Goal: Transaction & Acquisition: Book appointment/travel/reservation

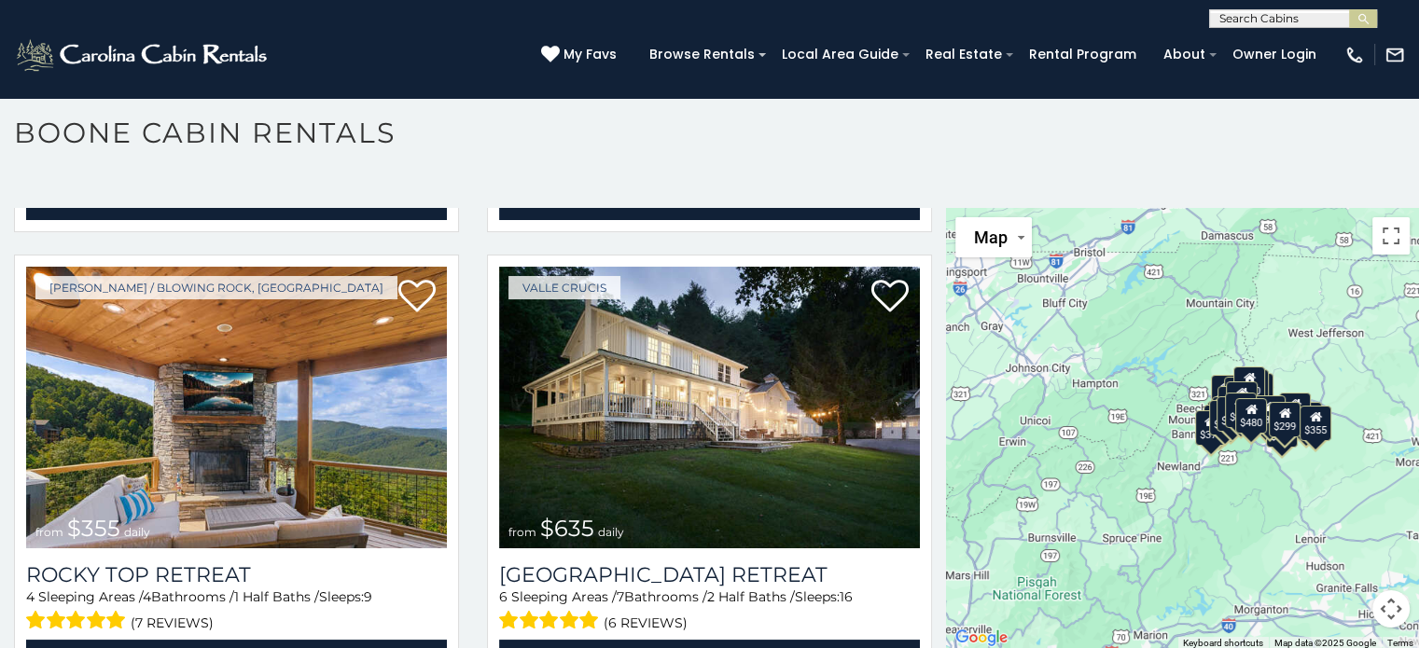
scroll to position [916, 0]
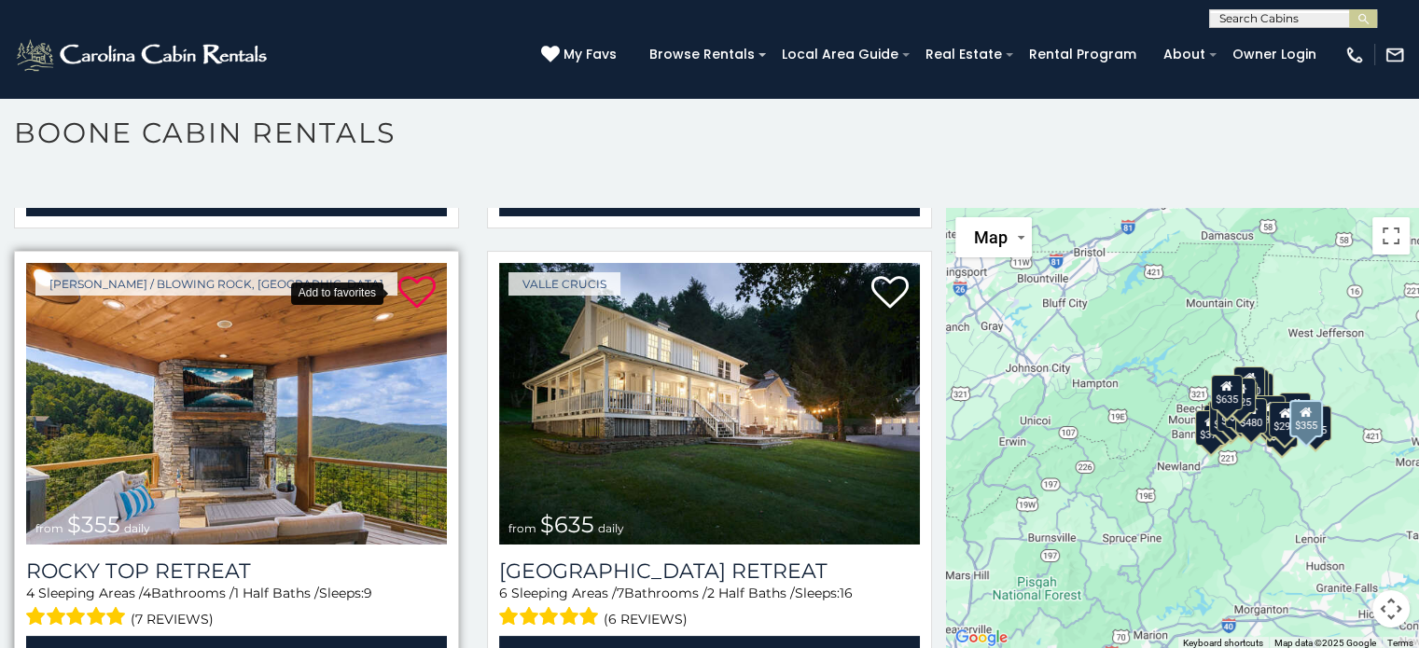
click at [408, 289] on icon at bounding box center [416, 292] width 37 height 37
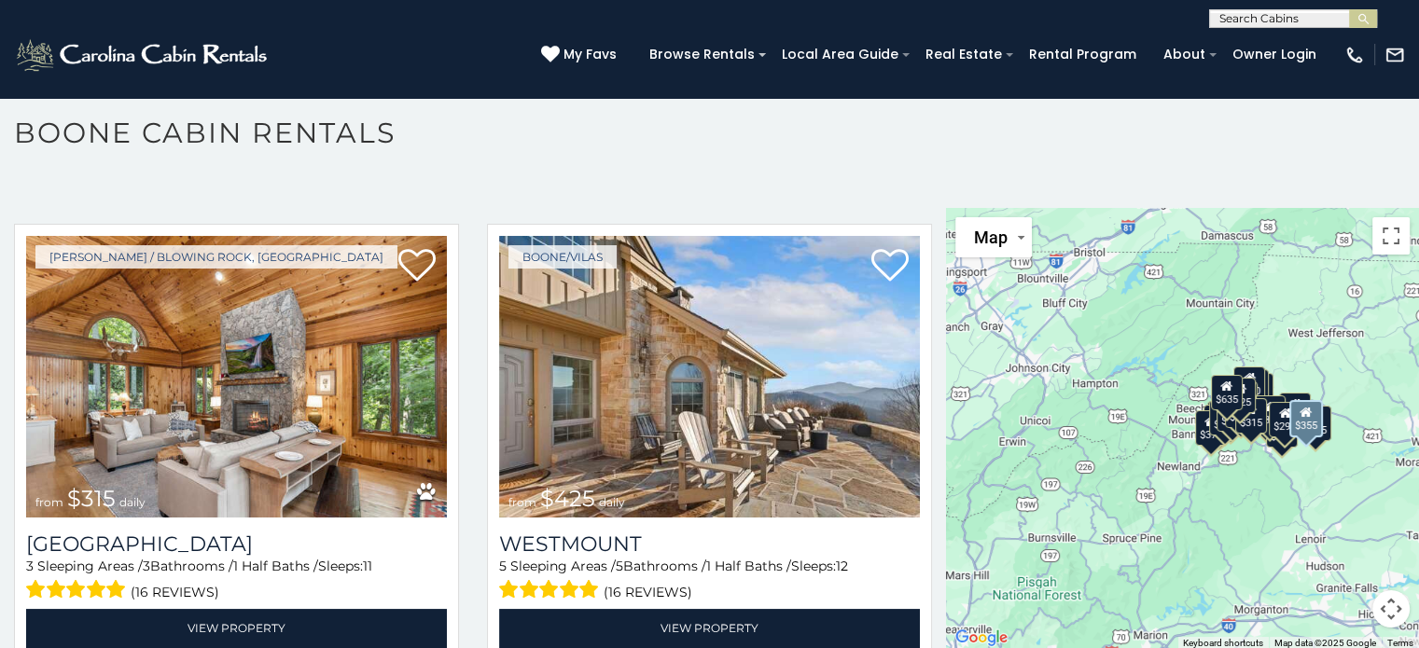
scroll to position [481, 0]
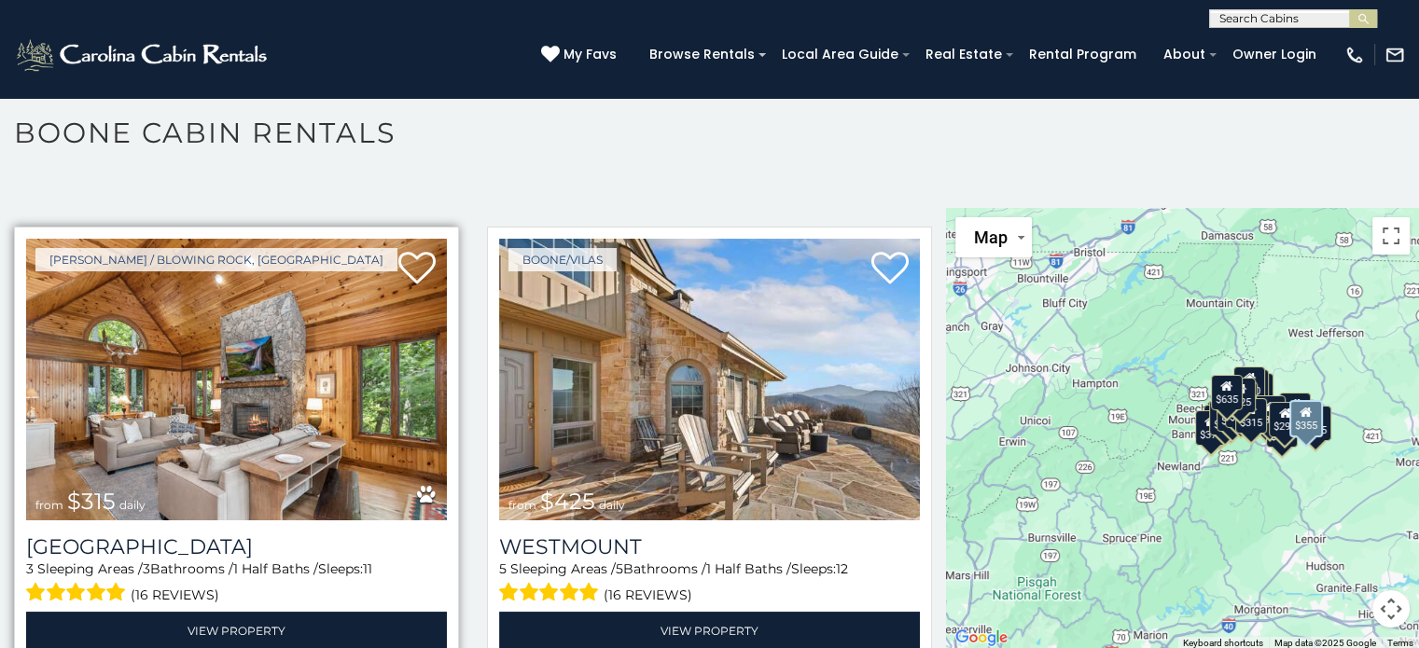
click at [337, 390] on img at bounding box center [236, 380] width 421 height 282
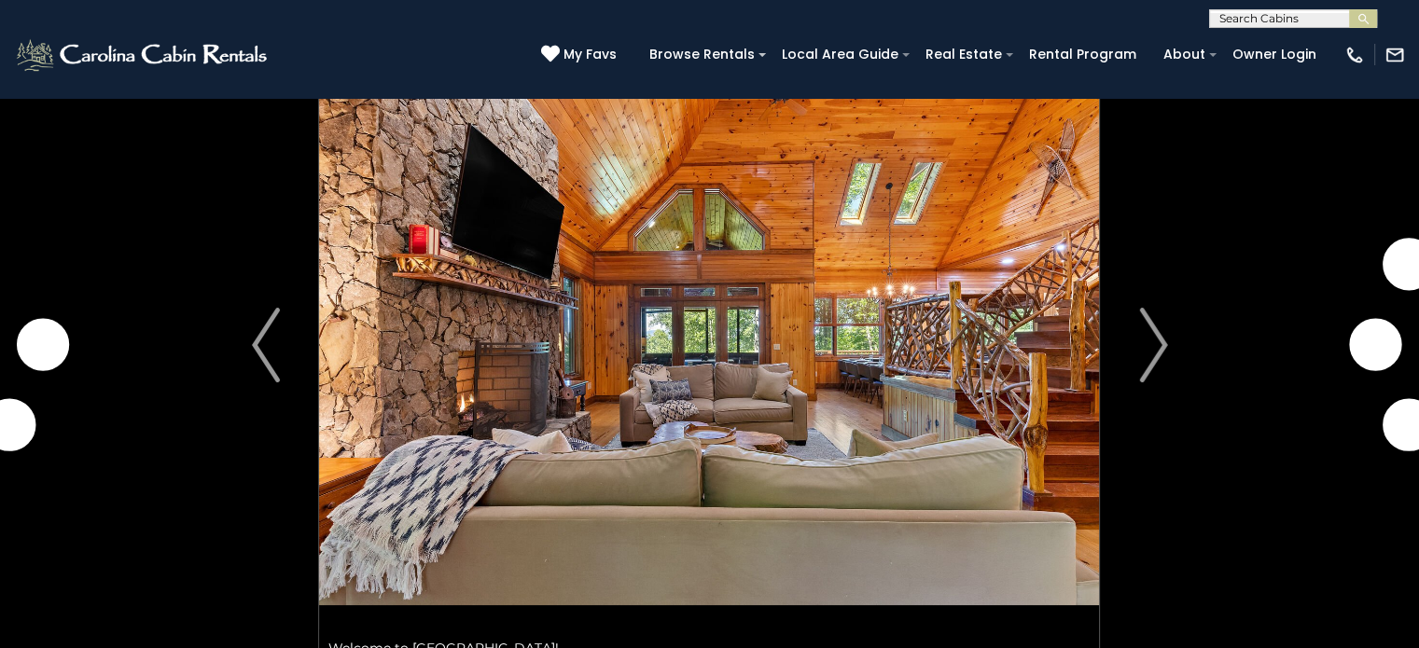
scroll to position [88, 0]
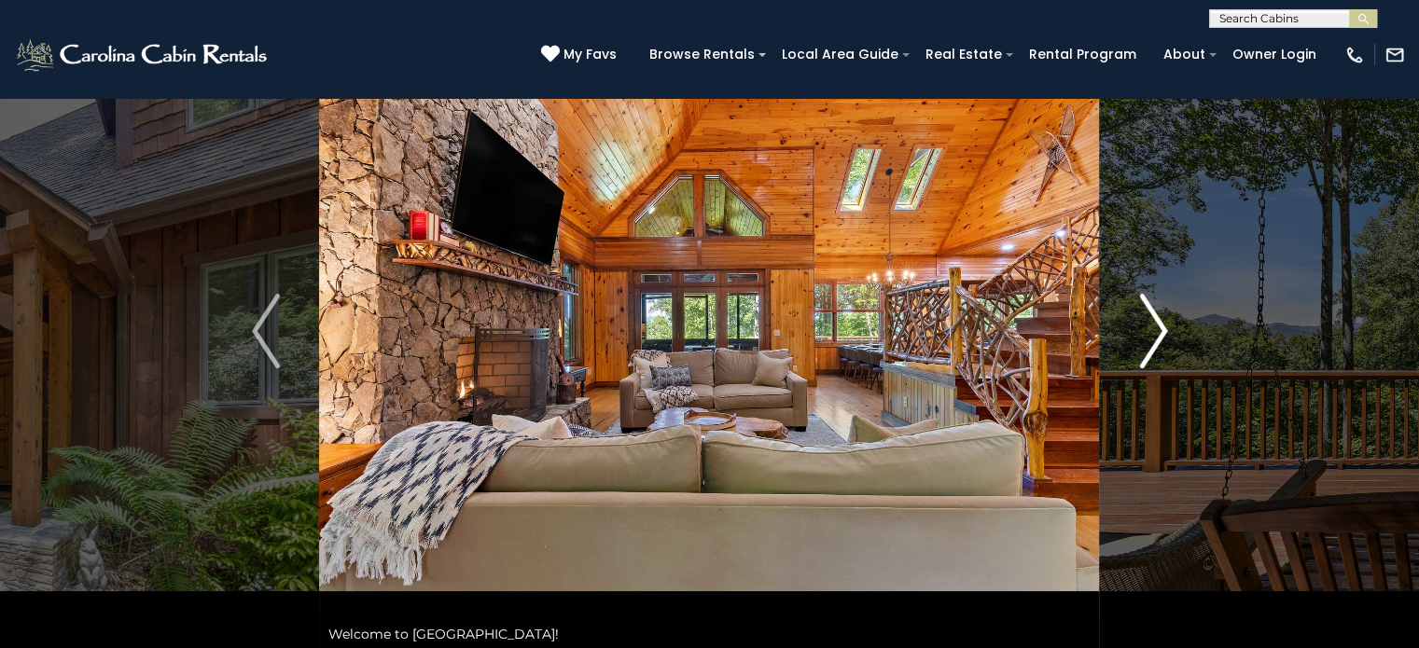
click at [1161, 327] on img "Next" at bounding box center [1153, 331] width 28 height 75
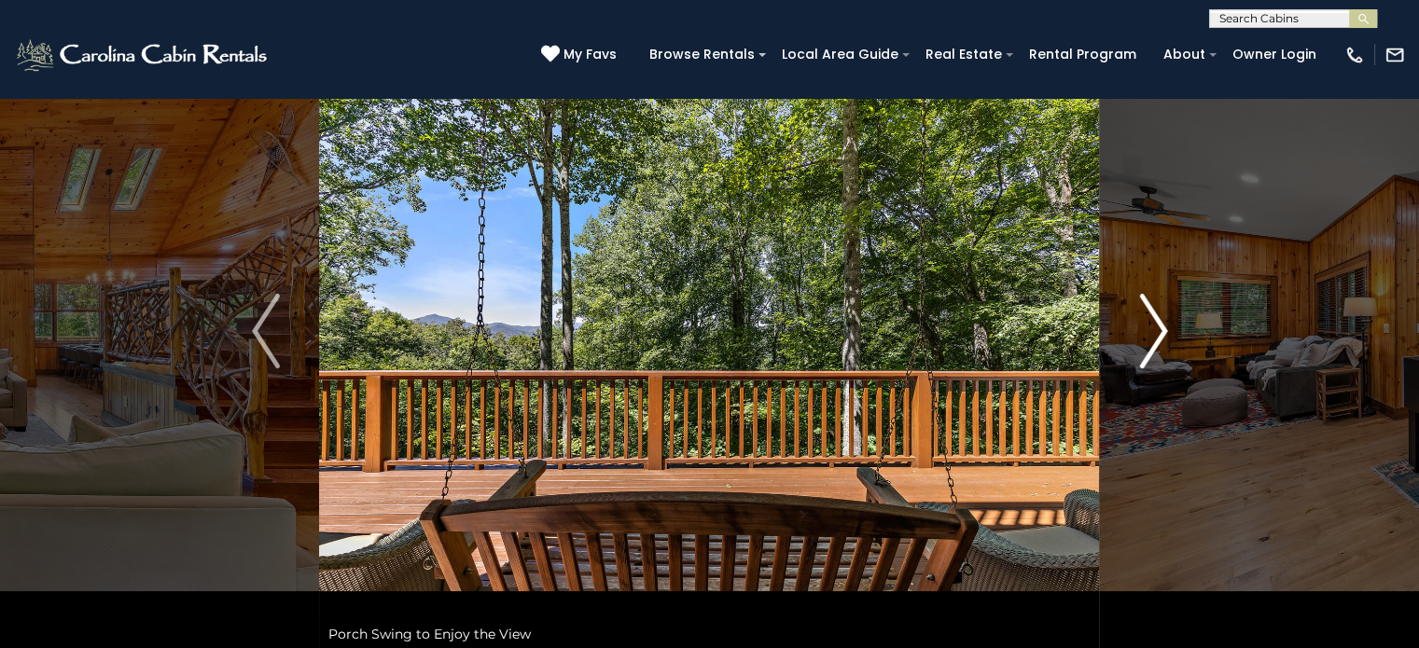
click at [1161, 327] on img "Next" at bounding box center [1153, 331] width 28 height 75
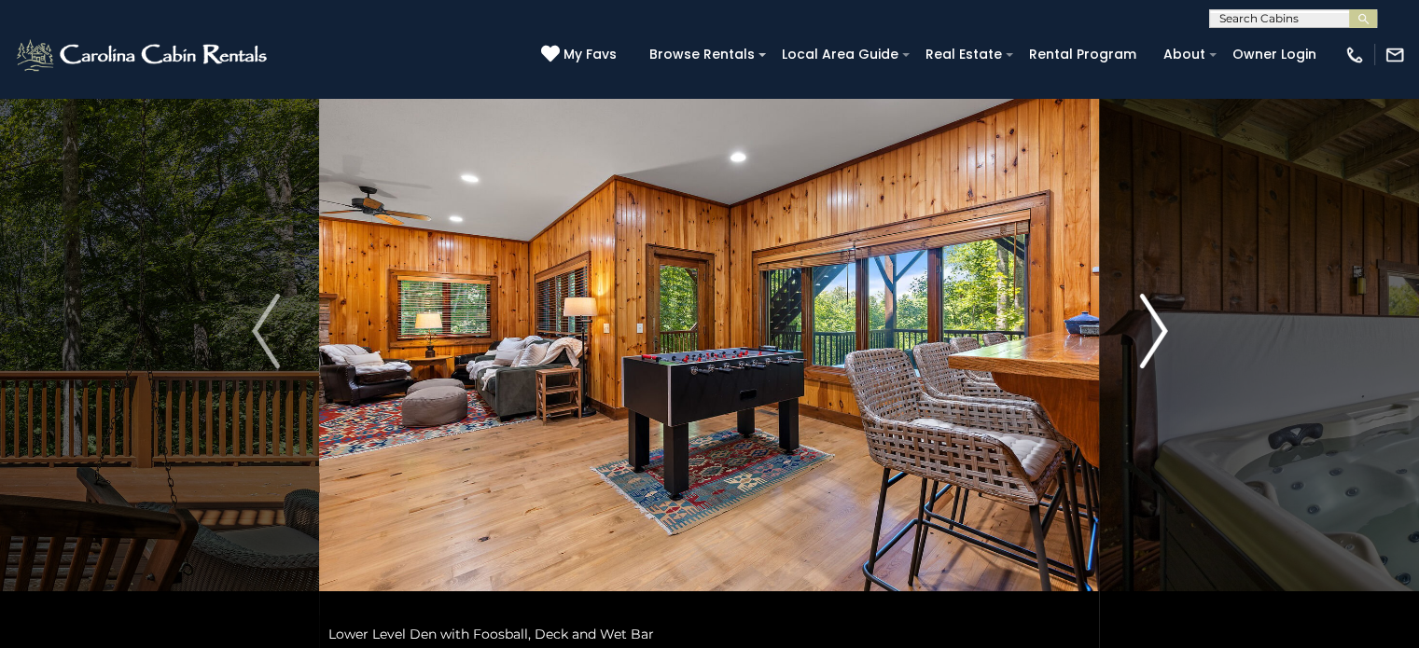
click at [1161, 327] on img "Next" at bounding box center [1153, 331] width 28 height 75
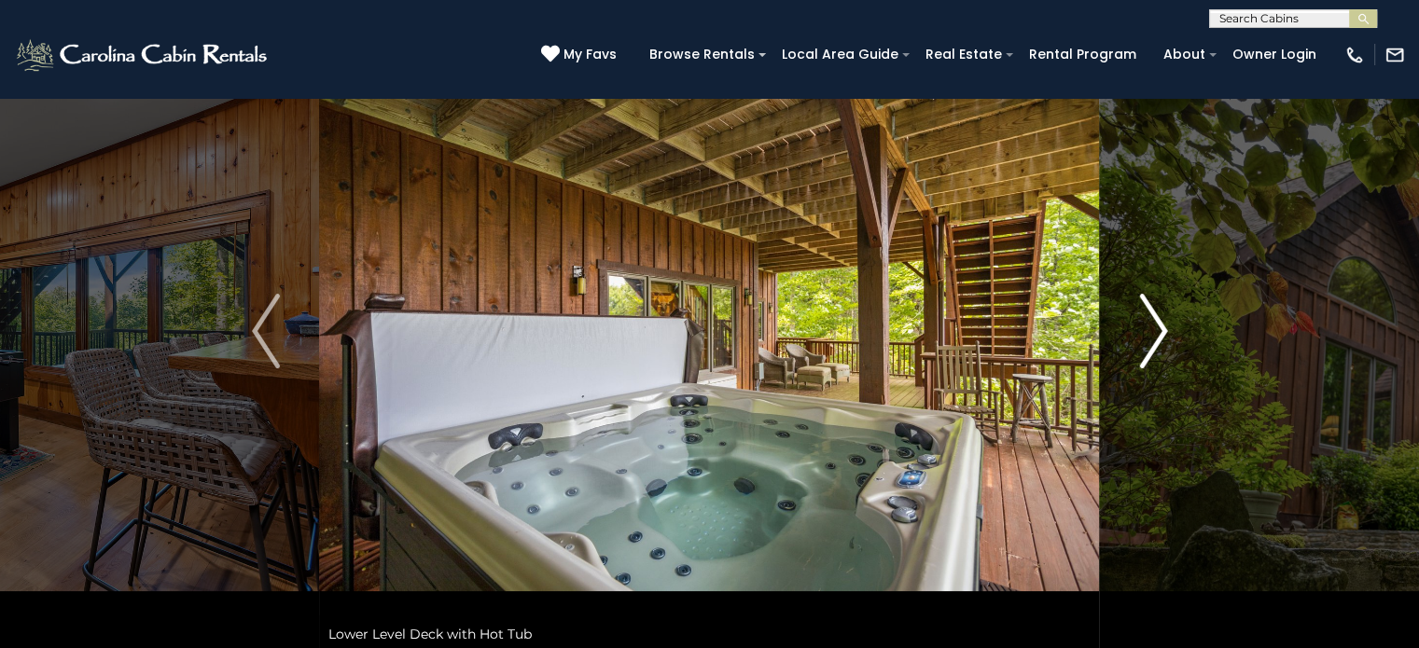
click at [1161, 327] on img "Next" at bounding box center [1153, 331] width 28 height 75
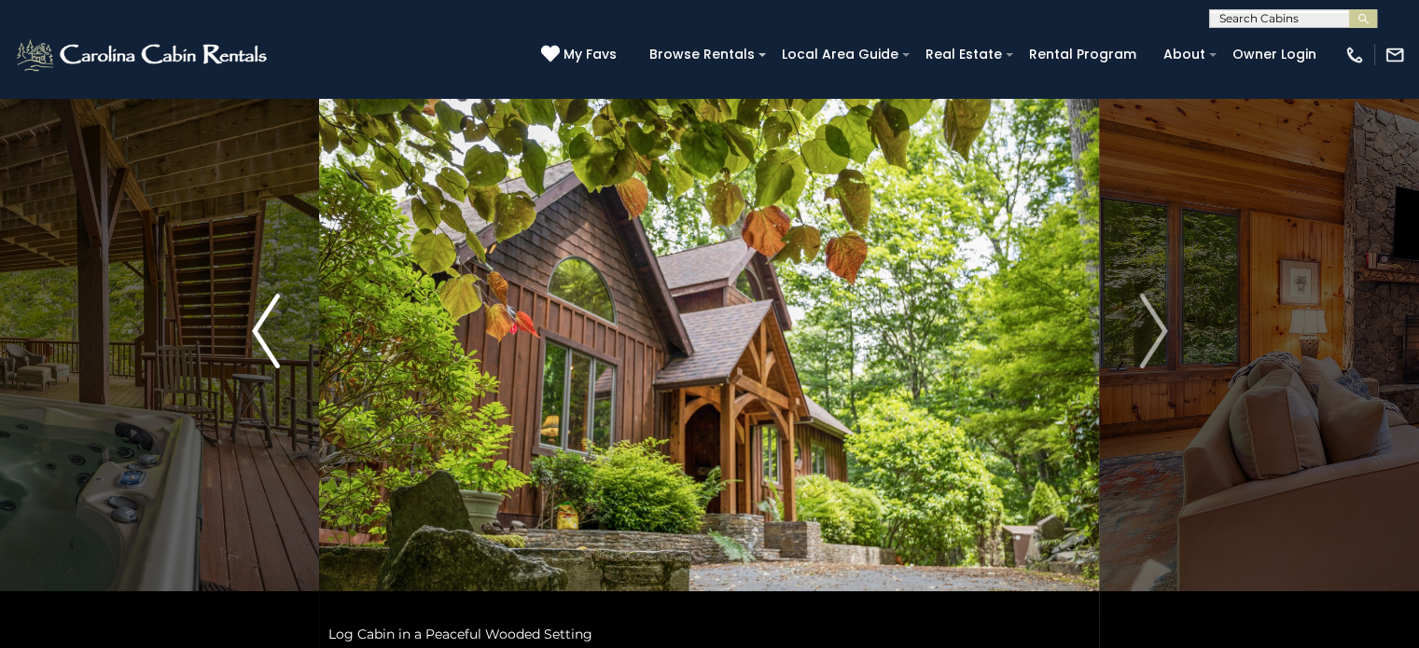
click at [257, 302] on img "Previous" at bounding box center [266, 331] width 28 height 75
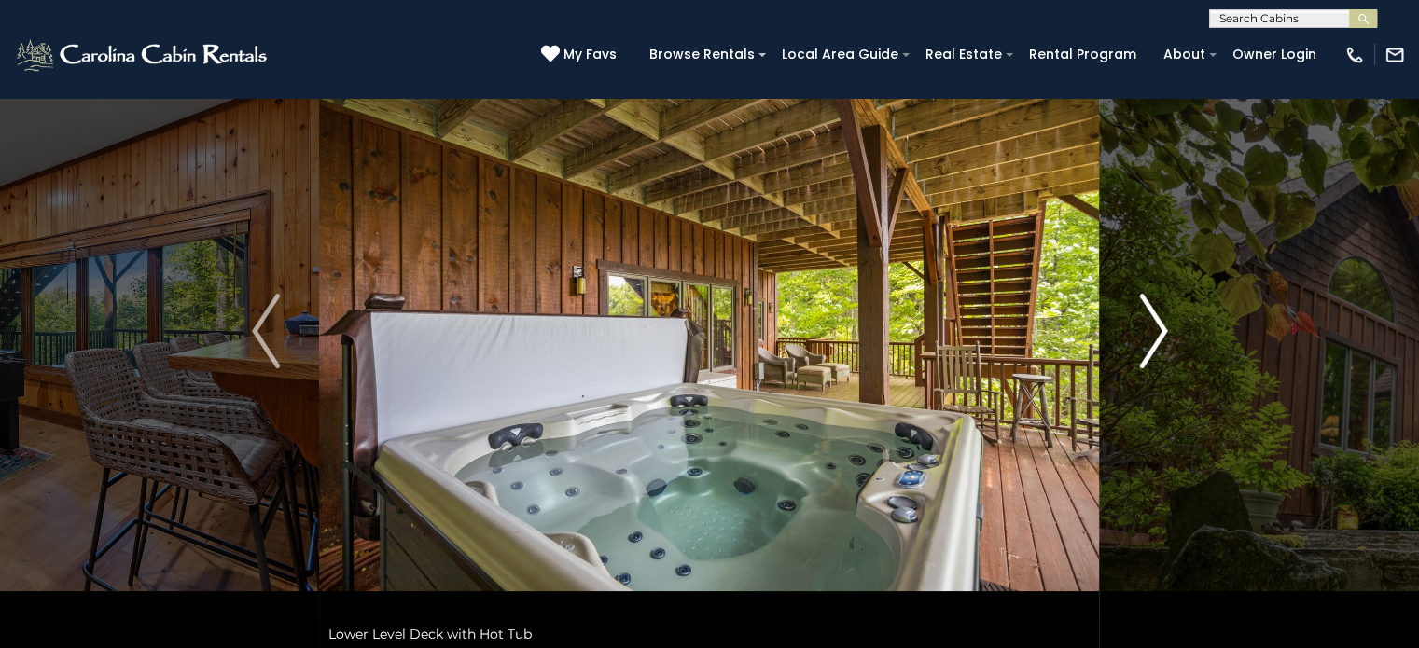
click at [1148, 330] on img "Next" at bounding box center [1153, 331] width 28 height 75
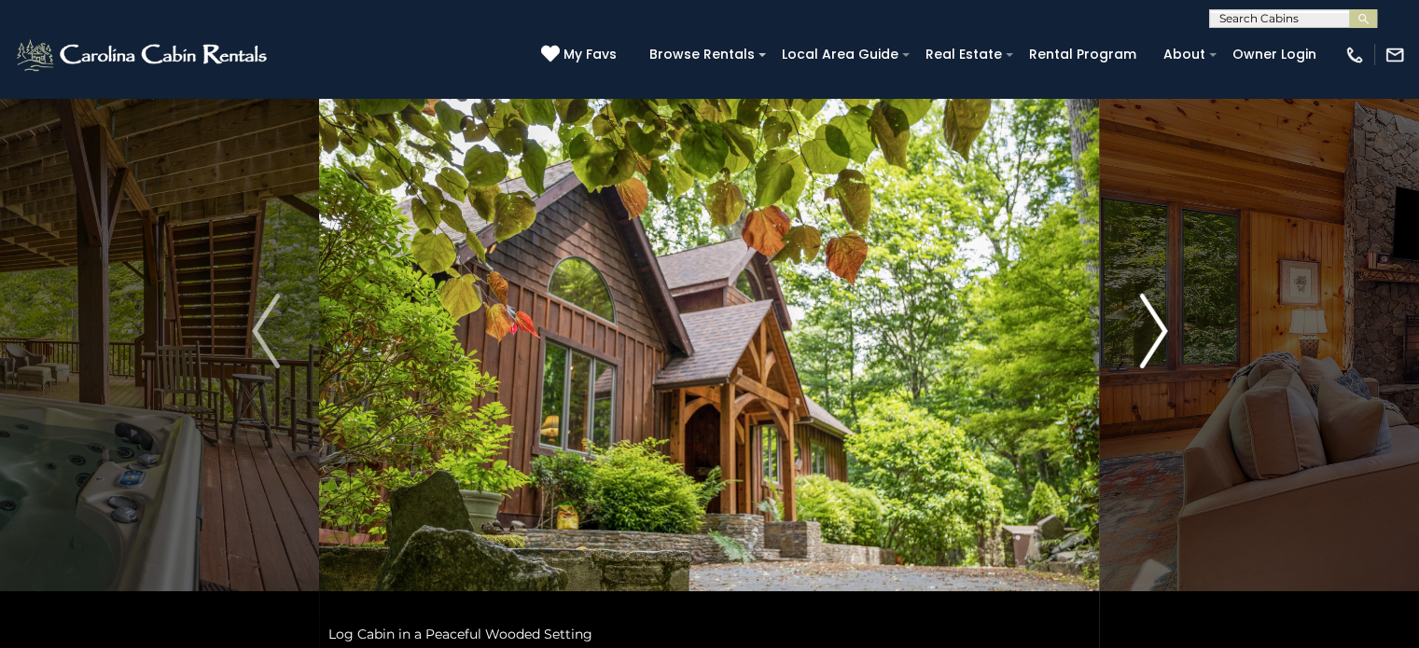
click at [1148, 330] on img "Next" at bounding box center [1153, 331] width 28 height 75
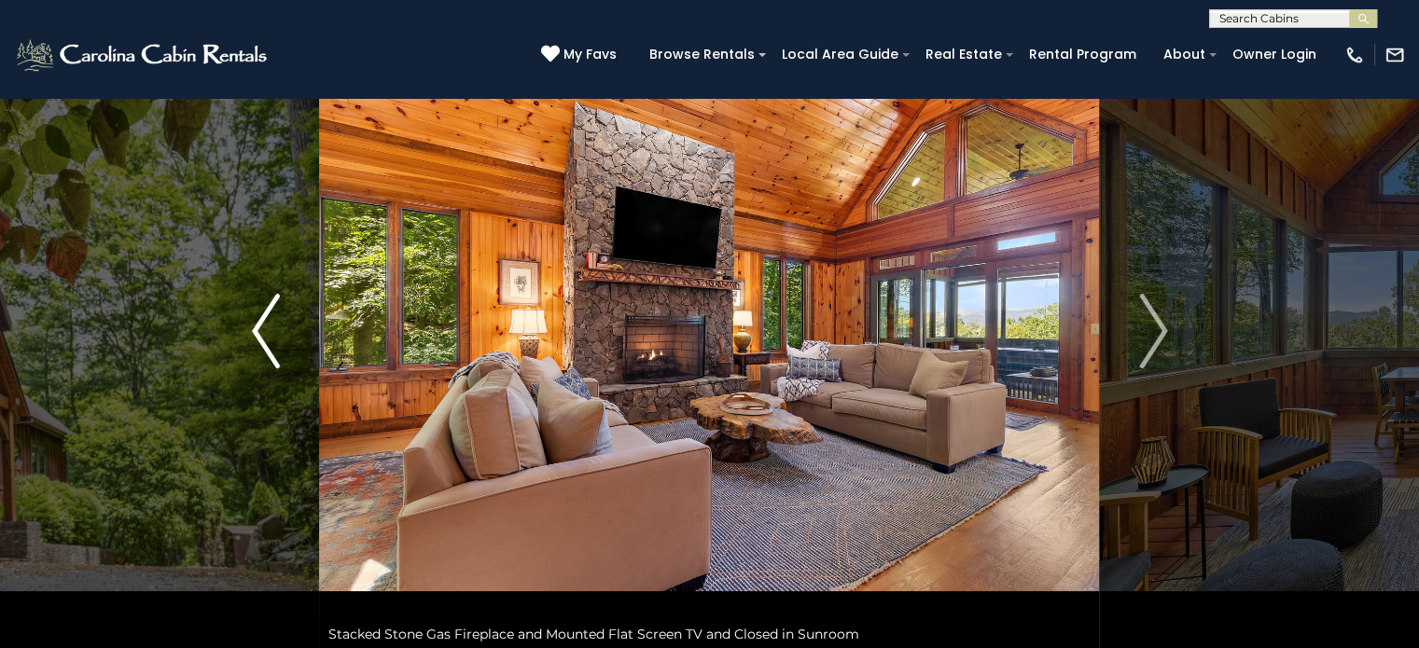
click at [266, 339] on img "Previous" at bounding box center [266, 331] width 28 height 75
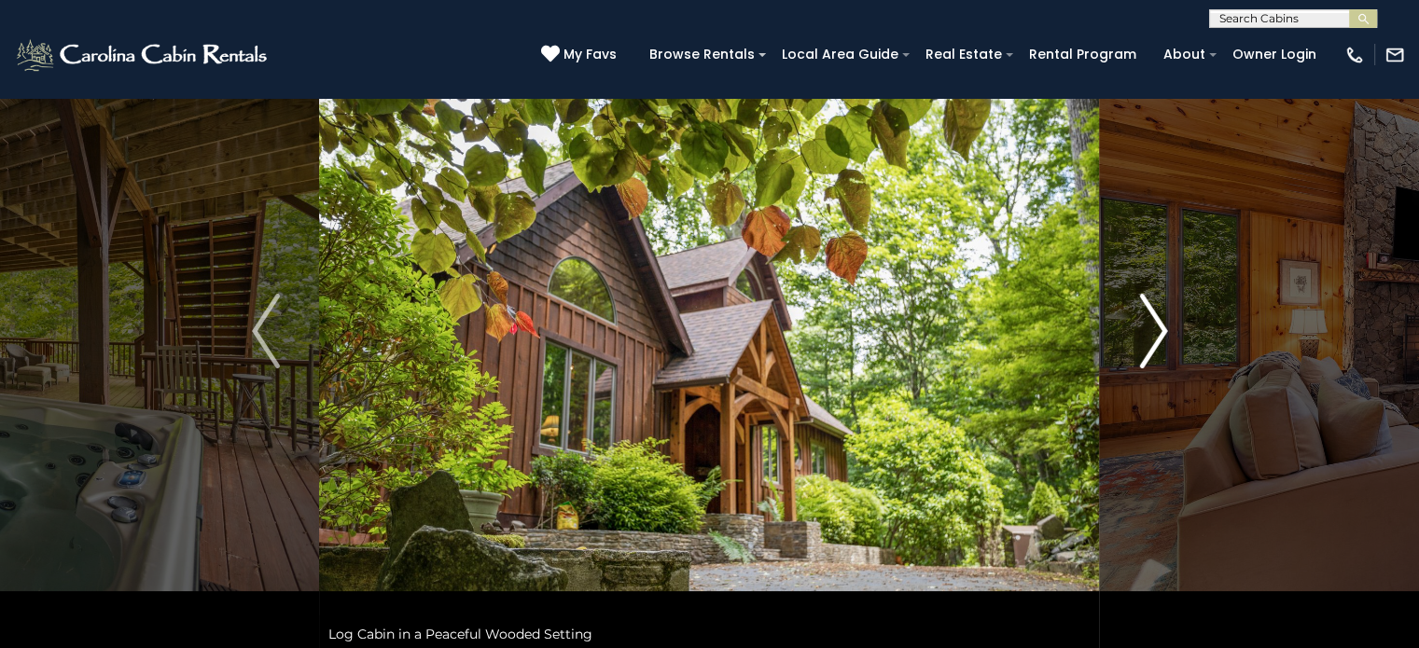
click at [1159, 301] on img "Next" at bounding box center [1153, 331] width 28 height 75
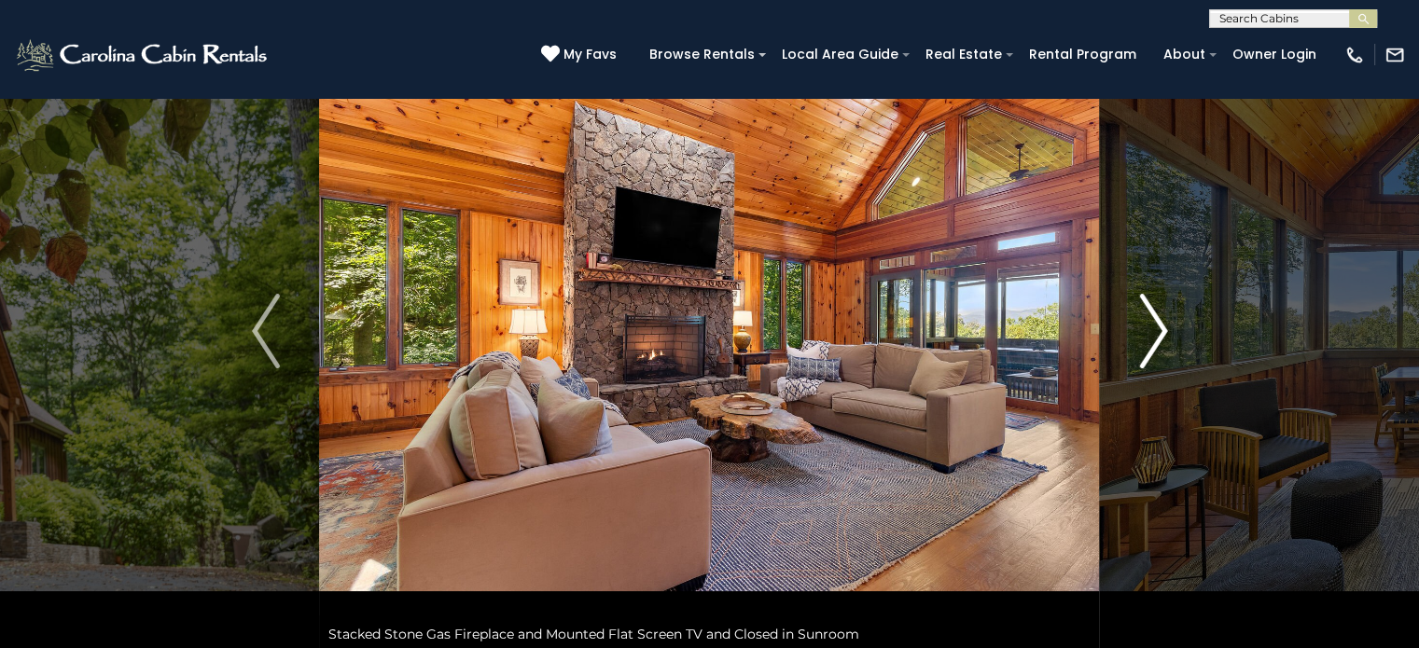
click at [1155, 316] on img "Next" at bounding box center [1153, 331] width 28 height 75
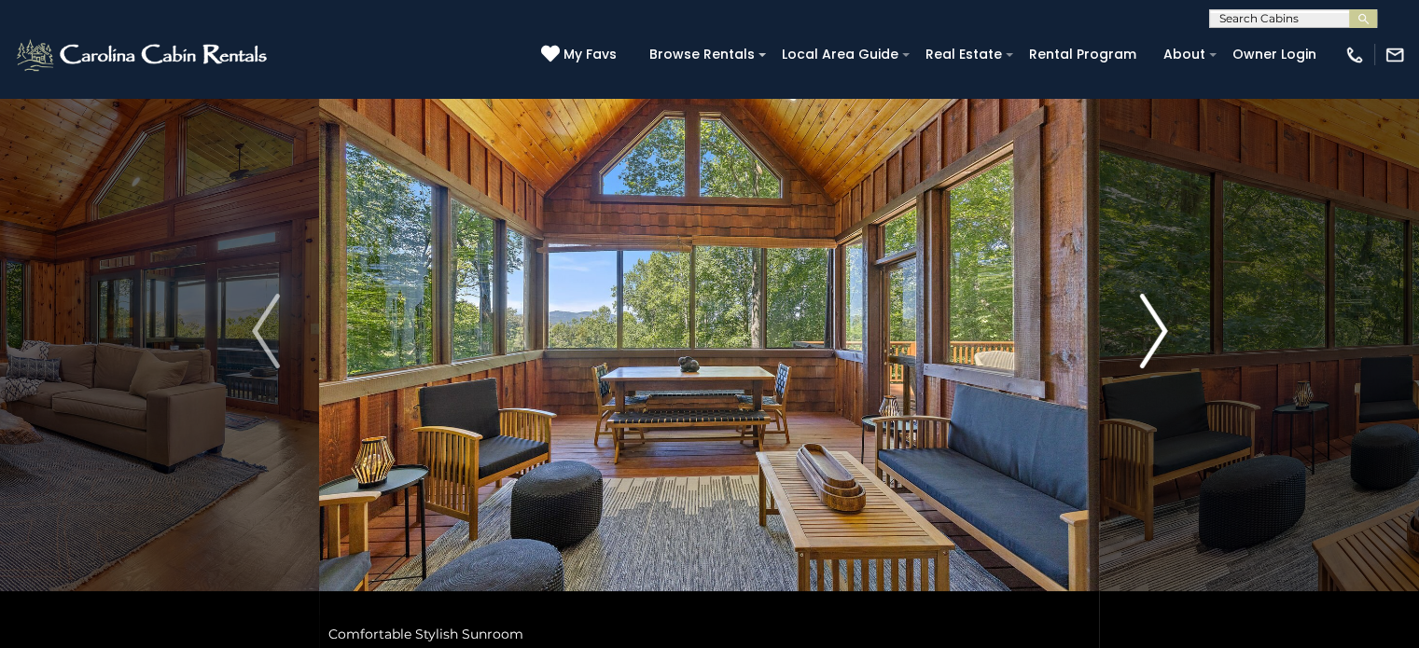
click at [1155, 316] on img "Next" at bounding box center [1153, 331] width 28 height 75
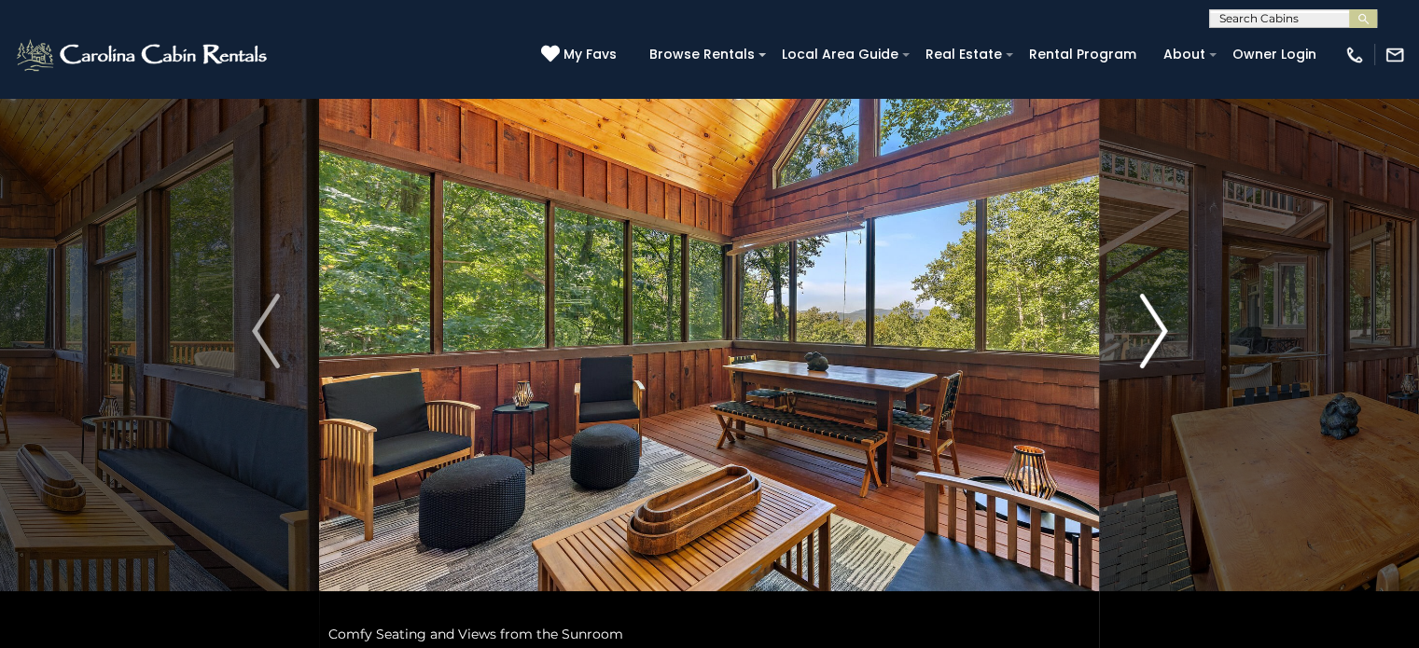
click at [1155, 316] on img "Next" at bounding box center [1153, 331] width 28 height 75
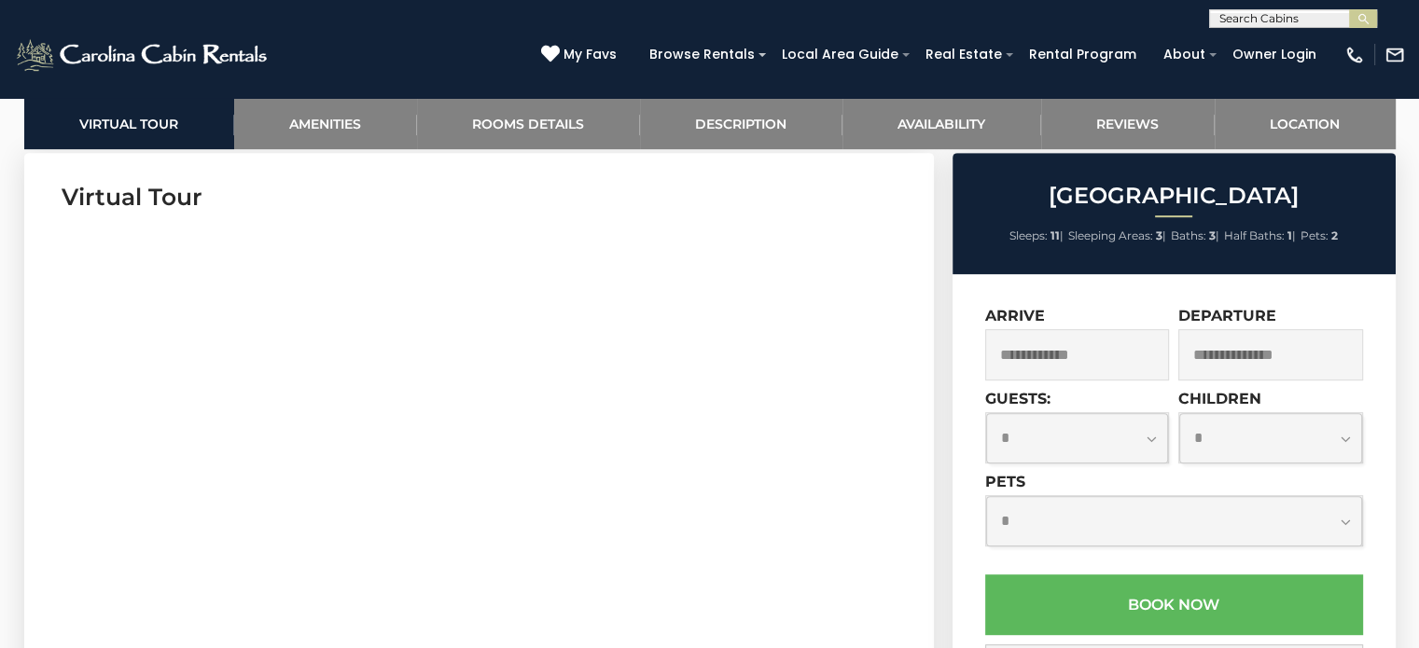
scroll to position [1067, 0]
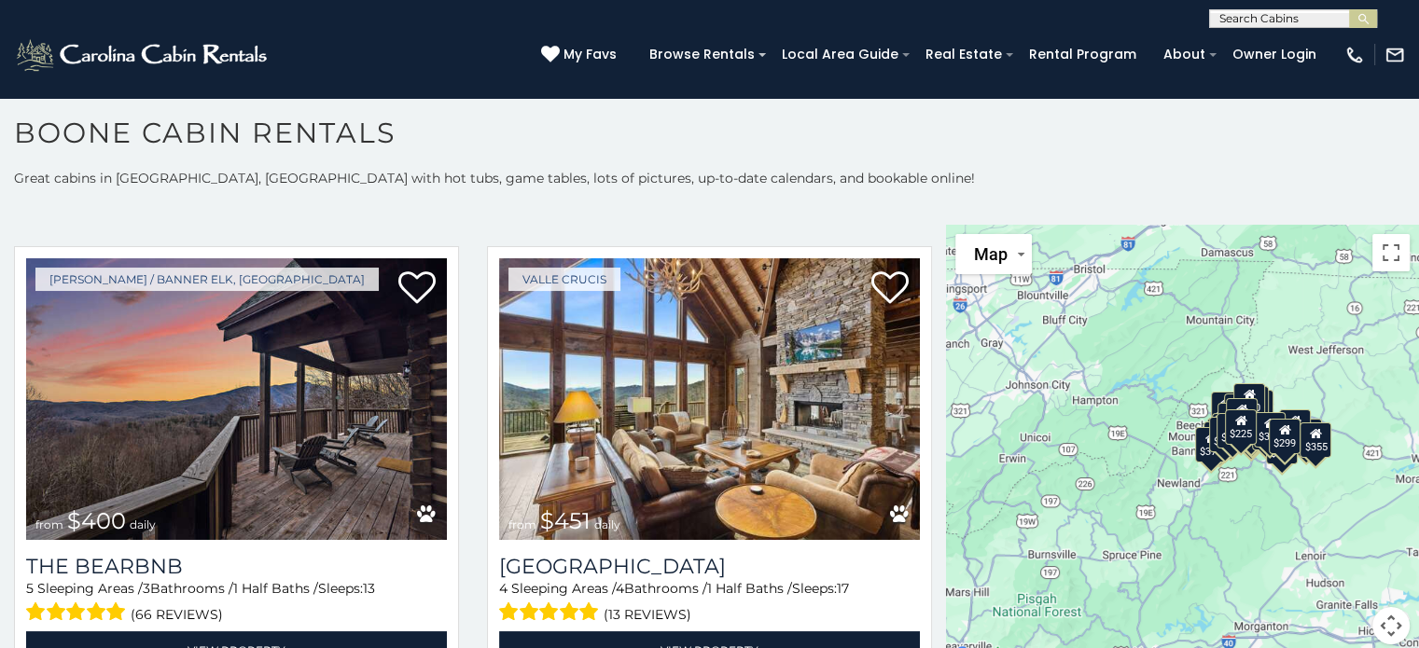
scroll to position [1872, 0]
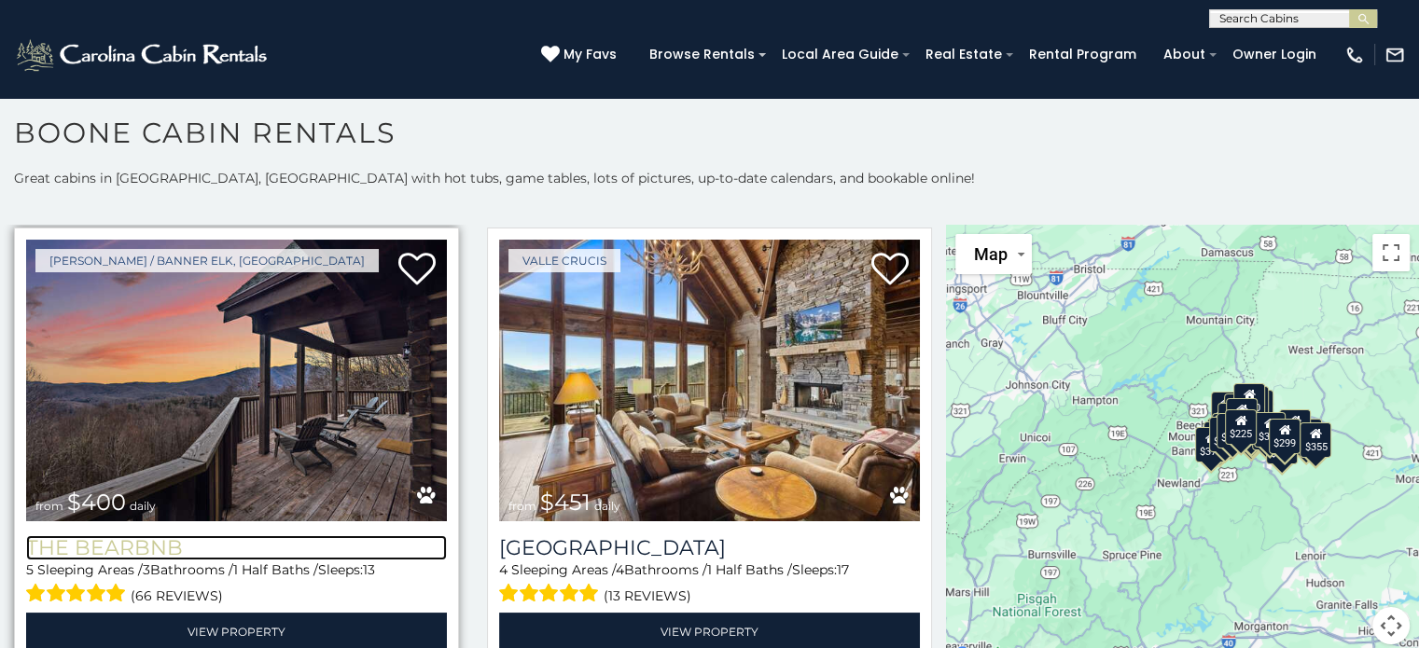
click at [137, 535] on h3 "The Bearbnb" at bounding box center [236, 547] width 421 height 25
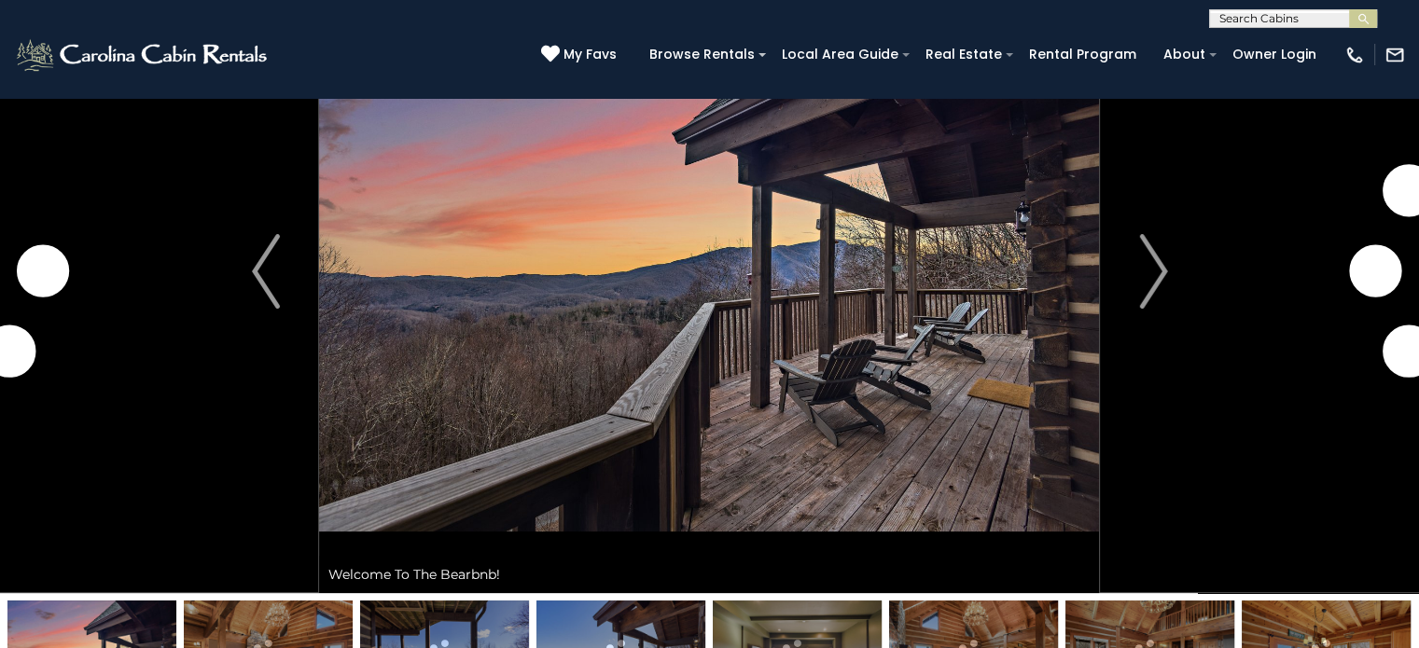
drag, startPoint x: 1431, startPoint y: 75, endPoint x: 1429, endPoint y: 84, distance: 9.5
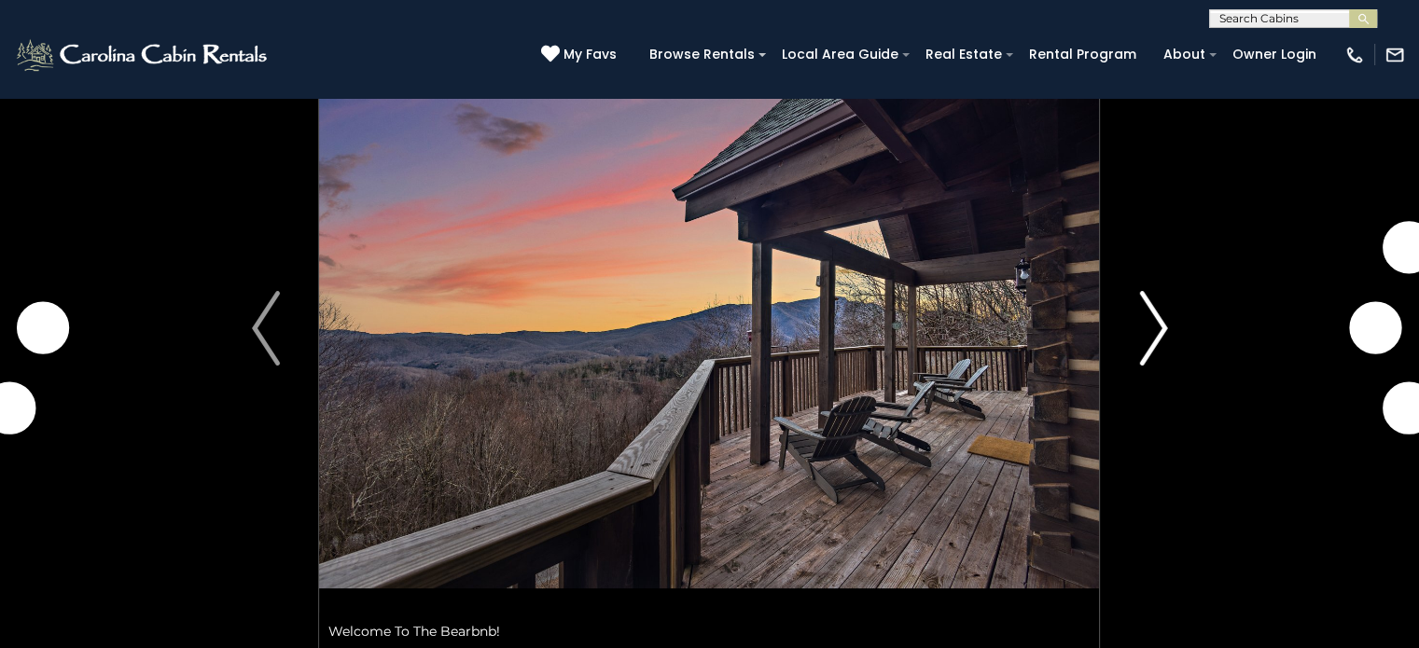
click at [1153, 331] on img "Next" at bounding box center [1153, 328] width 28 height 75
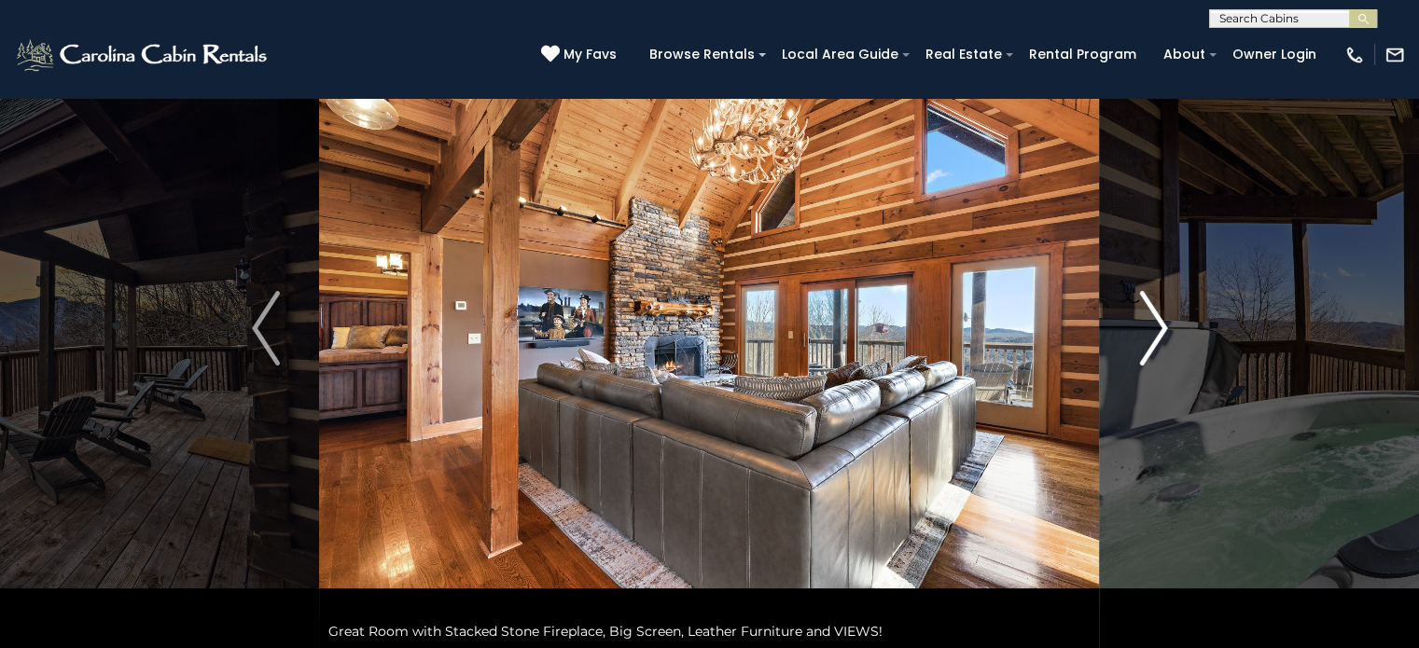
drag, startPoint x: 1153, startPoint y: 331, endPoint x: 1139, endPoint y: 301, distance: 33.0
click at [1139, 301] on img "Next" at bounding box center [1153, 328] width 28 height 75
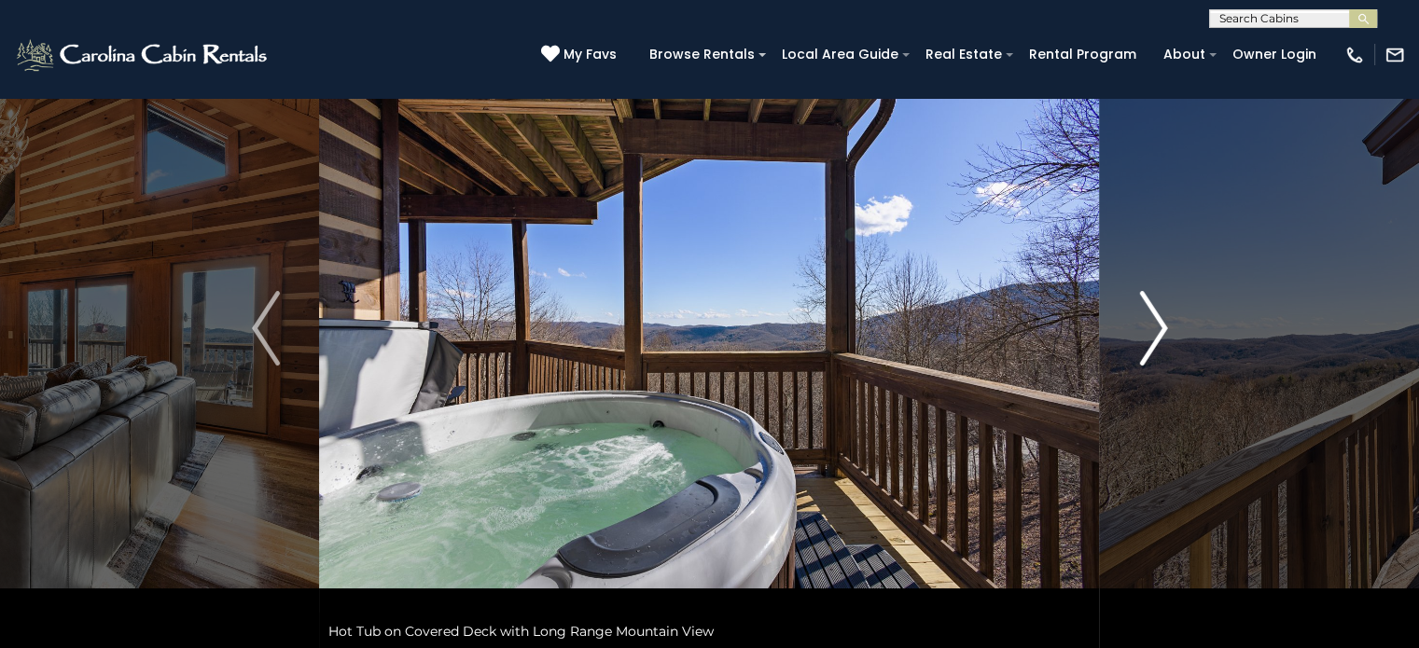
click at [1156, 319] on img "Next" at bounding box center [1153, 328] width 28 height 75
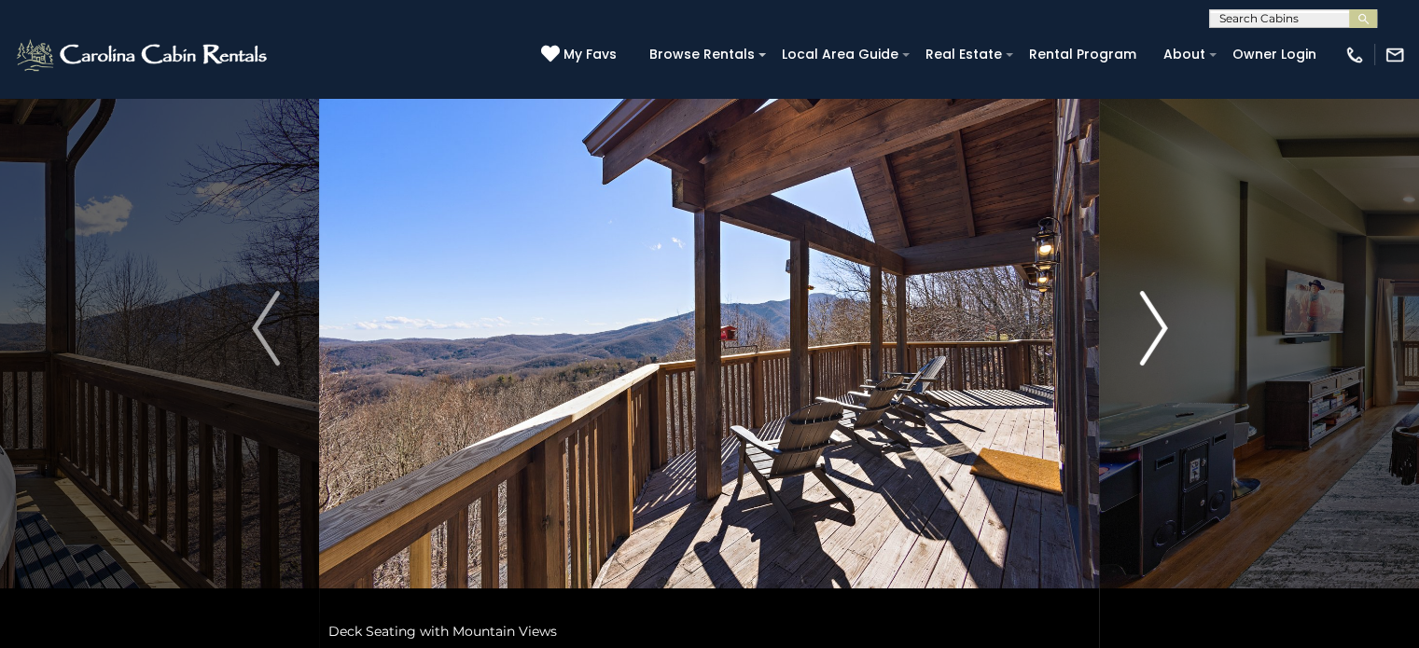
click at [1156, 319] on img "Next" at bounding box center [1153, 328] width 28 height 75
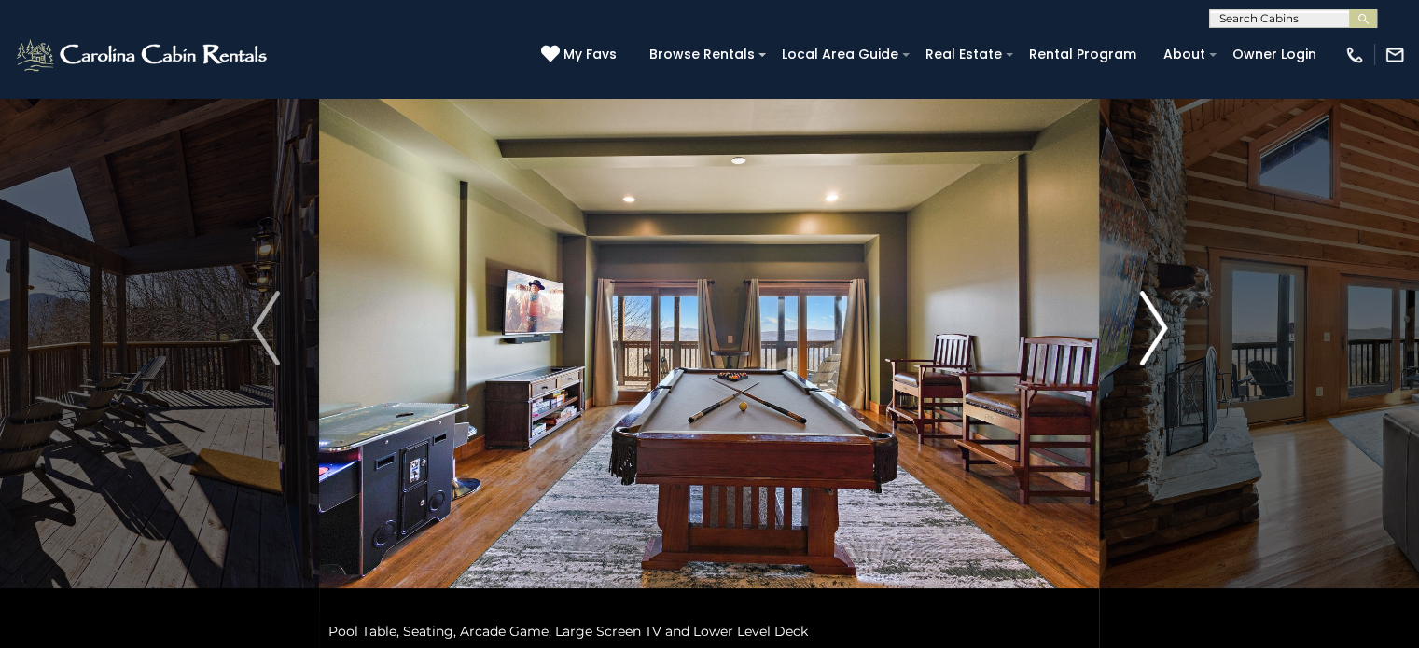
click at [1156, 319] on img "Next" at bounding box center [1153, 328] width 28 height 75
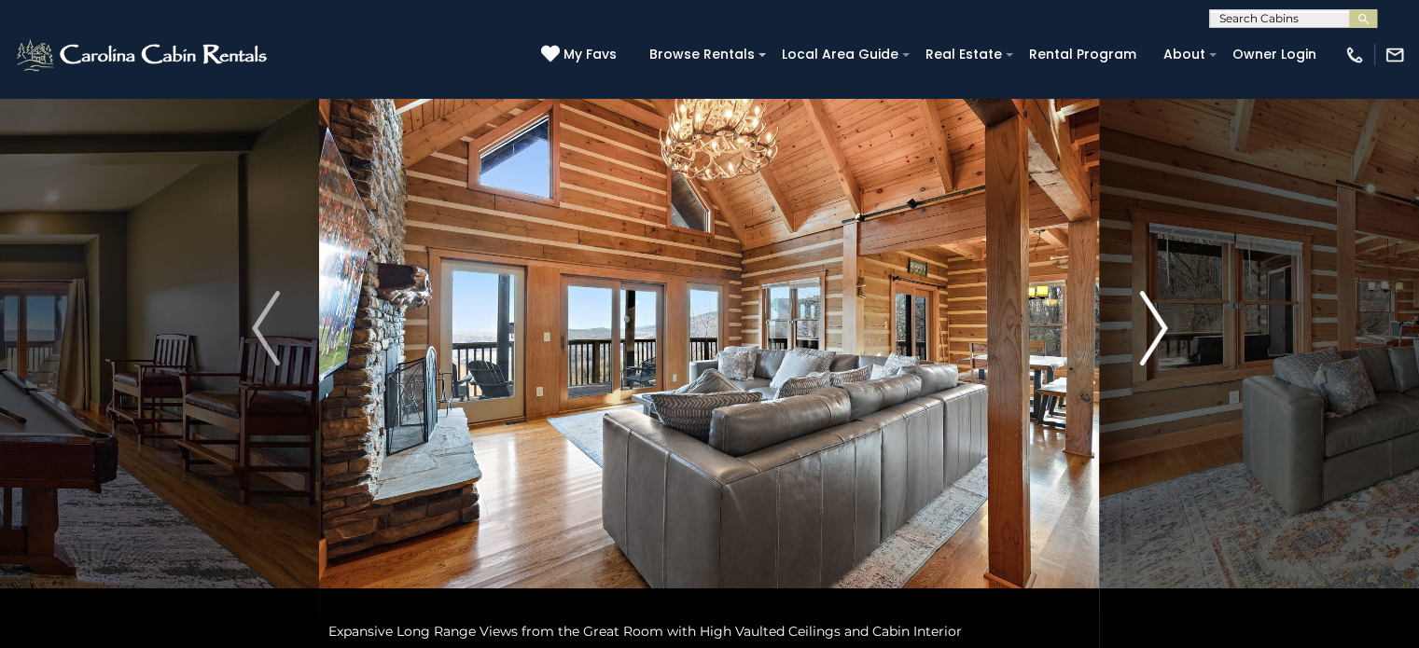
click at [1156, 319] on img "Next" at bounding box center [1153, 328] width 28 height 75
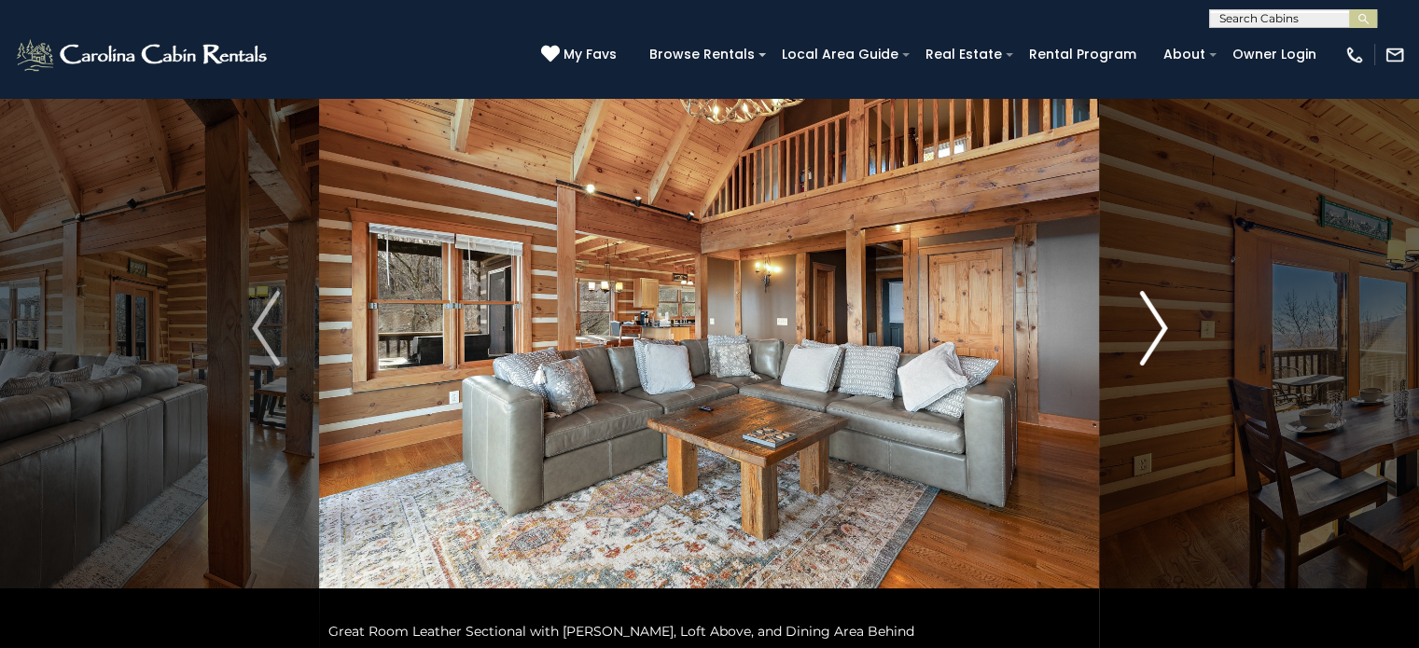
click at [1156, 319] on img "Next" at bounding box center [1153, 328] width 28 height 75
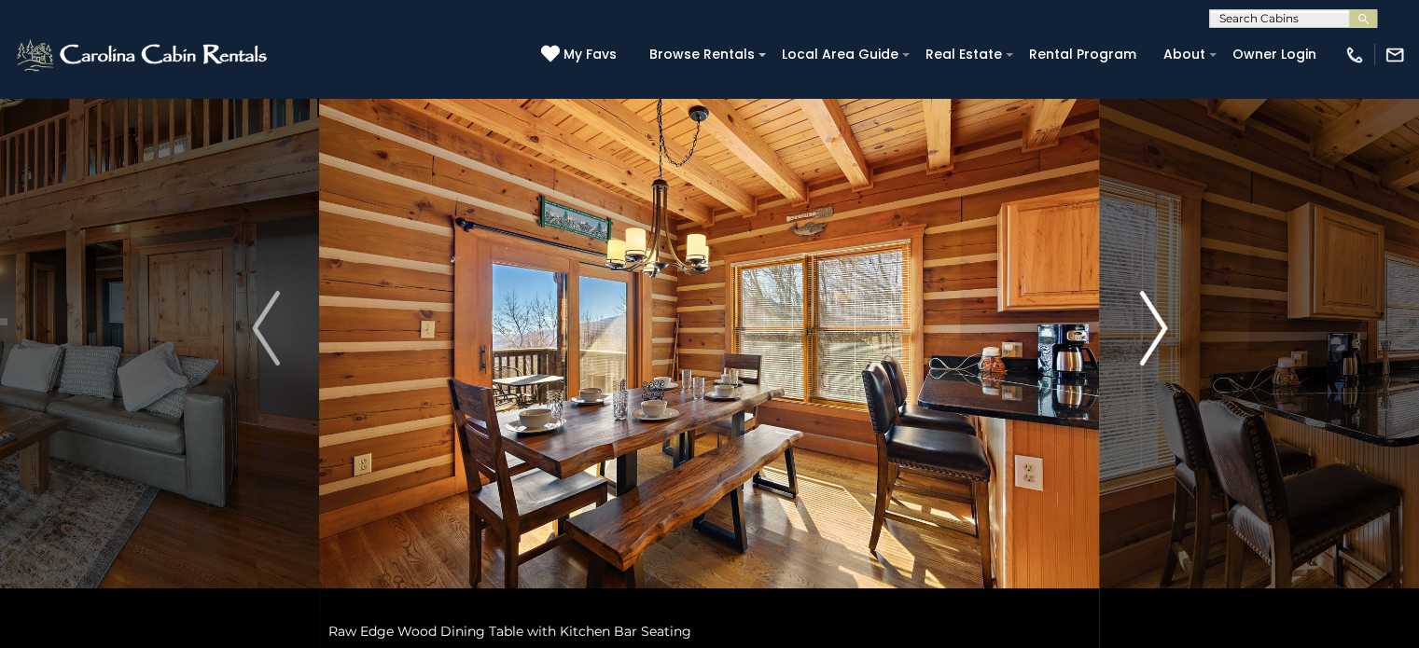
click at [1156, 319] on img "Next" at bounding box center [1153, 328] width 28 height 75
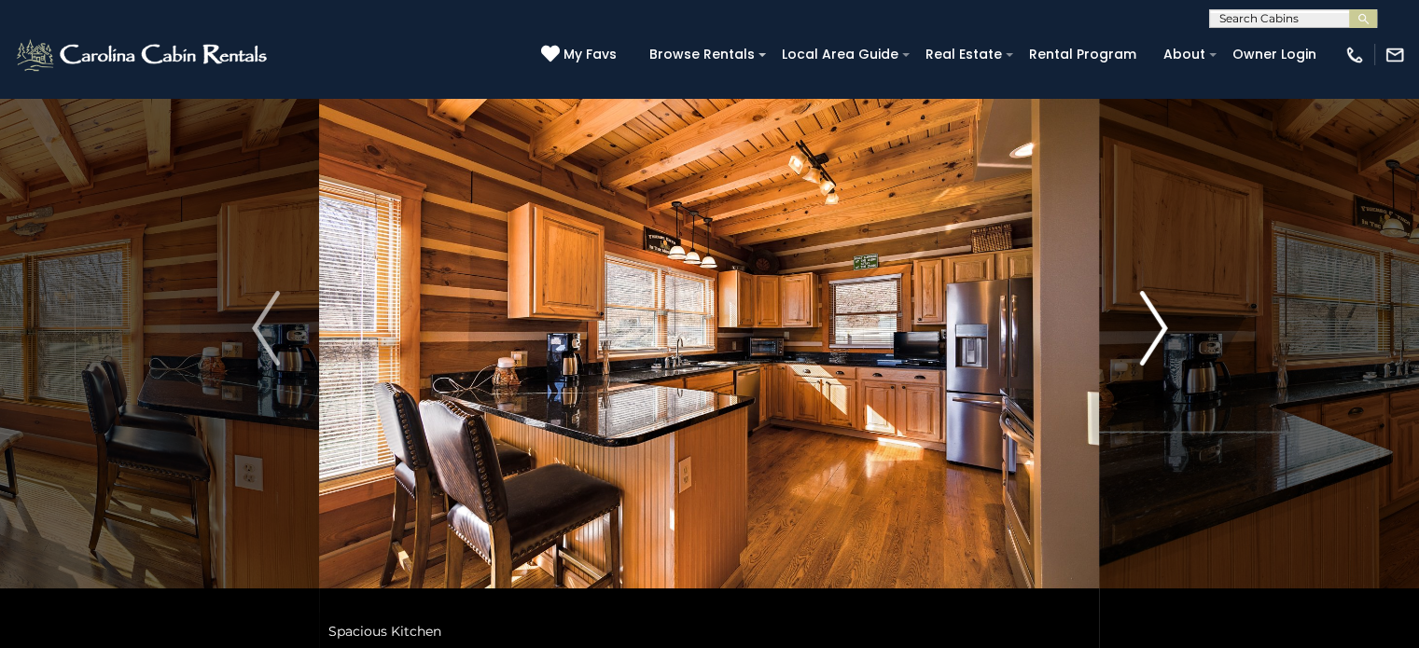
click at [1156, 319] on img "Next" at bounding box center [1153, 328] width 28 height 75
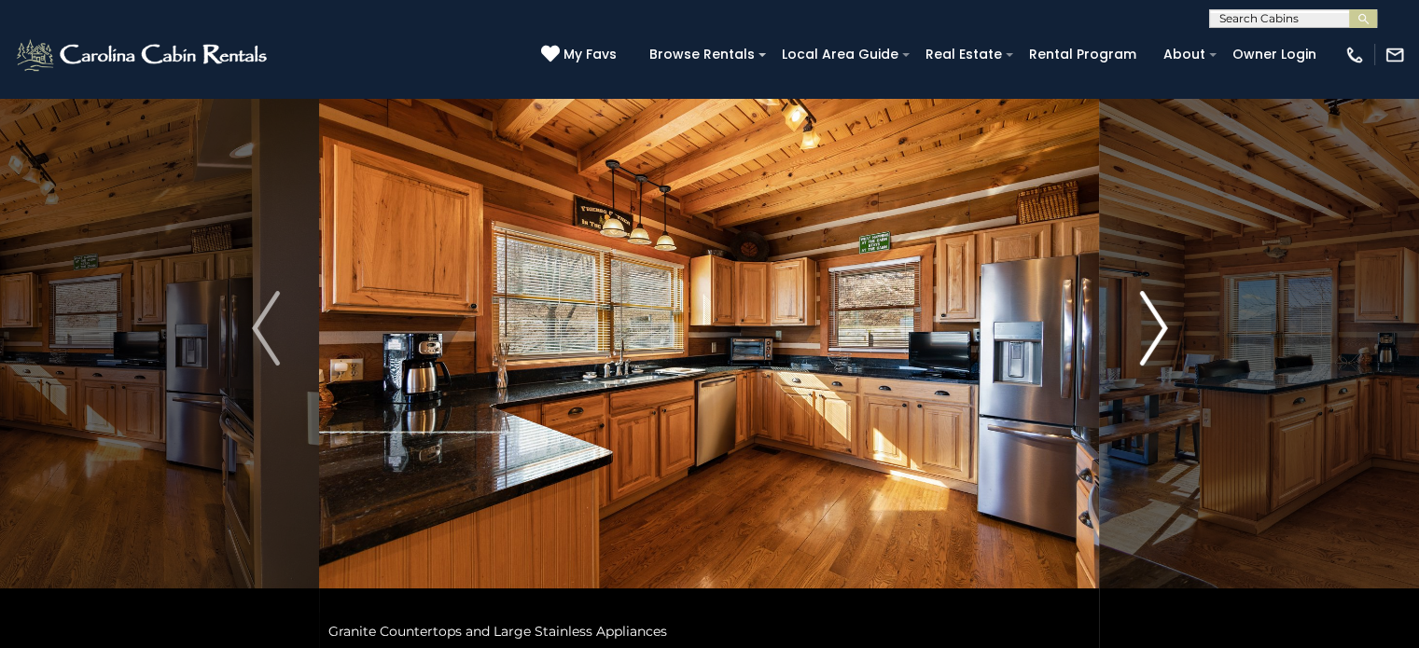
click at [1156, 319] on img "Next" at bounding box center [1153, 328] width 28 height 75
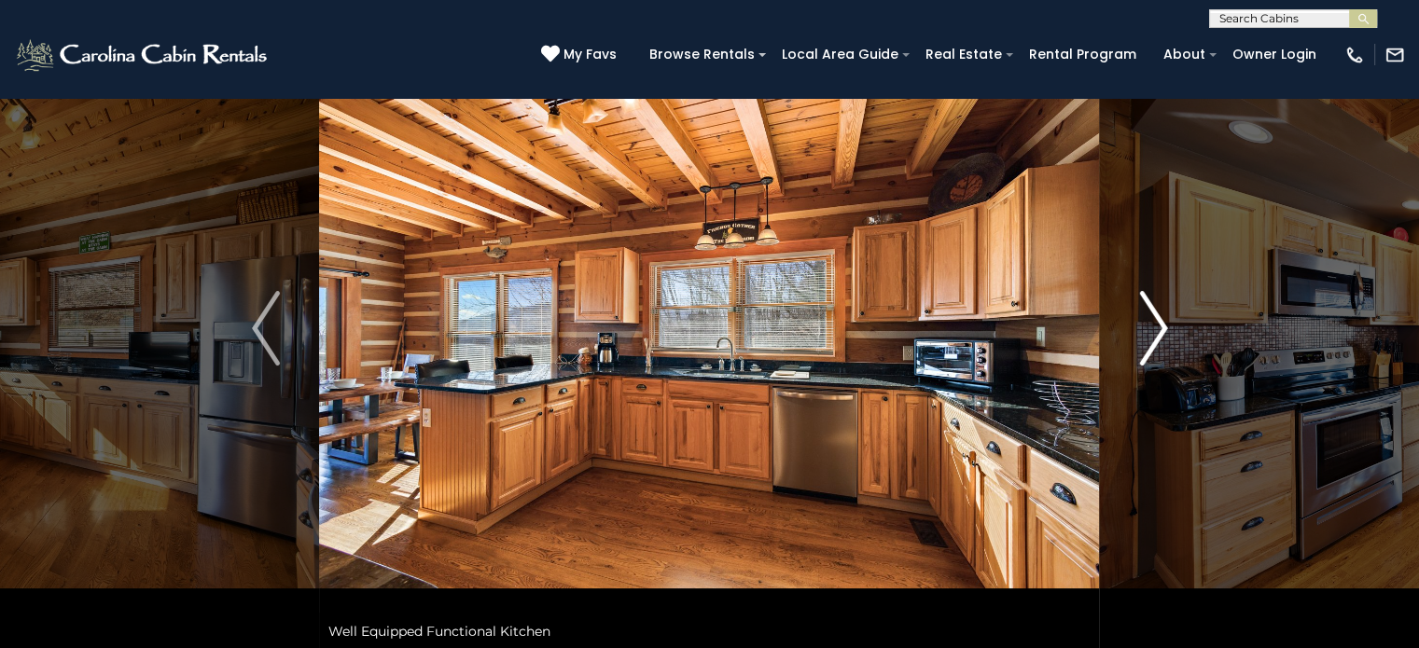
click at [1156, 319] on img "Next" at bounding box center [1153, 328] width 28 height 75
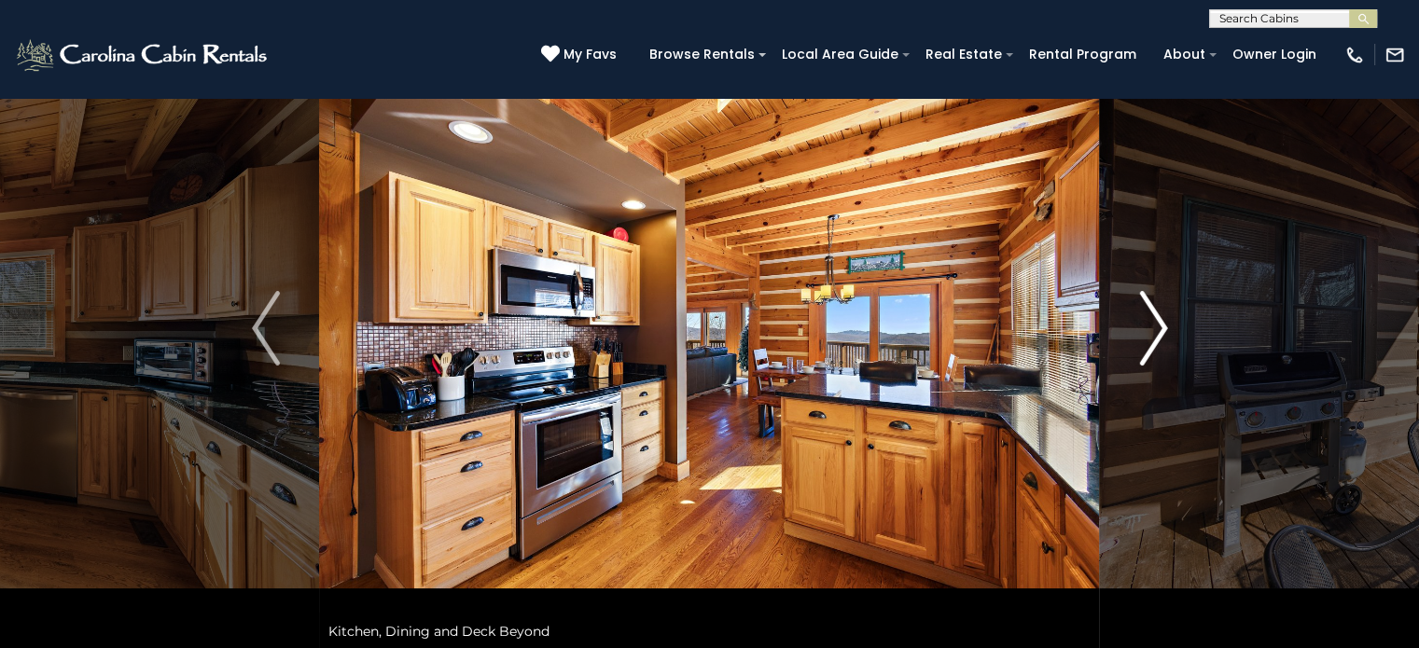
click at [1156, 319] on img "Next" at bounding box center [1153, 328] width 28 height 75
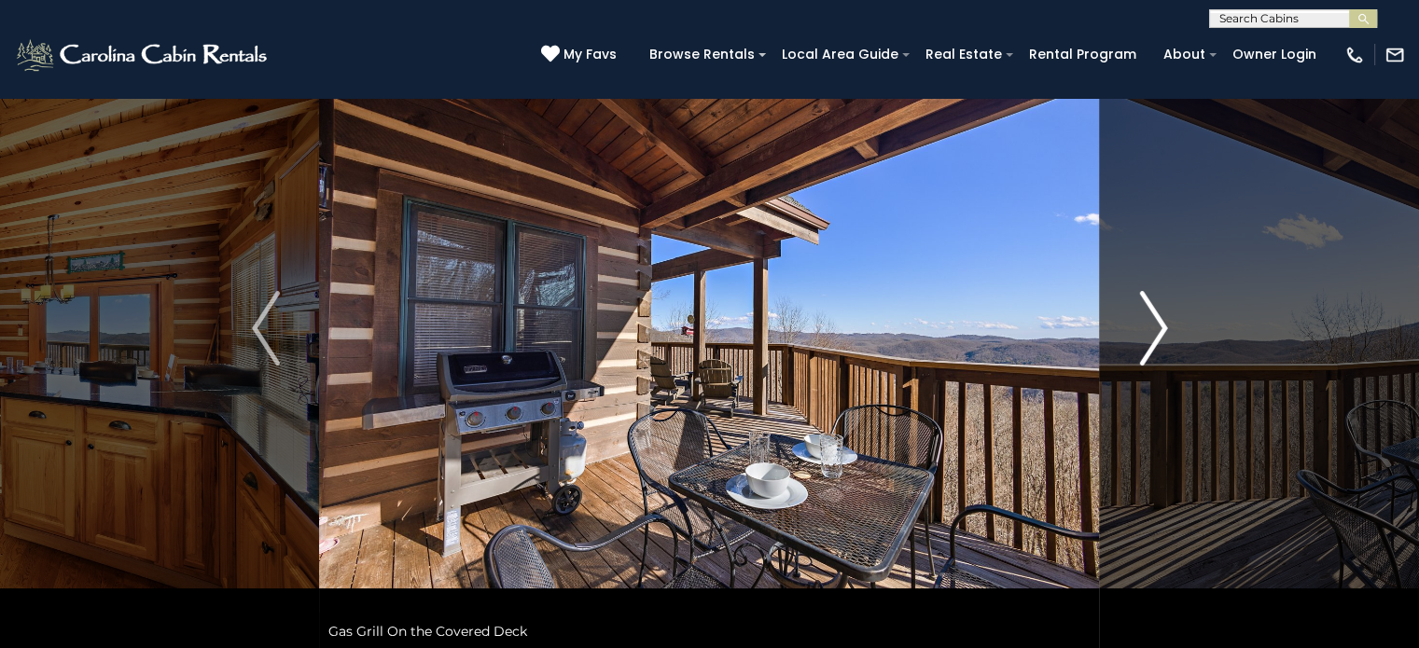
click at [1156, 319] on img "Next" at bounding box center [1153, 328] width 28 height 75
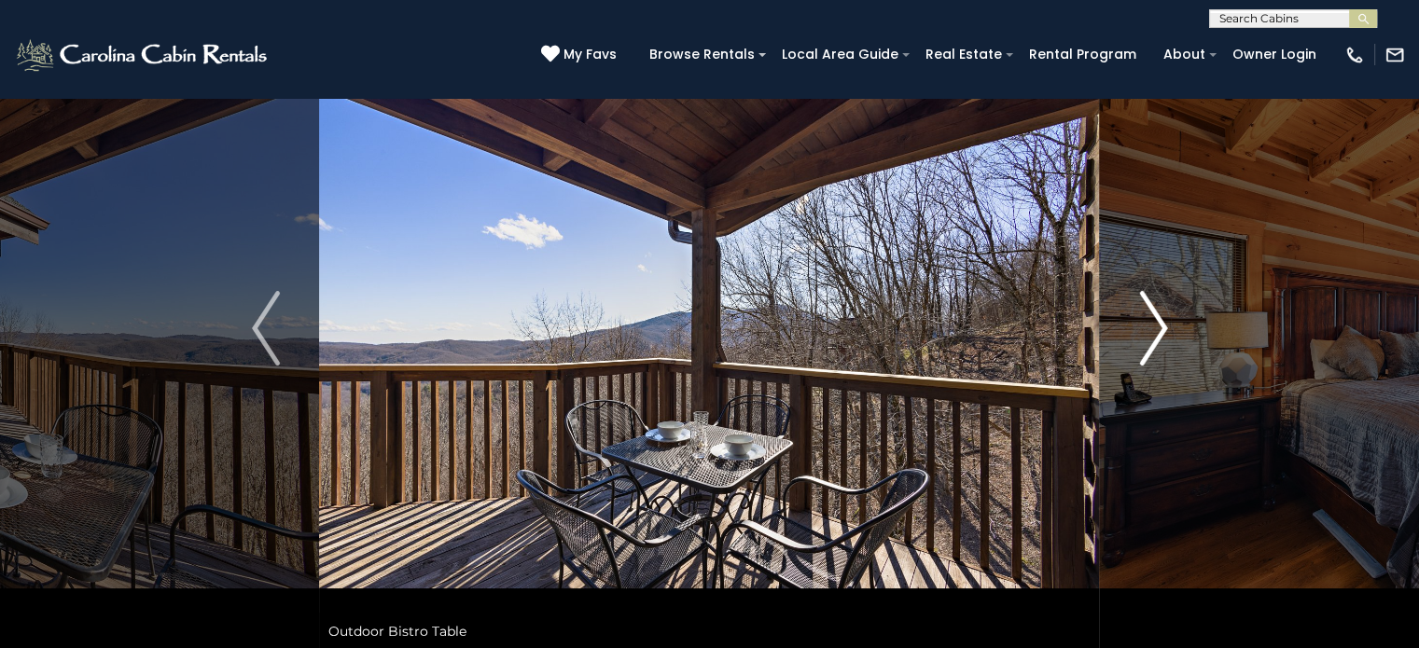
click at [1156, 319] on img "Next" at bounding box center [1153, 328] width 28 height 75
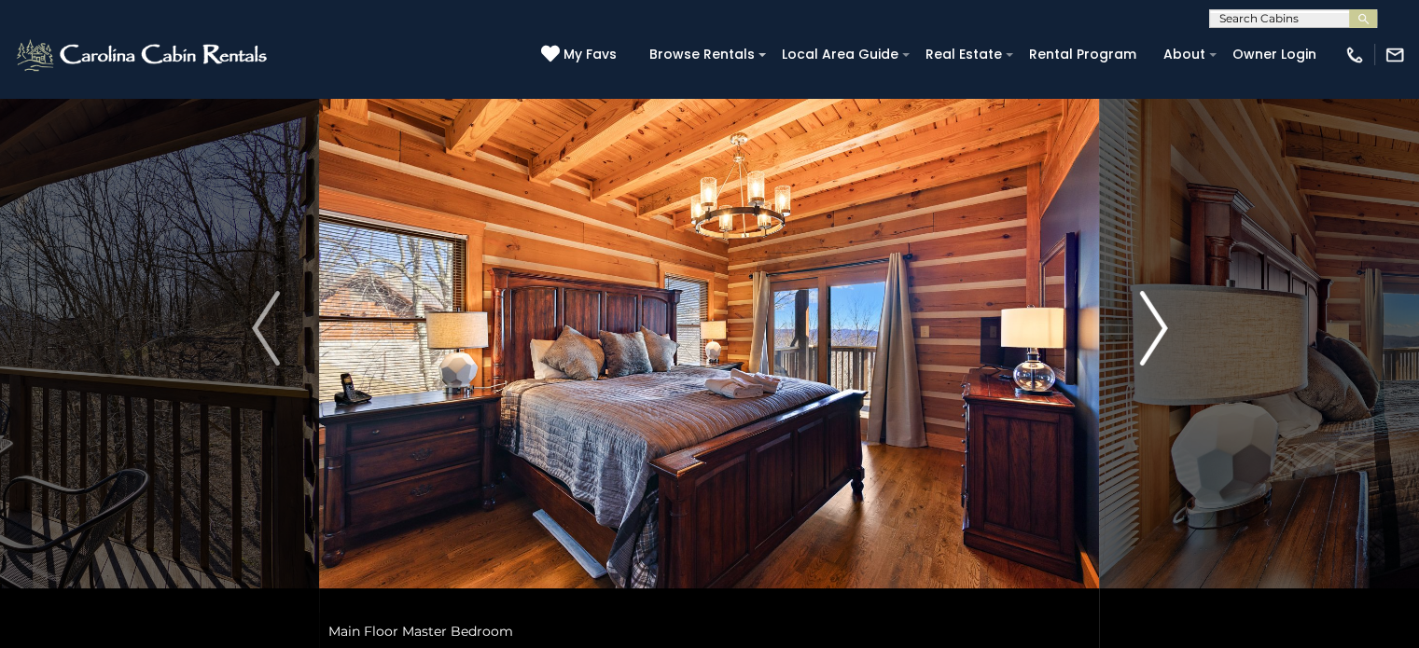
click at [1156, 319] on img "Next" at bounding box center [1153, 328] width 28 height 75
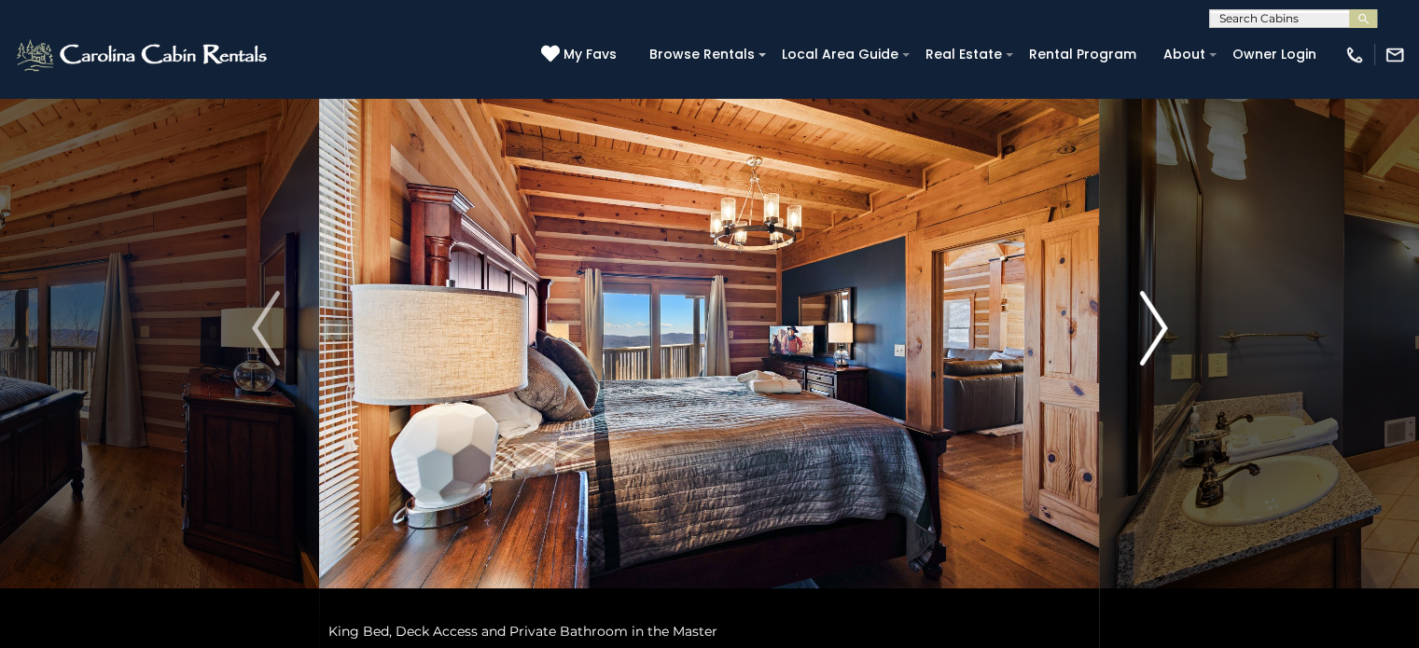
click at [1156, 319] on img "Next" at bounding box center [1153, 328] width 28 height 75
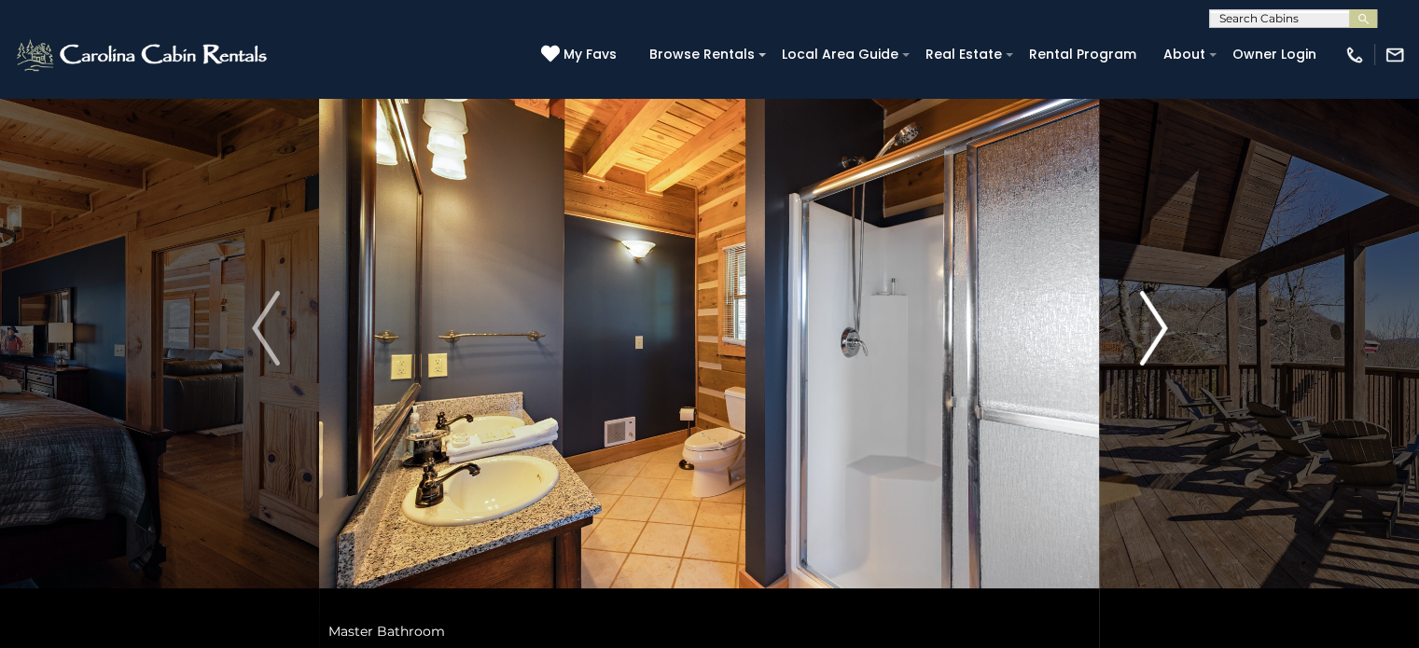
click at [1156, 319] on img "Next" at bounding box center [1153, 328] width 28 height 75
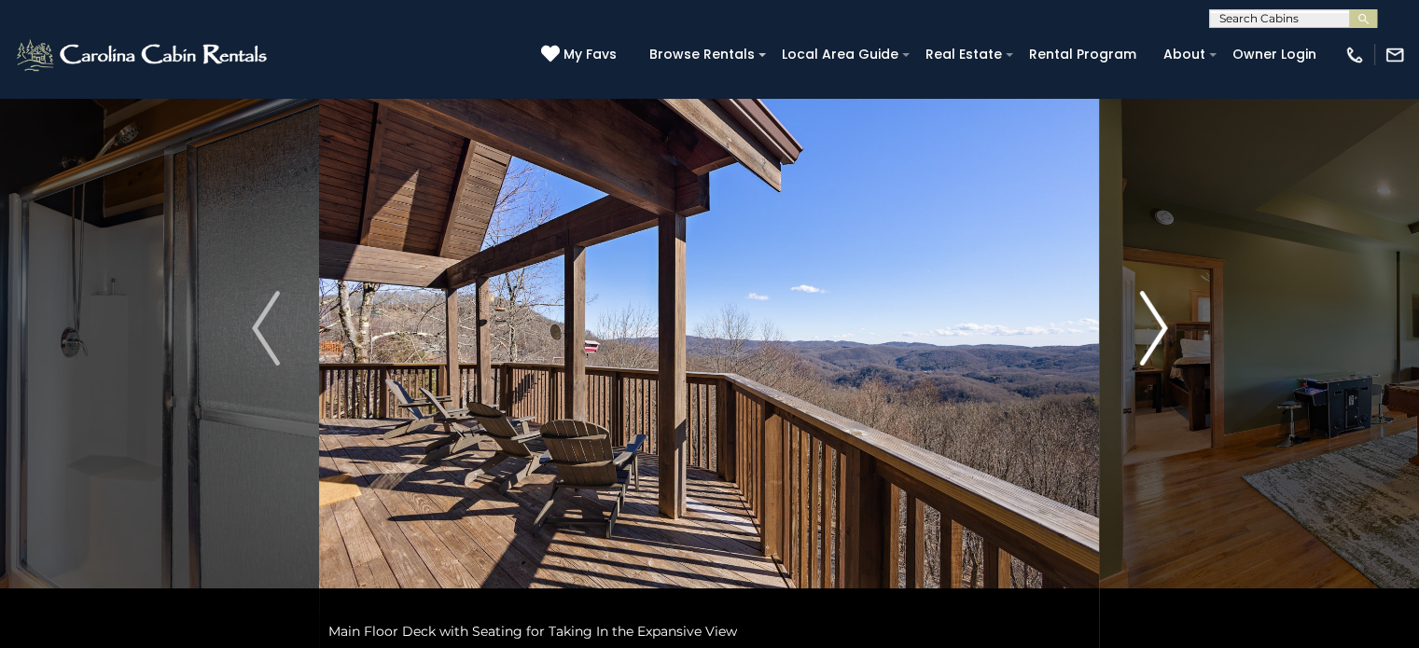
click at [1156, 319] on img "Next" at bounding box center [1153, 328] width 28 height 75
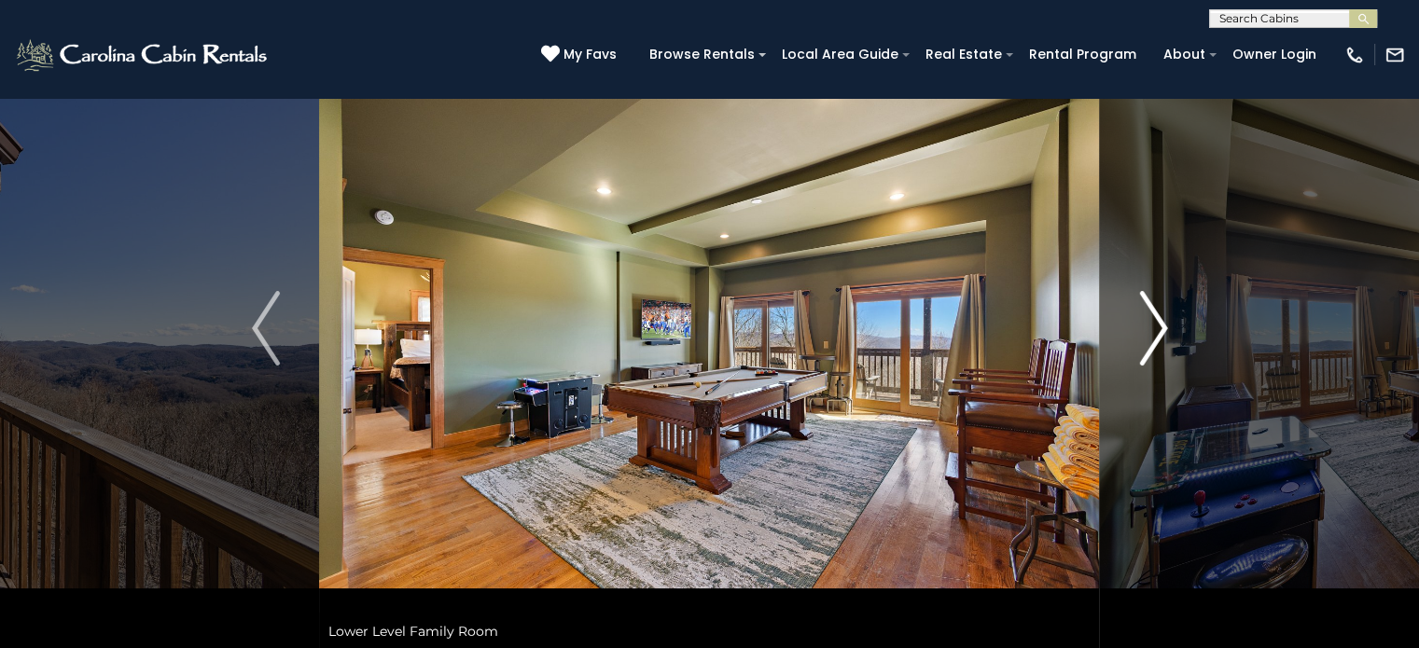
click at [1156, 319] on img "Next" at bounding box center [1153, 328] width 28 height 75
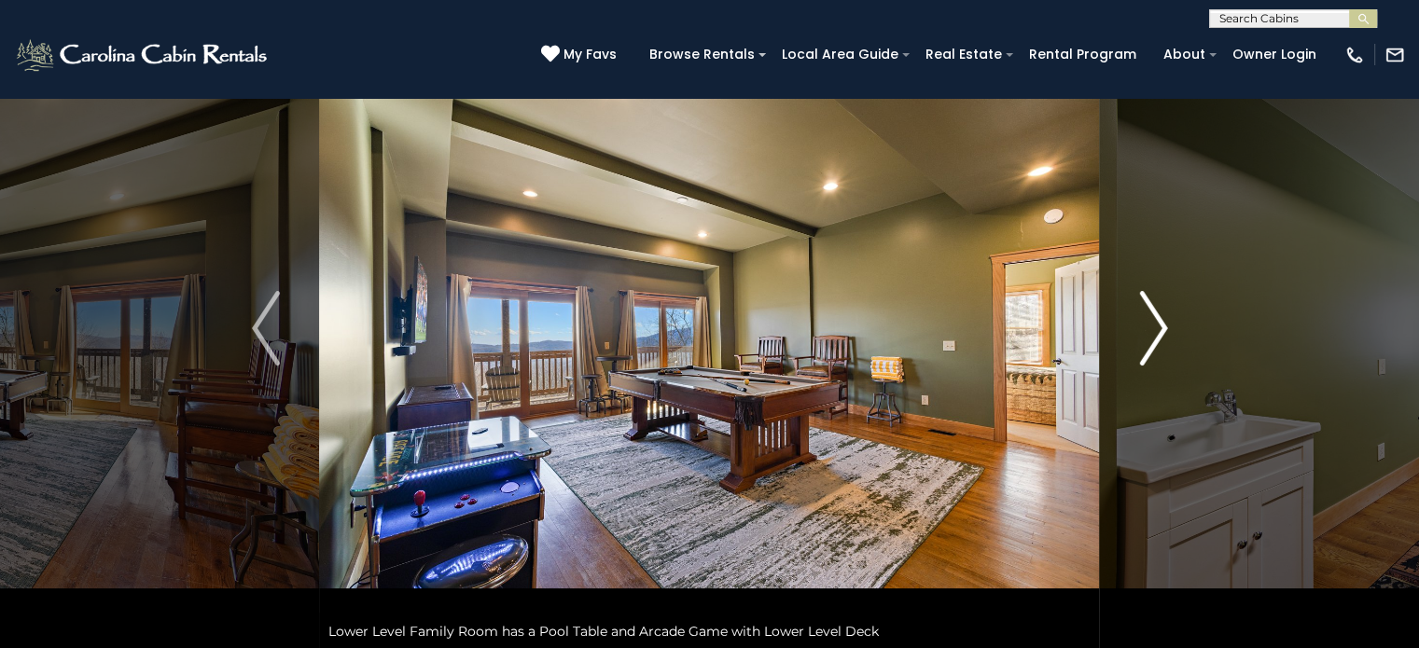
click at [1156, 319] on img "Next" at bounding box center [1153, 328] width 28 height 75
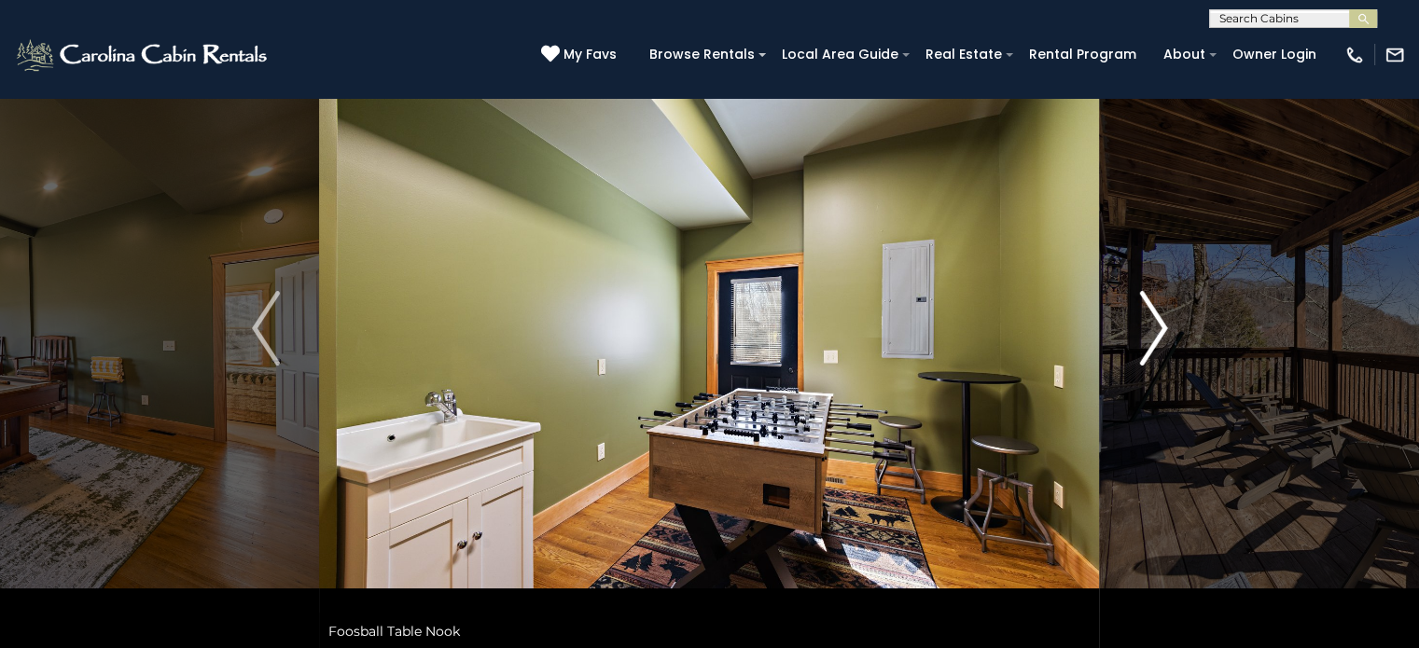
click at [1156, 319] on img "Next" at bounding box center [1153, 328] width 28 height 75
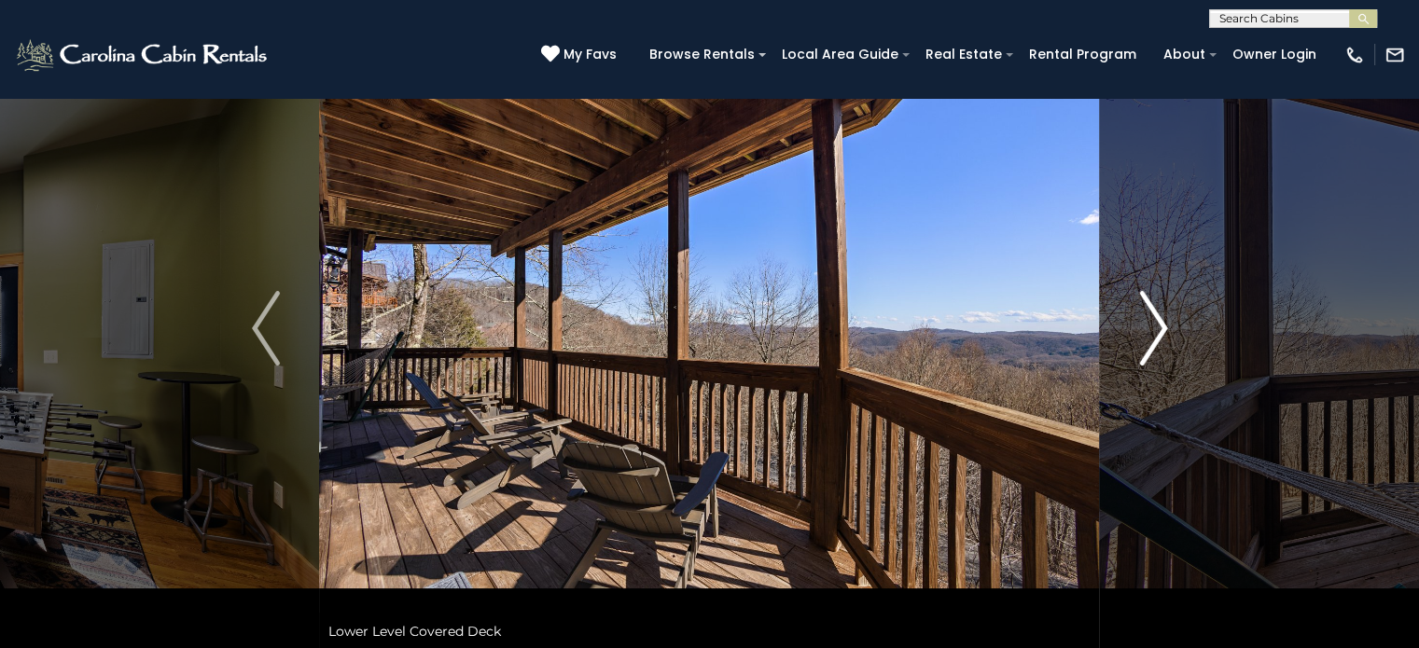
click at [1156, 319] on img "Next" at bounding box center [1153, 328] width 28 height 75
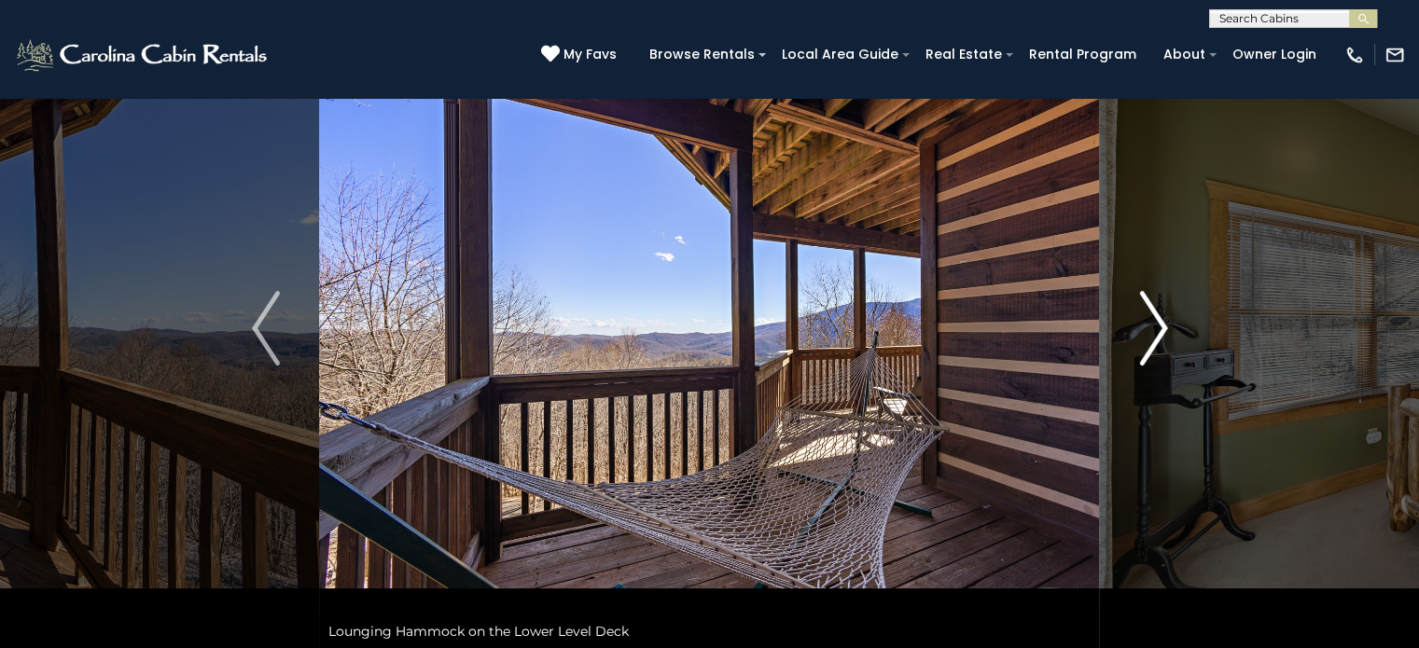
click at [1156, 319] on img "Next" at bounding box center [1153, 328] width 28 height 75
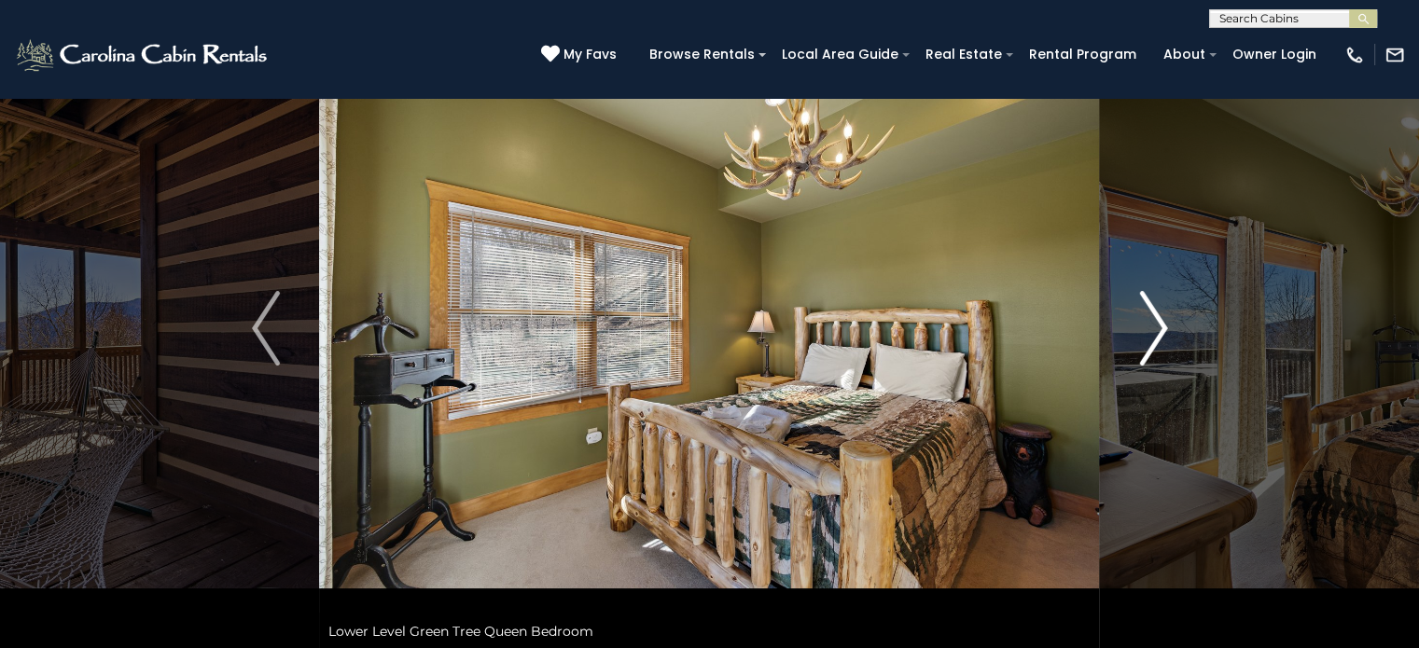
click at [1156, 319] on img "Next" at bounding box center [1153, 328] width 28 height 75
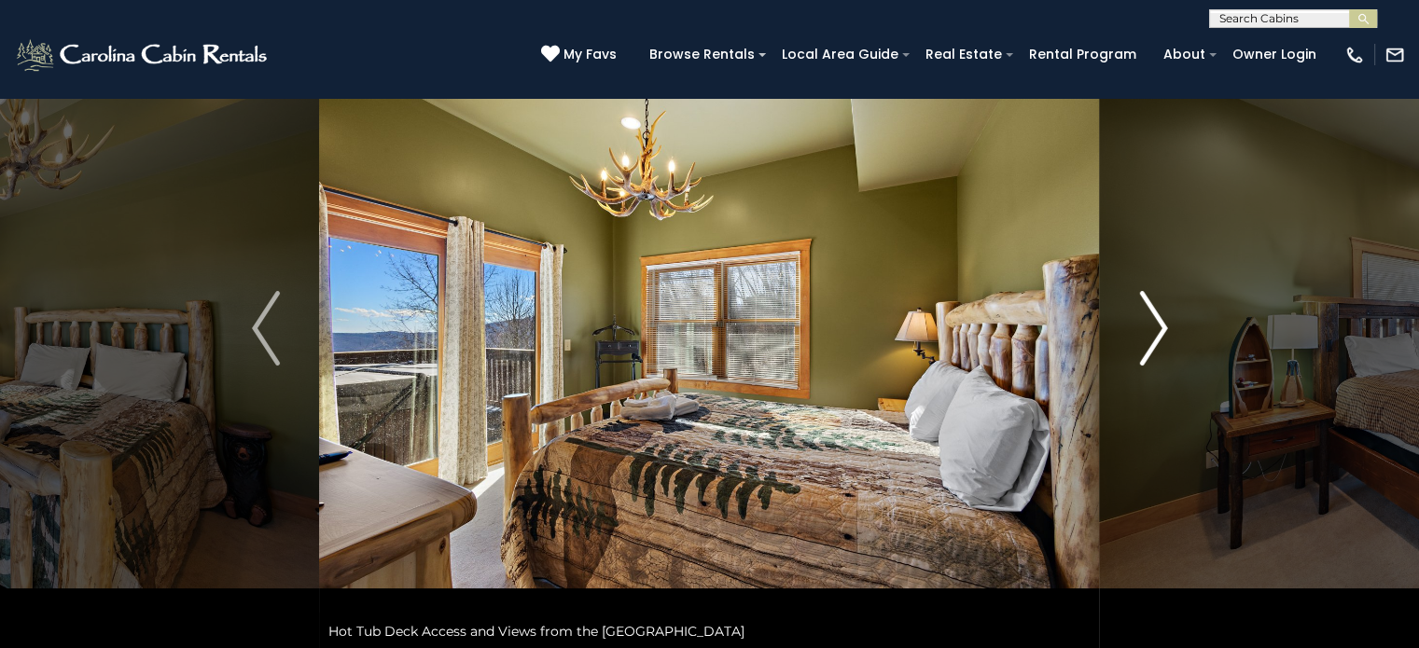
click at [1156, 319] on img "Next" at bounding box center [1153, 328] width 28 height 75
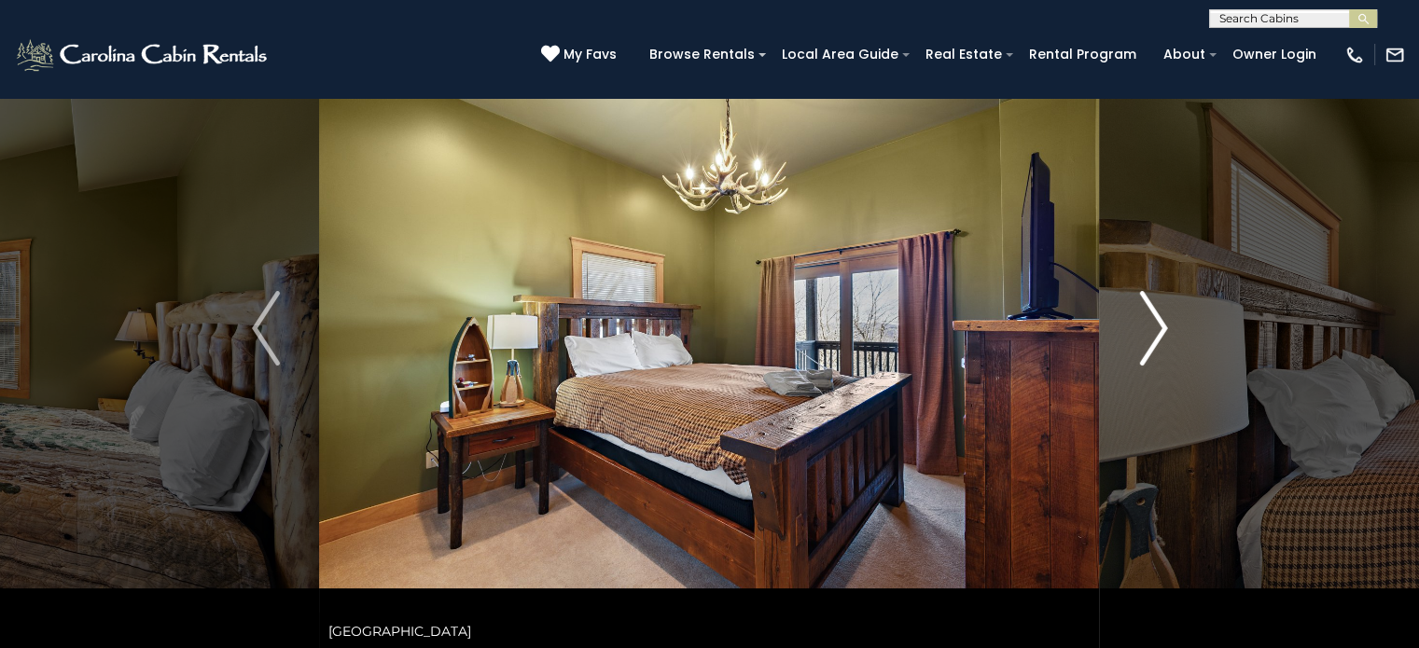
click at [1156, 319] on img "Next" at bounding box center [1153, 328] width 28 height 75
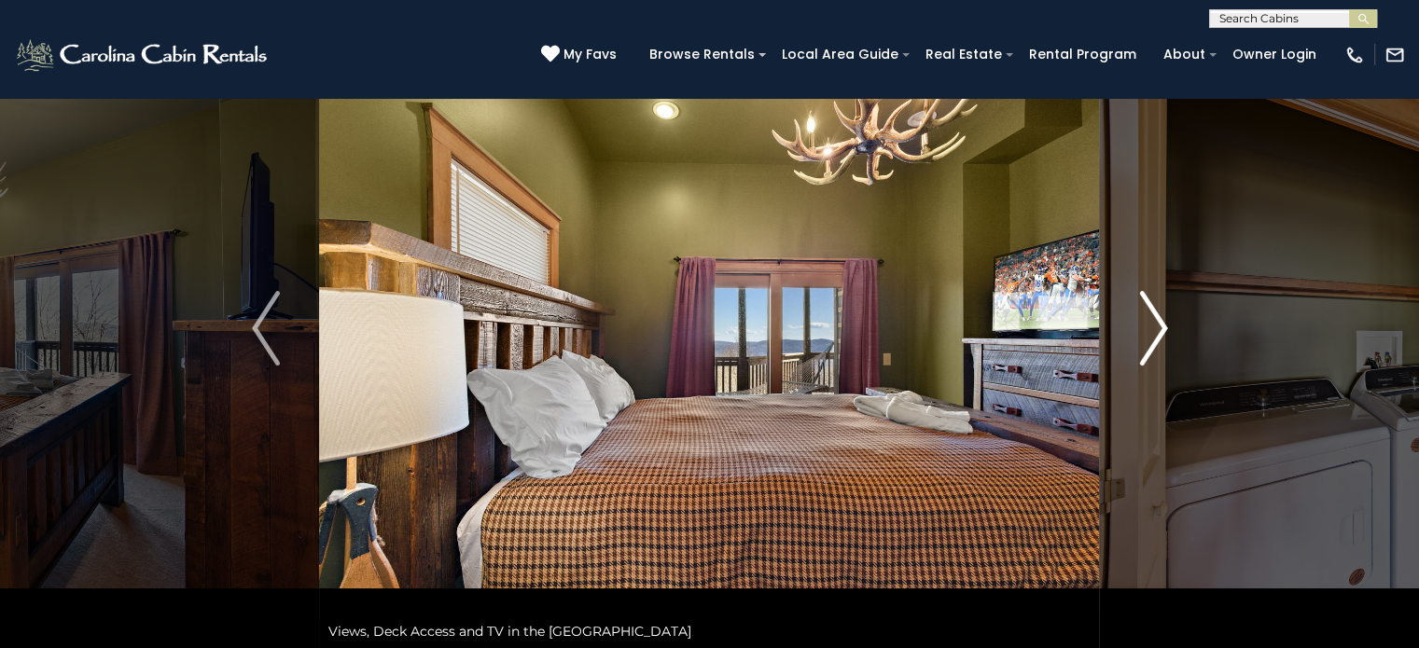
click at [1156, 319] on img "Next" at bounding box center [1153, 328] width 28 height 75
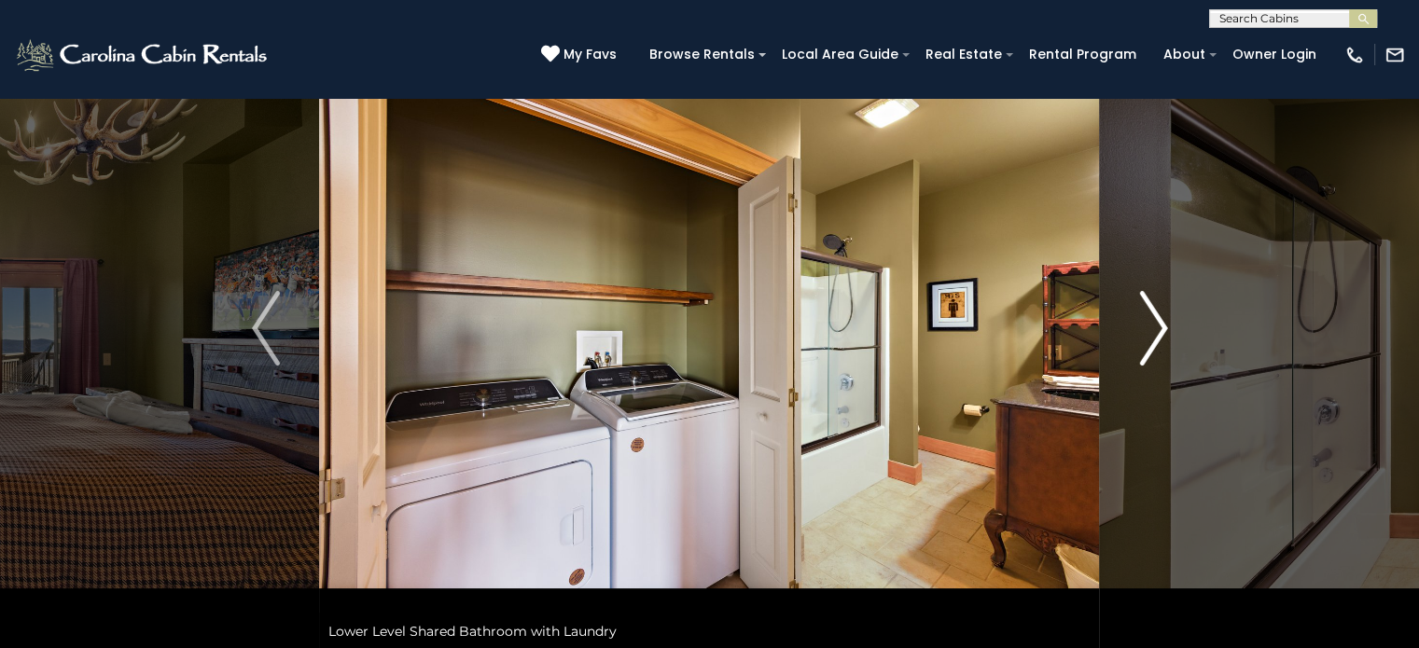
click at [1156, 319] on img "Next" at bounding box center [1153, 328] width 28 height 75
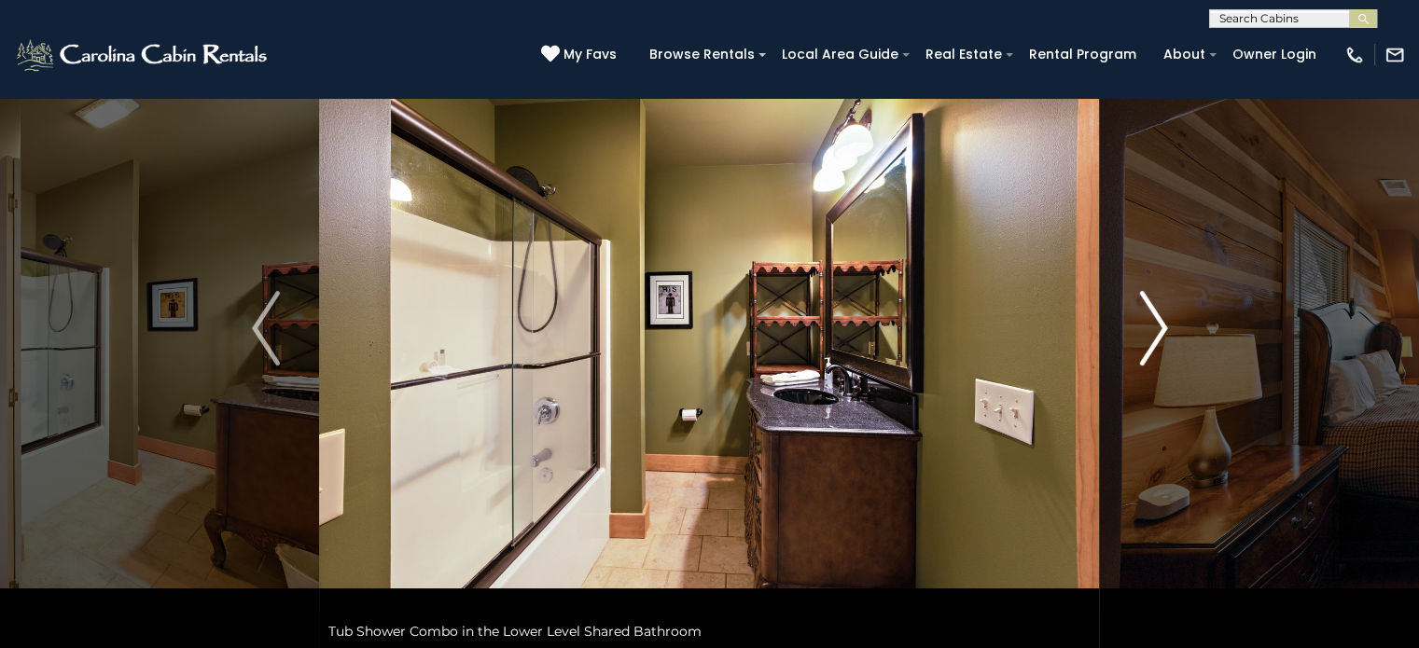
click at [1156, 319] on img "Next" at bounding box center [1153, 328] width 28 height 75
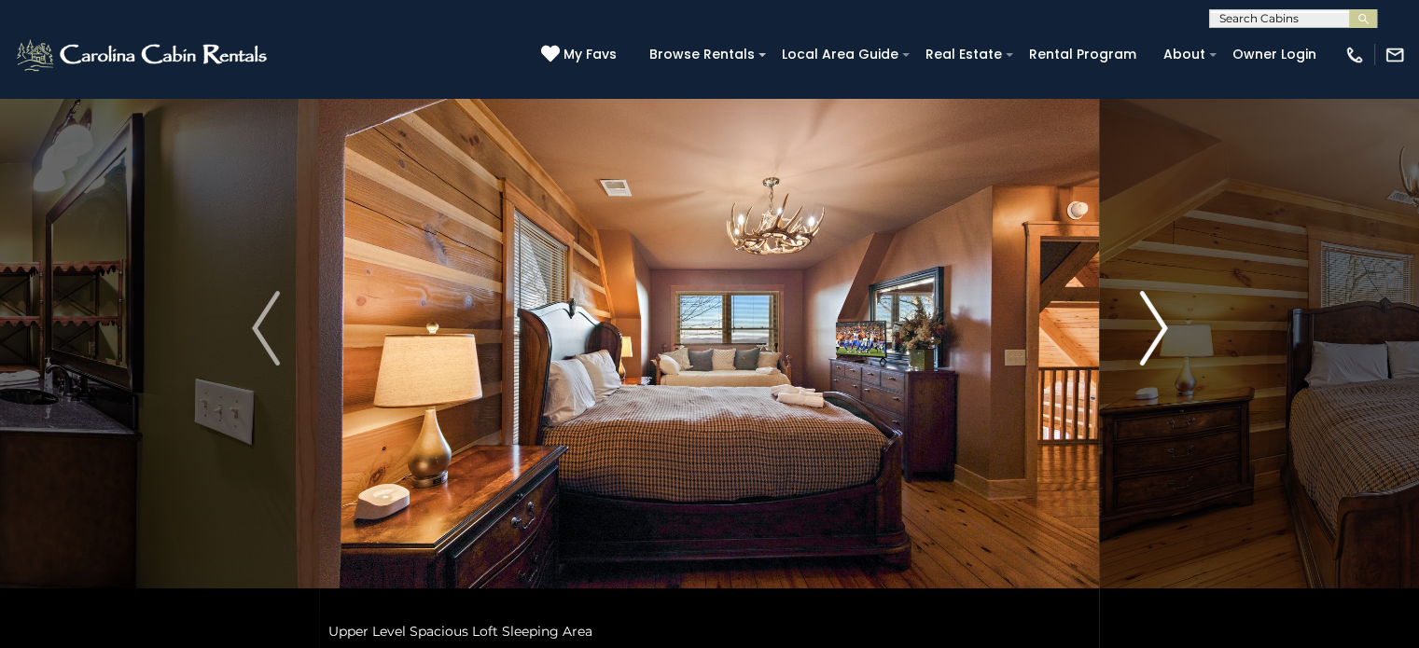
click at [1156, 319] on img "Next" at bounding box center [1153, 328] width 28 height 75
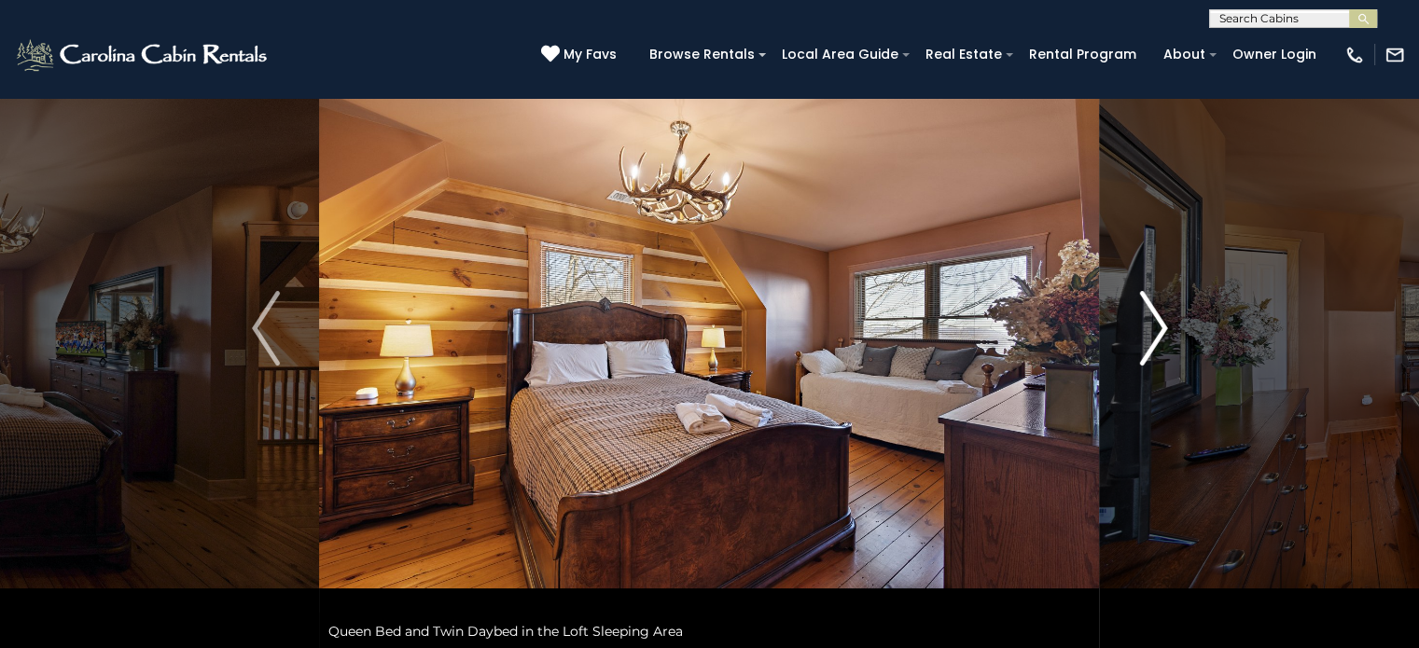
click at [1156, 319] on img "Next" at bounding box center [1153, 328] width 28 height 75
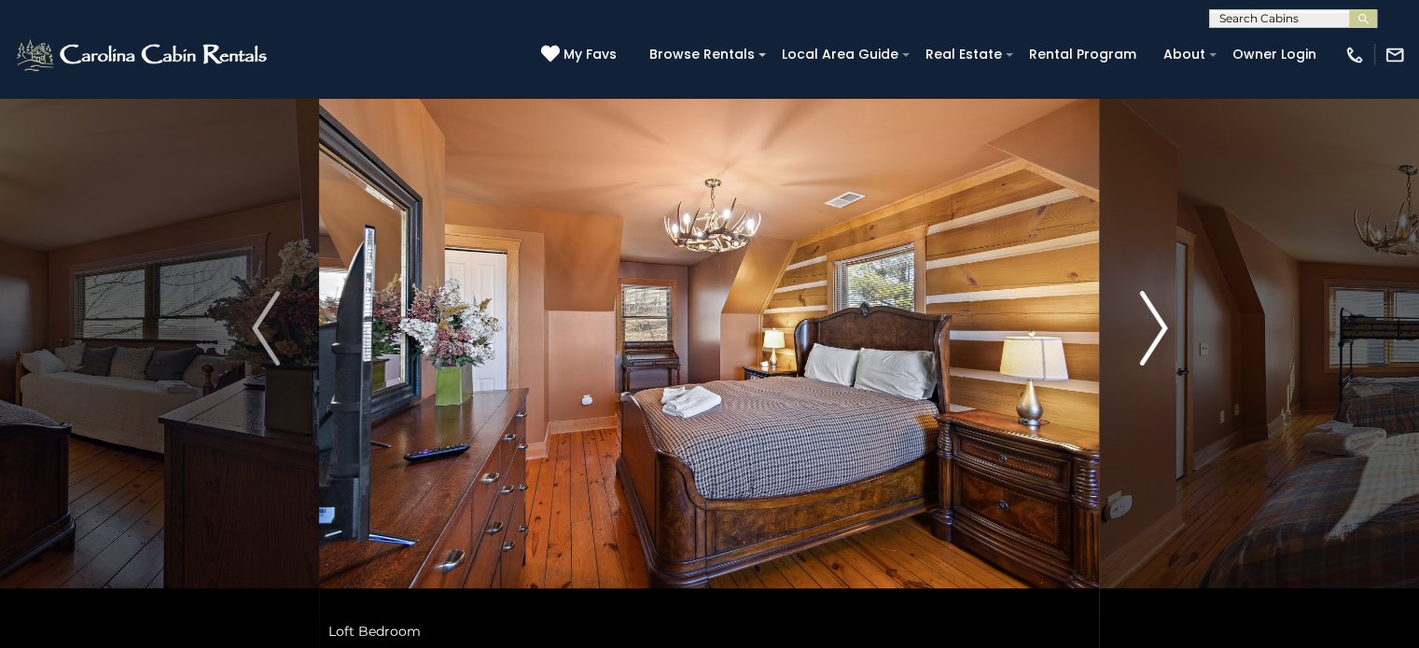
click at [1156, 319] on img "Next" at bounding box center [1153, 328] width 28 height 75
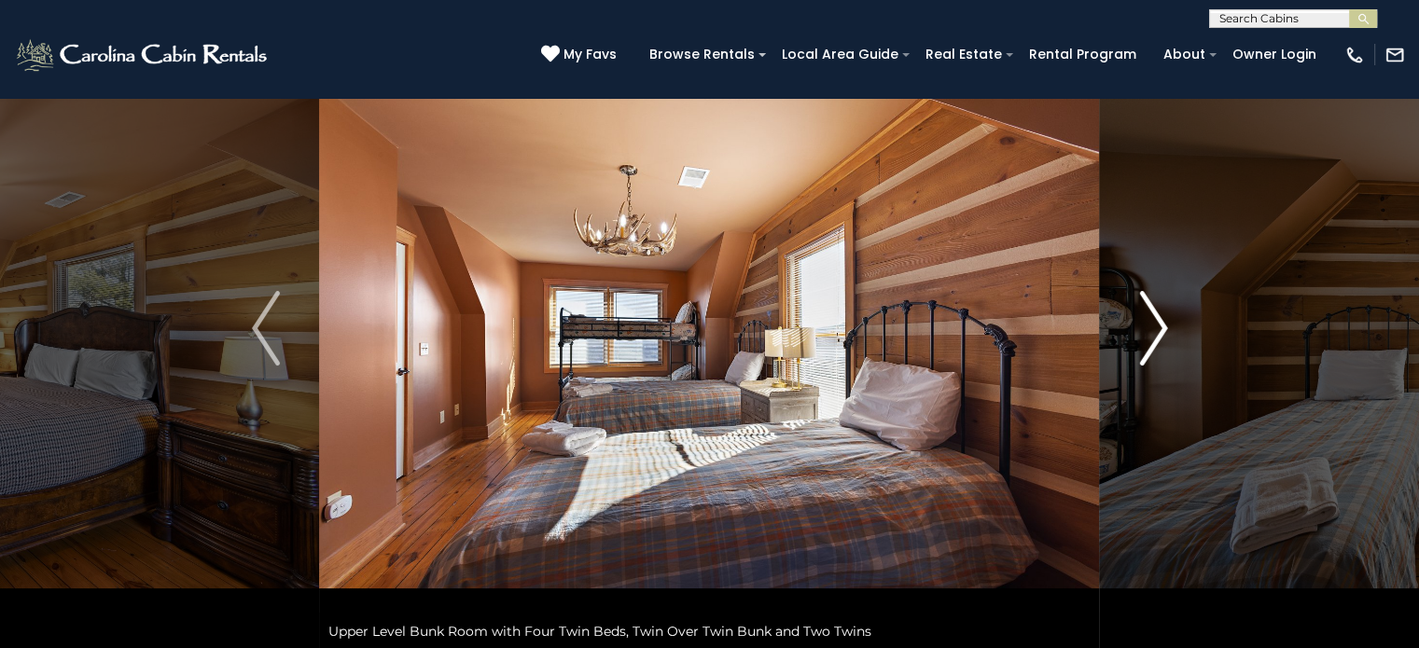
click at [1156, 319] on img "Next" at bounding box center [1153, 328] width 28 height 75
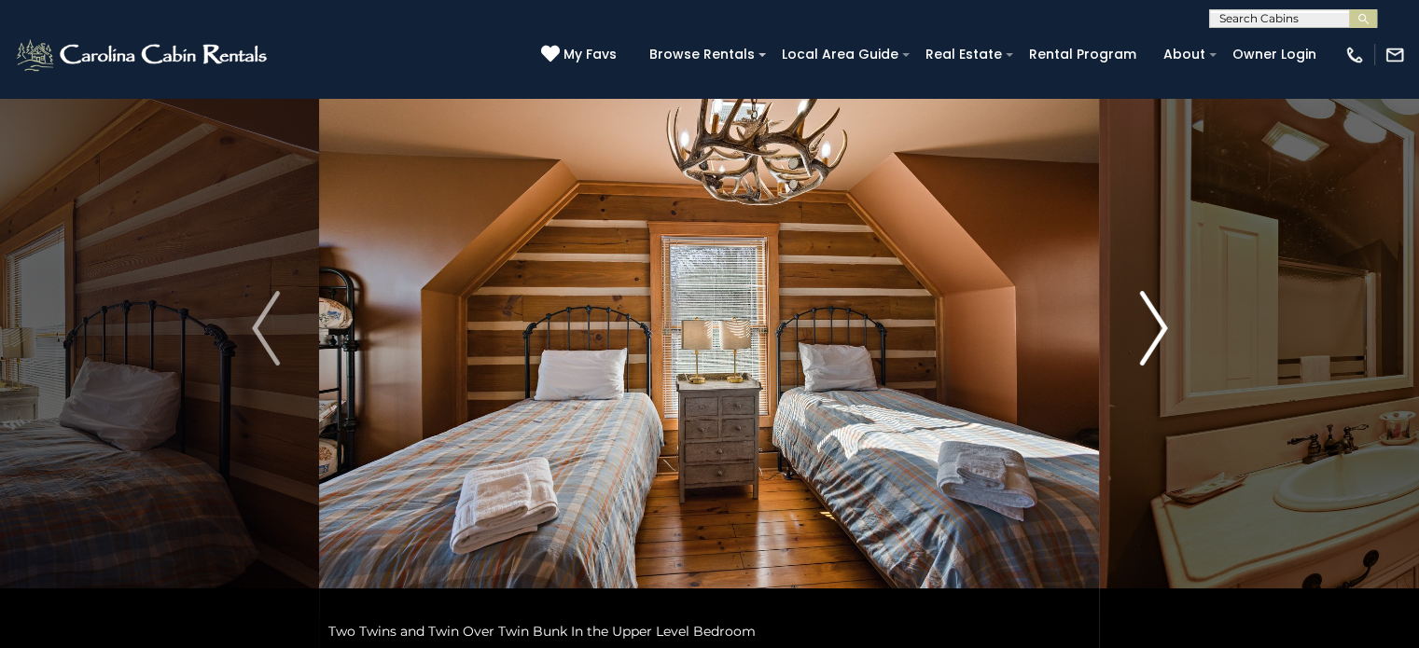
click at [1156, 319] on img "Next" at bounding box center [1153, 328] width 28 height 75
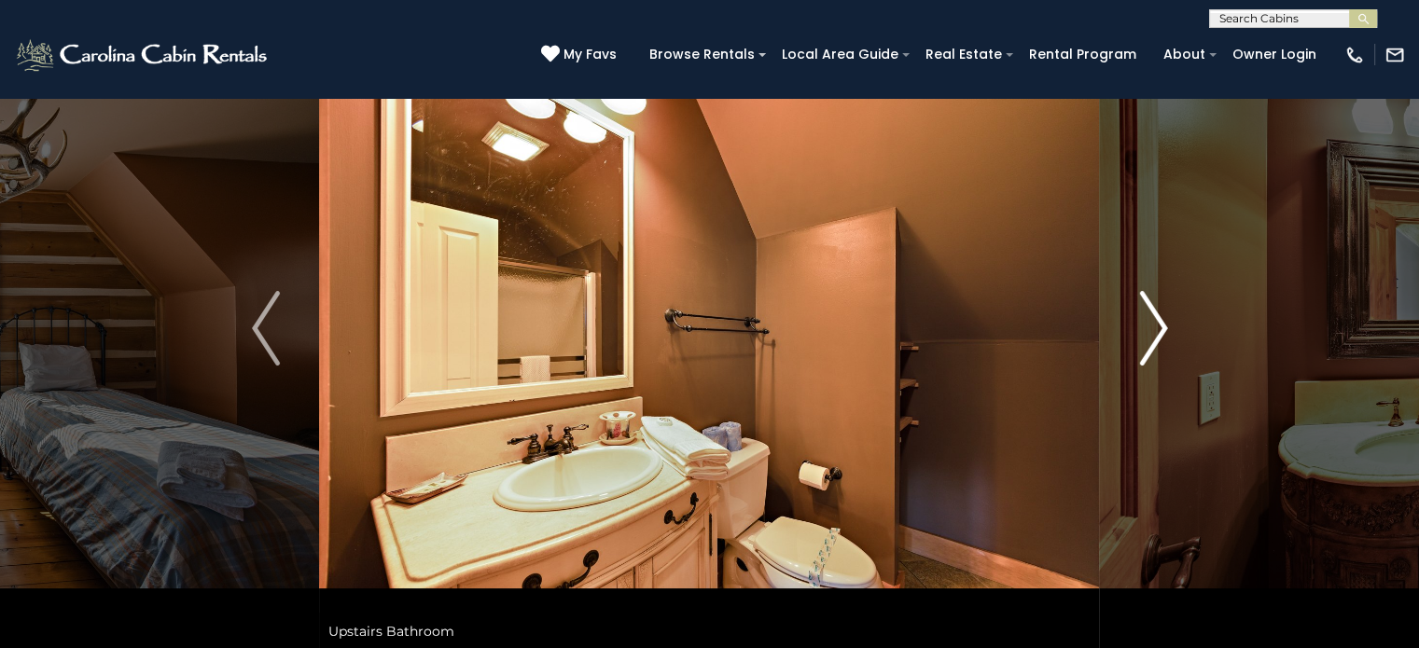
click at [1156, 319] on img "Next" at bounding box center [1153, 328] width 28 height 75
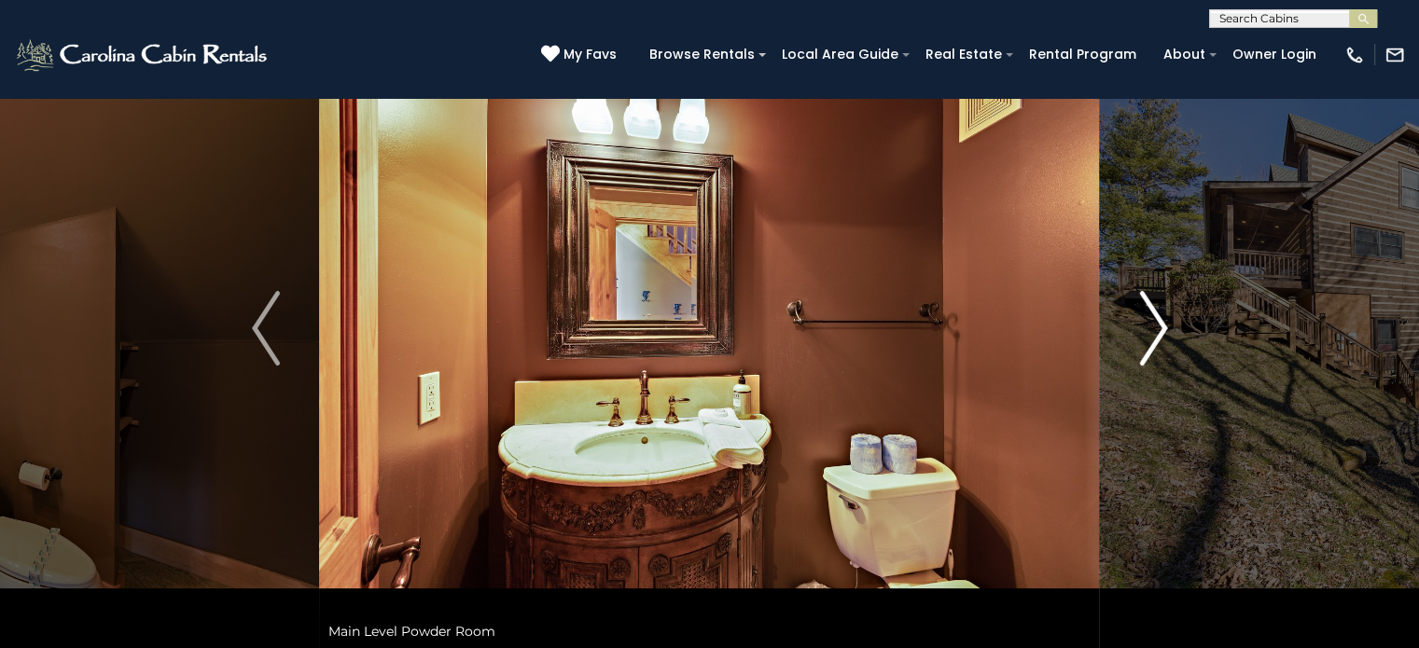
click at [1156, 319] on img "Next" at bounding box center [1153, 328] width 28 height 75
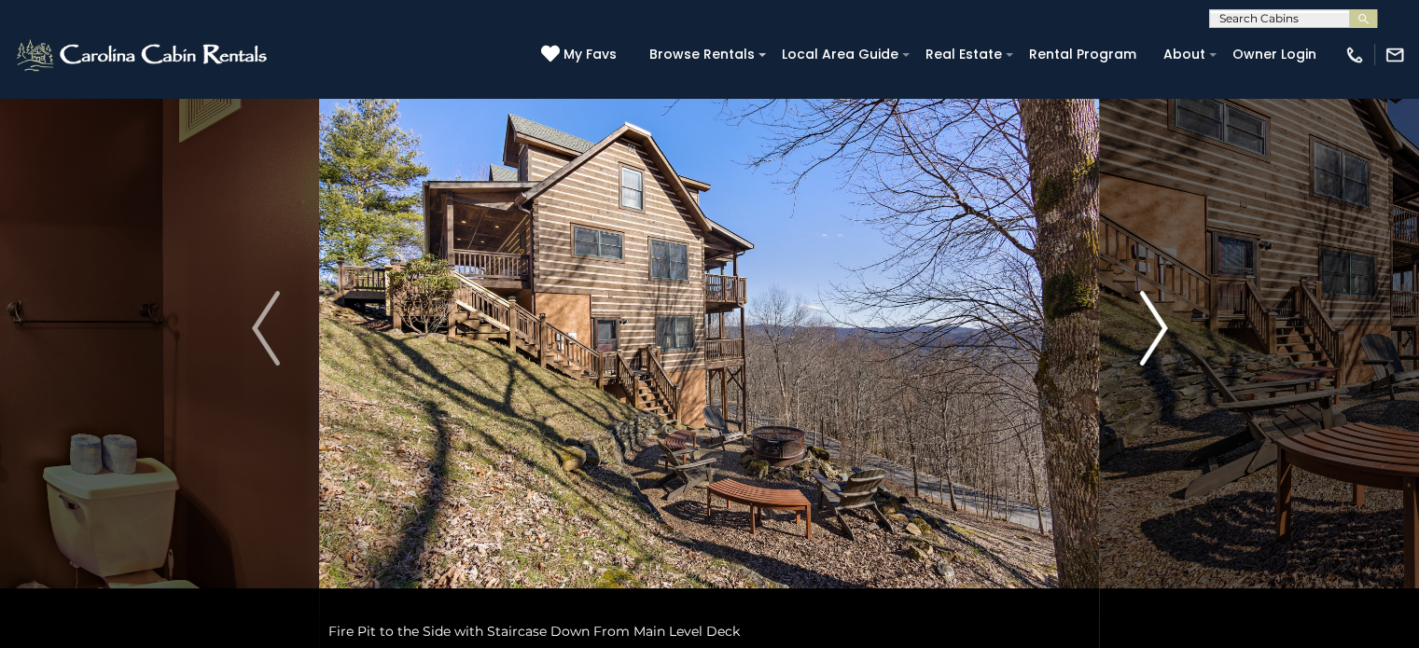
click at [1156, 319] on img "Next" at bounding box center [1153, 328] width 28 height 75
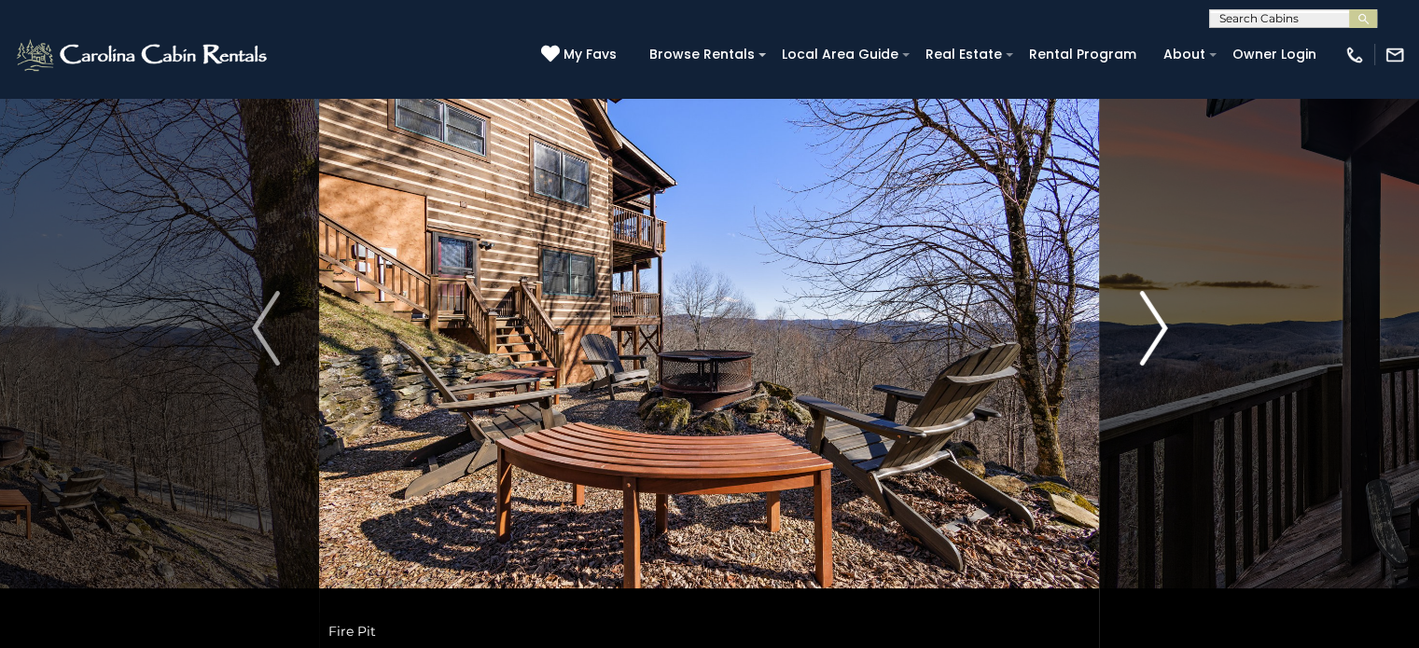
click at [1156, 319] on img "Next" at bounding box center [1153, 328] width 28 height 75
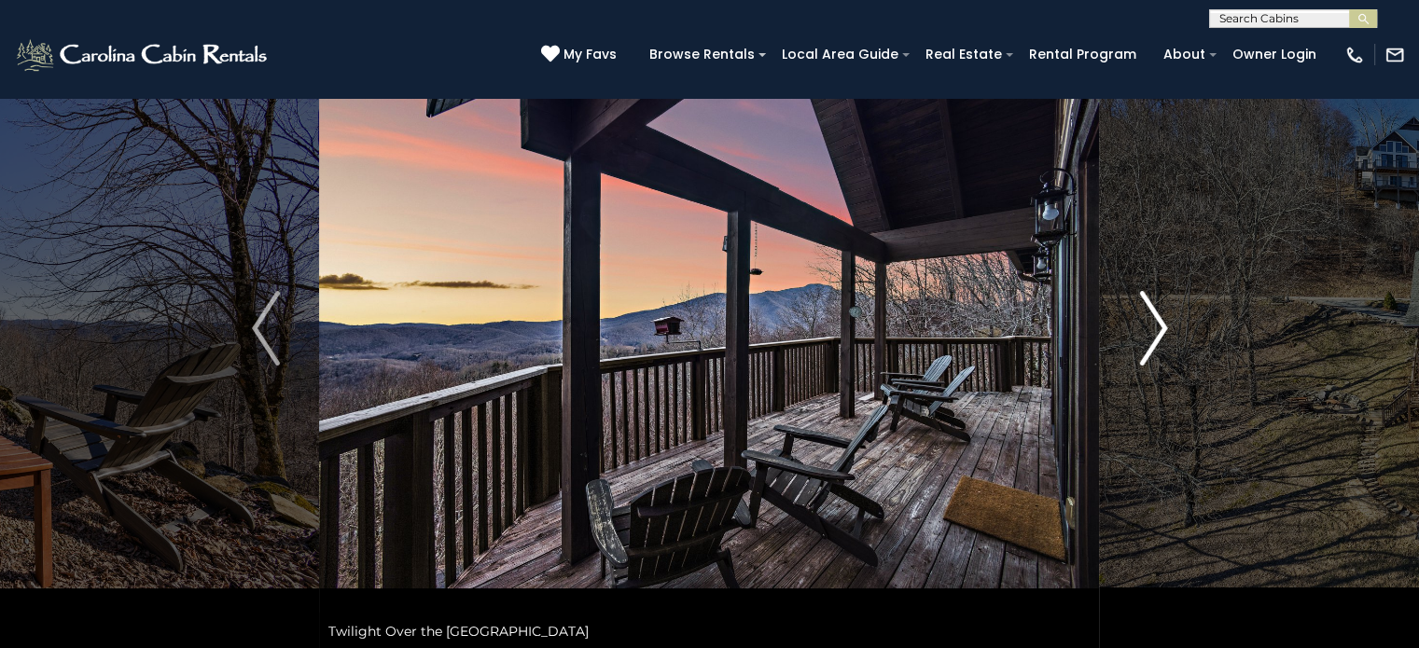
click at [1156, 319] on img "Next" at bounding box center [1153, 328] width 28 height 75
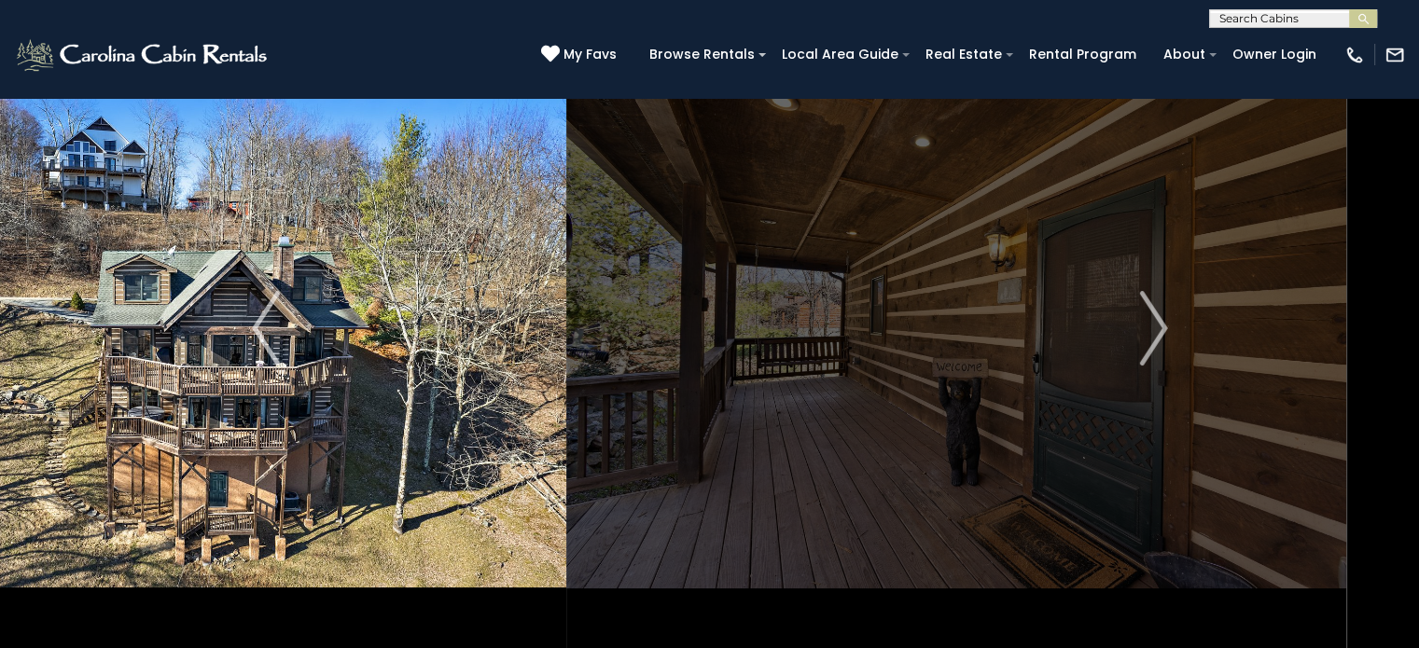
drag, startPoint x: 881, startPoint y: 314, endPoint x: 348, endPoint y: 300, distance: 532.9
click at [348, 300] on img at bounding box center [176, 329] width 780 height 644
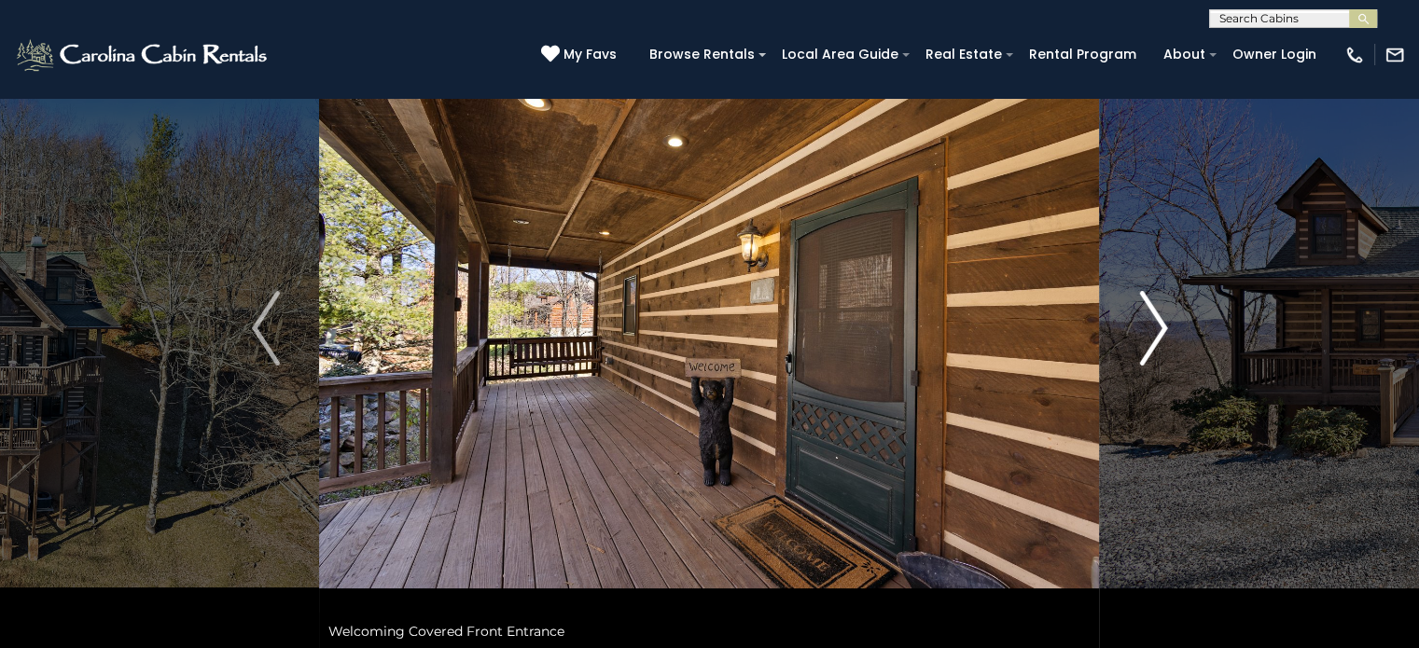
click at [1123, 310] on button "Next" at bounding box center [1153, 329] width 107 height 644
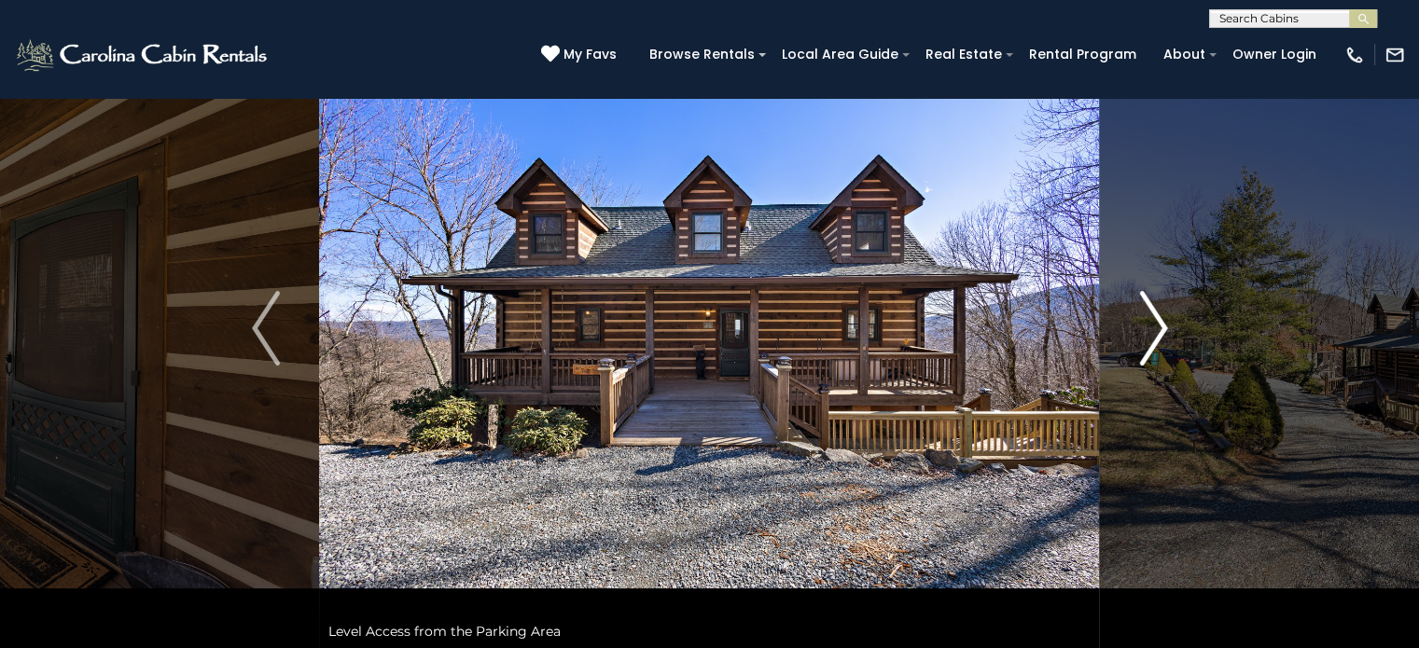
click at [1140, 313] on img "Next" at bounding box center [1153, 328] width 28 height 75
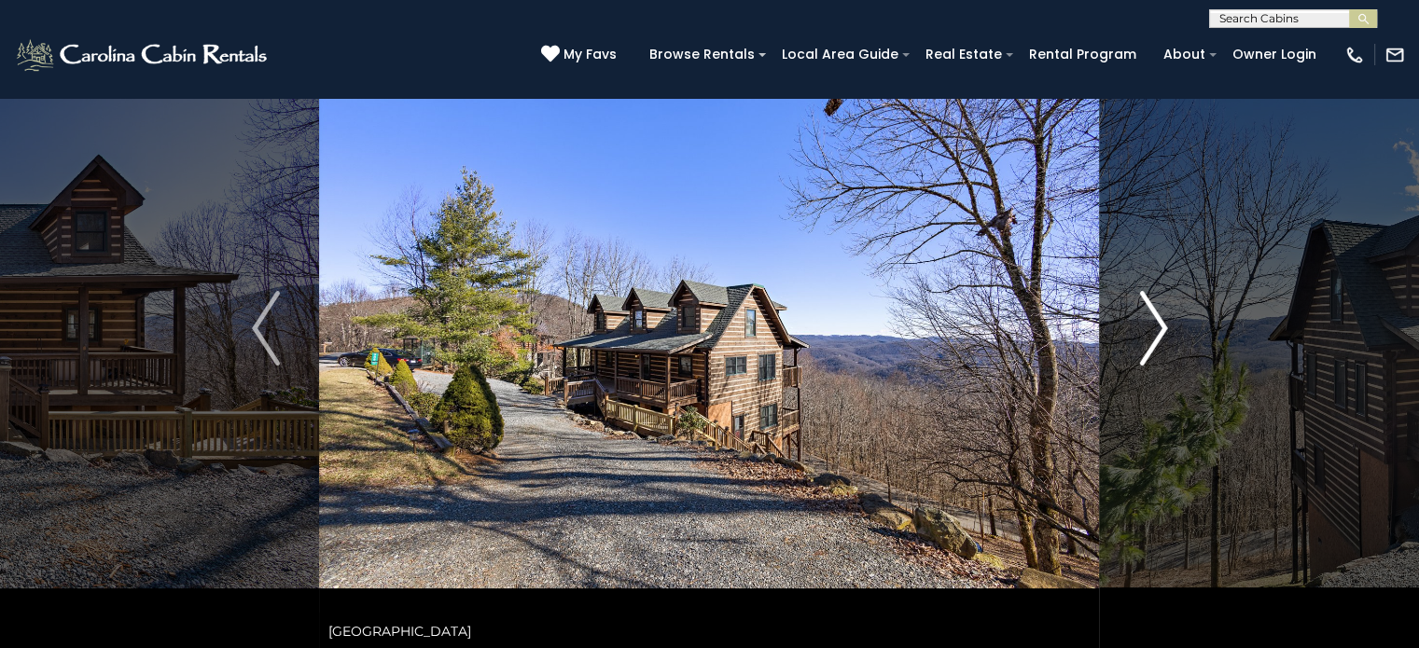
click at [1140, 313] on img "Next" at bounding box center [1153, 328] width 28 height 75
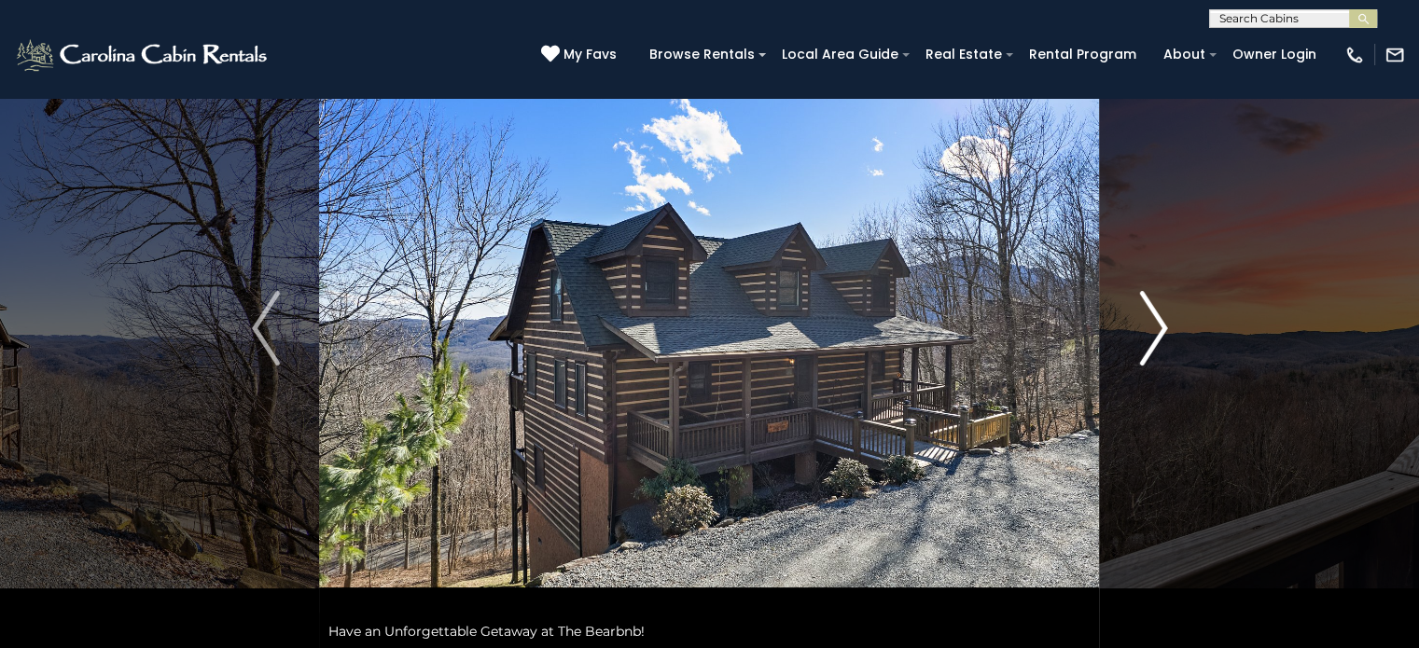
click at [1161, 318] on img "Next" at bounding box center [1153, 328] width 28 height 75
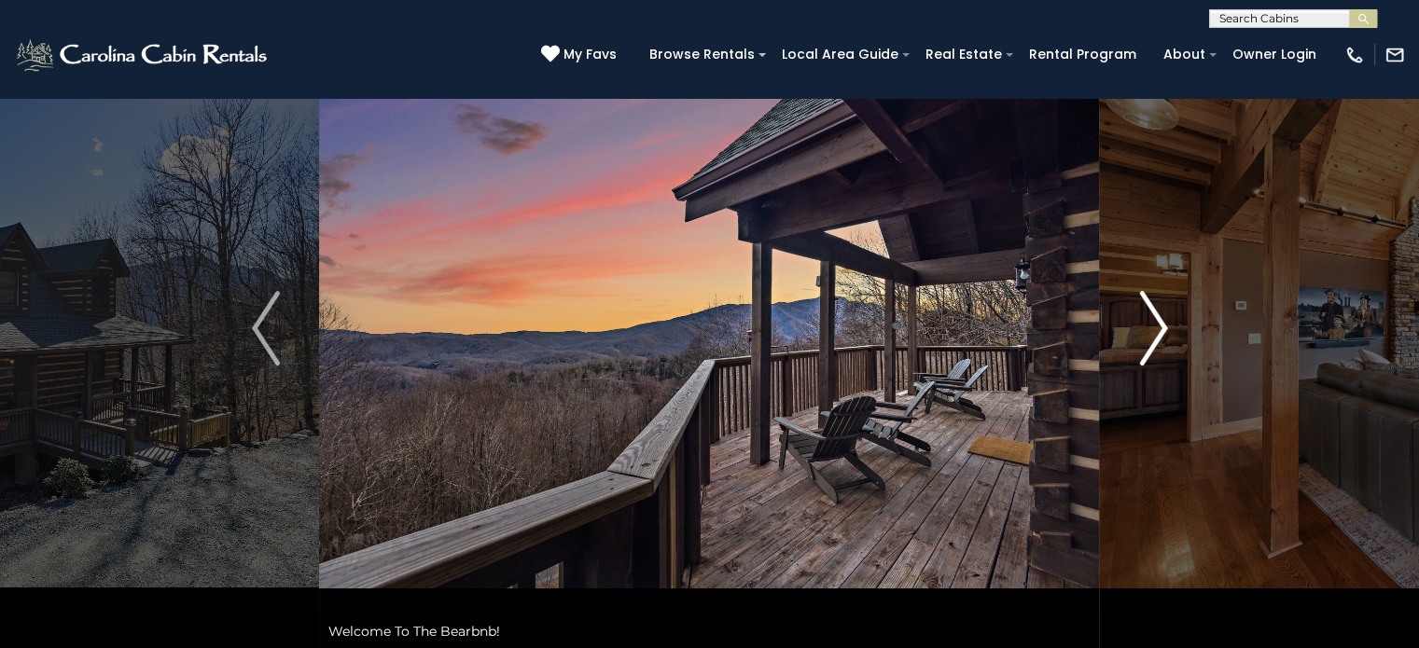
click at [1161, 318] on img "Next" at bounding box center [1153, 328] width 28 height 75
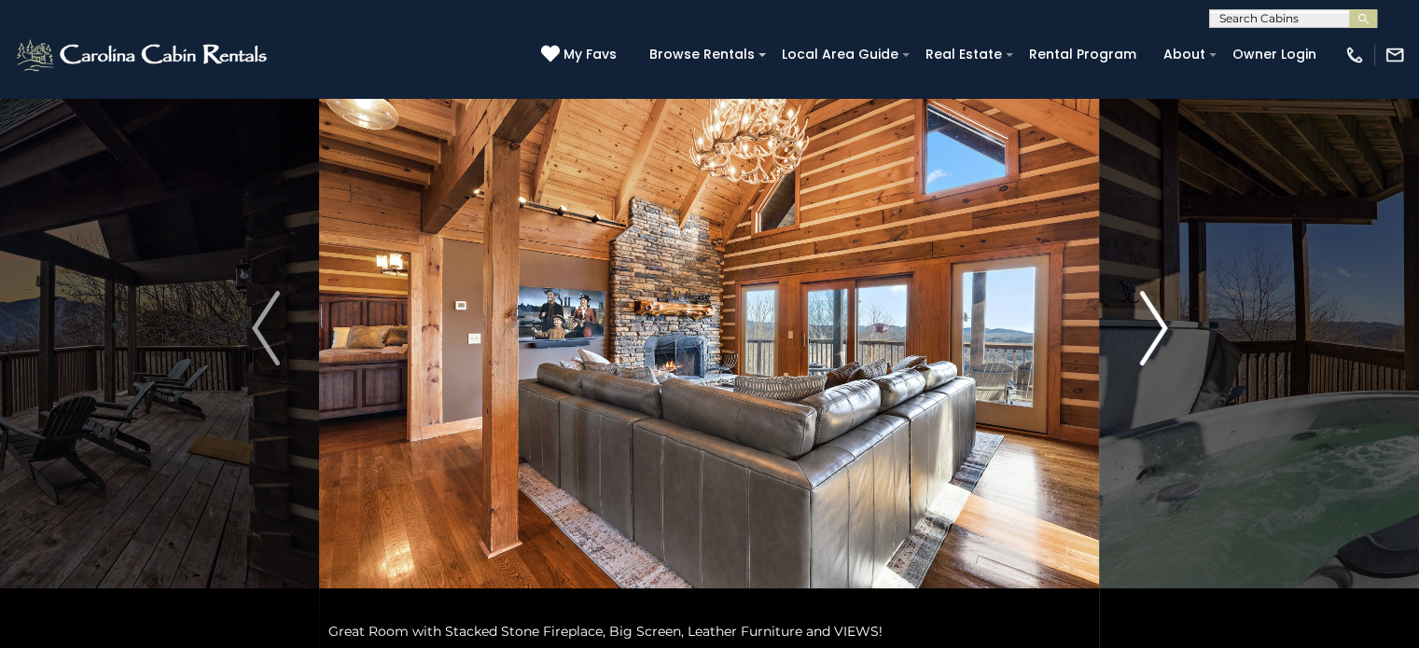
click at [1167, 311] on button "Next" at bounding box center [1153, 329] width 107 height 644
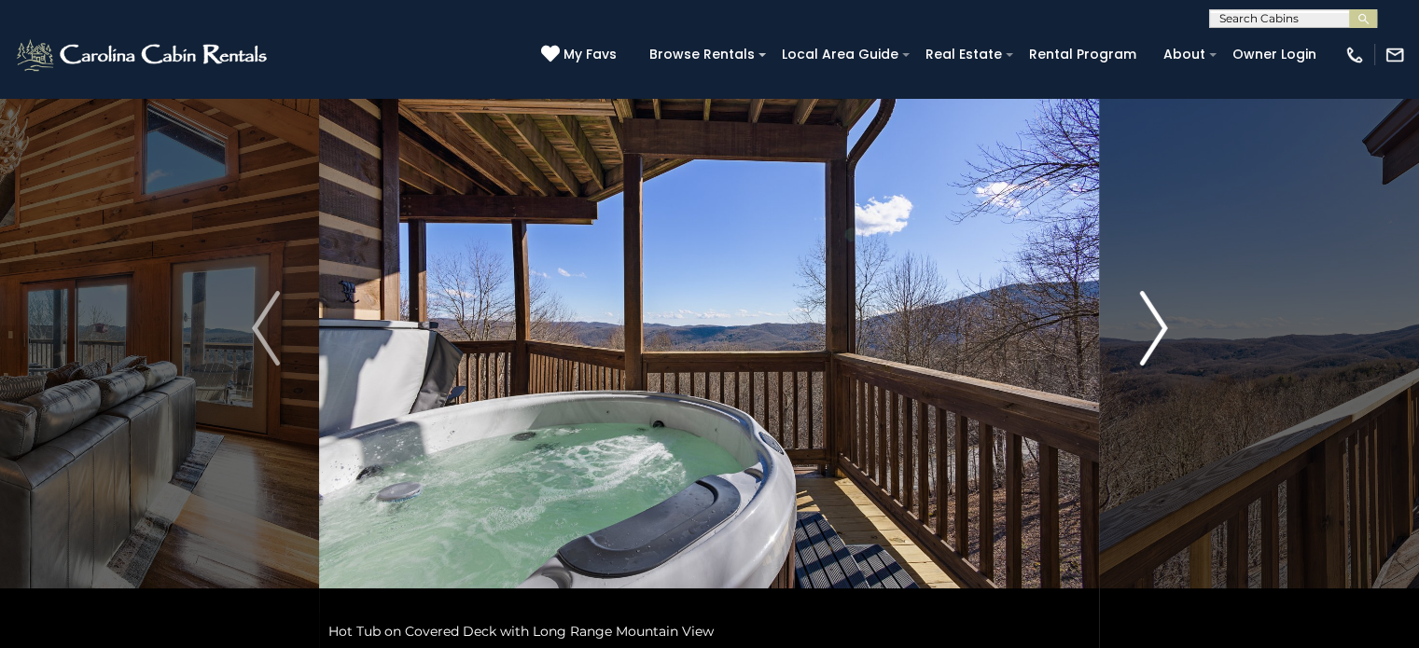
click at [1167, 311] on button "Next" at bounding box center [1153, 329] width 107 height 644
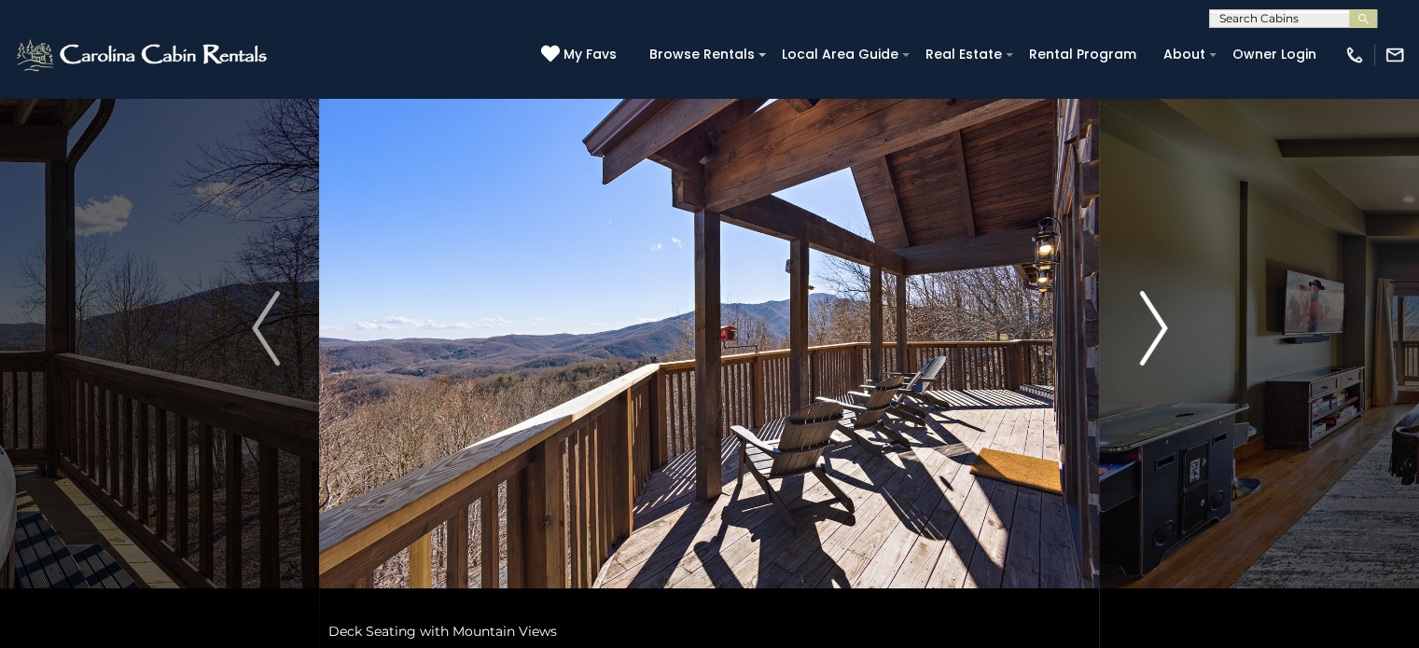
click at [1167, 311] on button "Next" at bounding box center [1153, 329] width 107 height 644
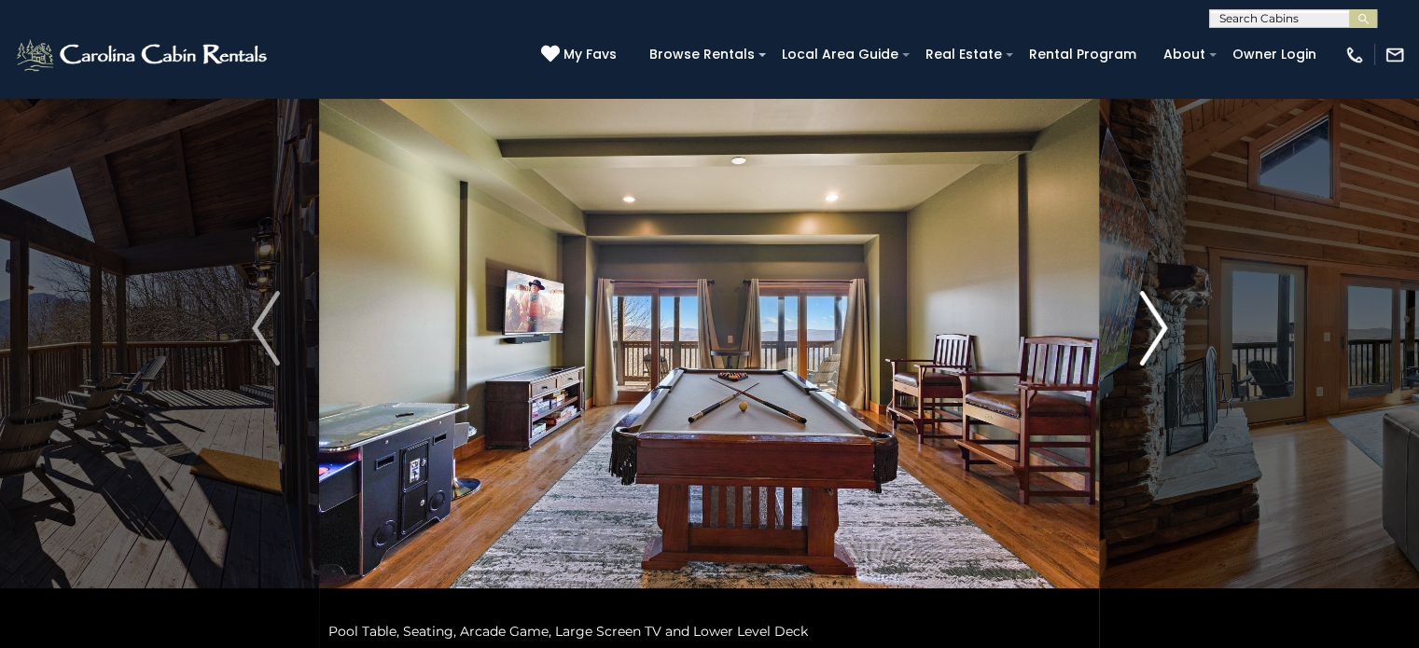
click at [1167, 311] on button "Next" at bounding box center [1153, 329] width 107 height 644
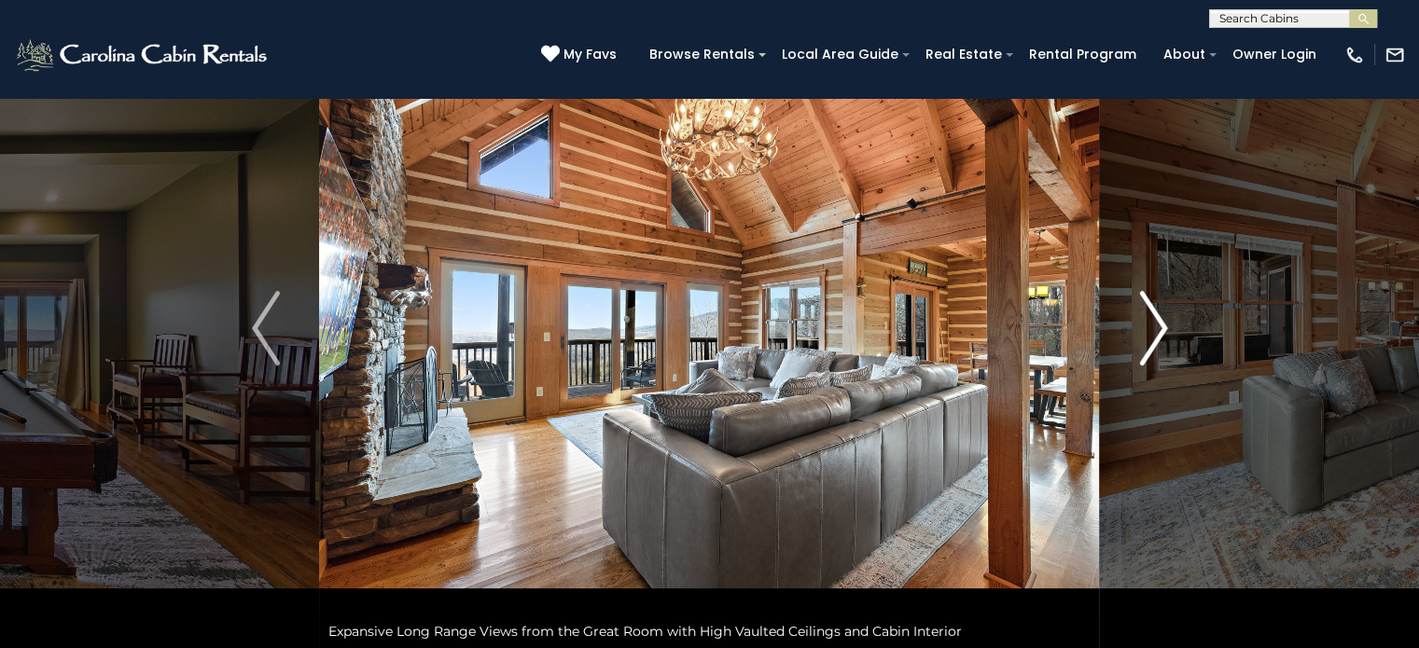
click at [1148, 318] on img "Next" at bounding box center [1153, 328] width 28 height 75
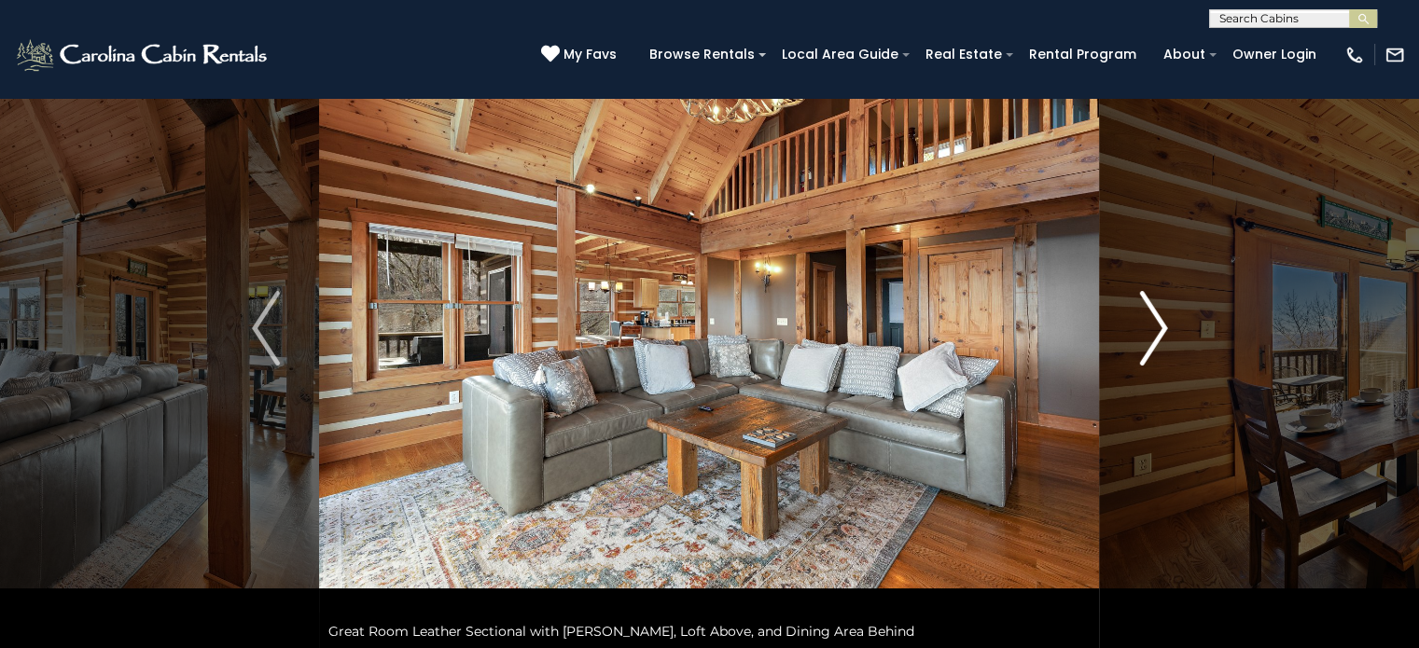
click at [1148, 318] on img "Next" at bounding box center [1153, 328] width 28 height 75
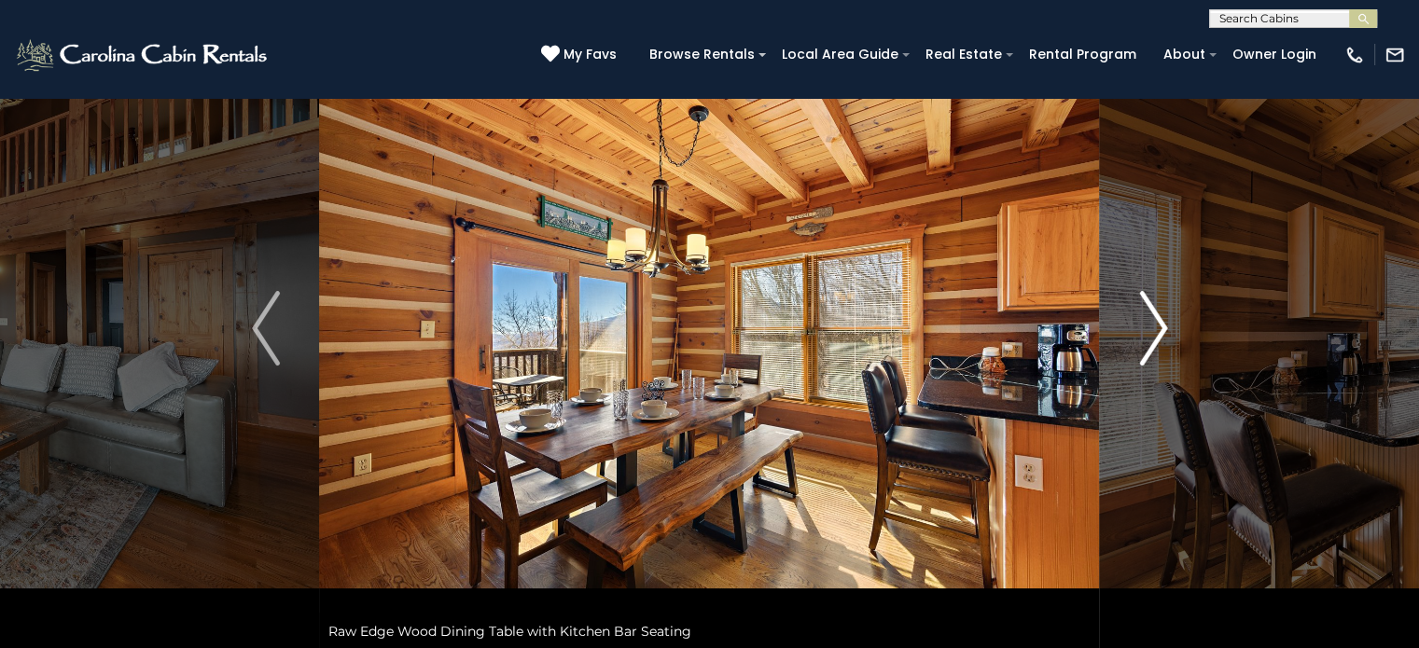
click at [1148, 318] on img "Next" at bounding box center [1153, 328] width 28 height 75
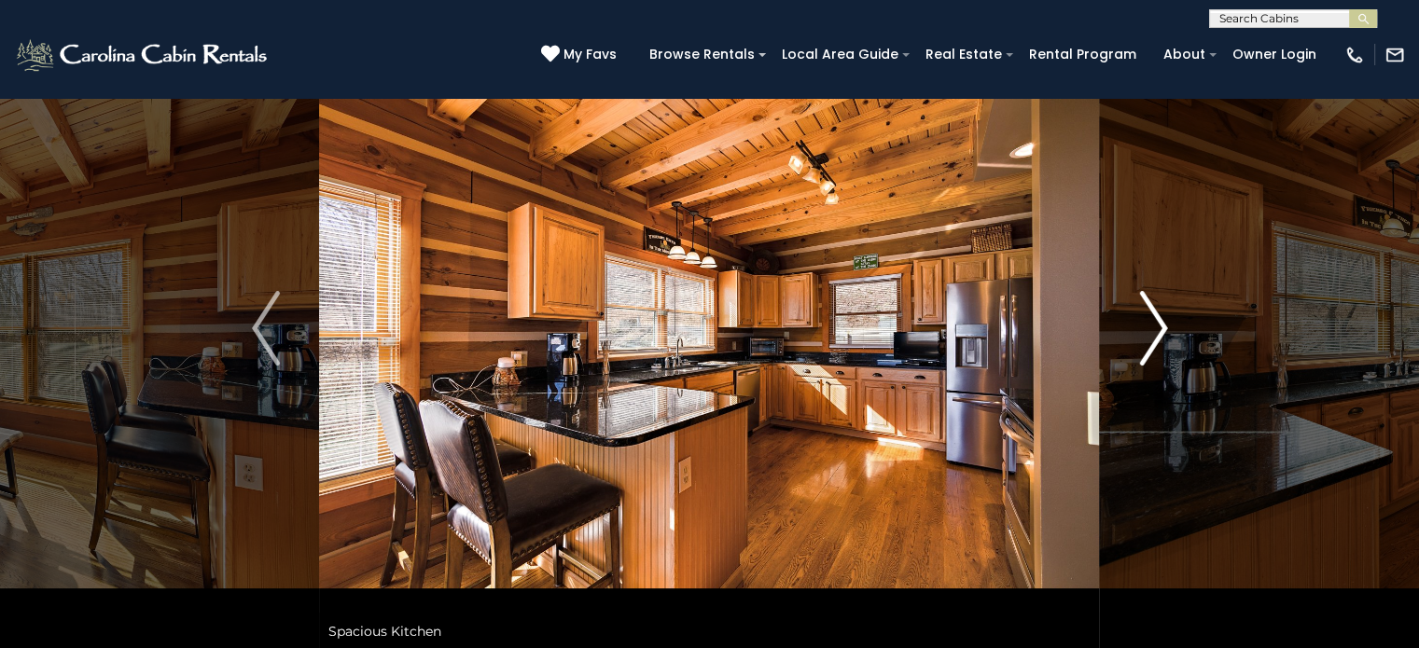
click at [1148, 318] on img "Next" at bounding box center [1153, 328] width 28 height 75
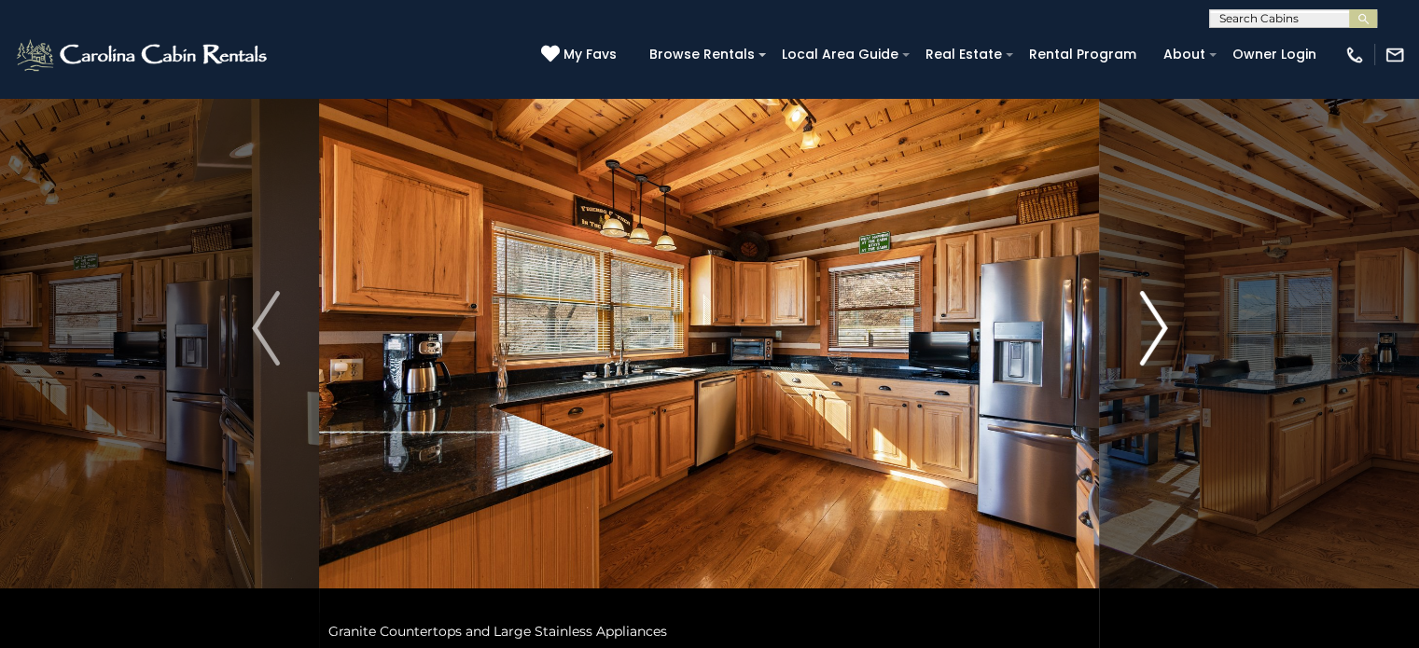
click at [1148, 318] on img "Next" at bounding box center [1153, 328] width 28 height 75
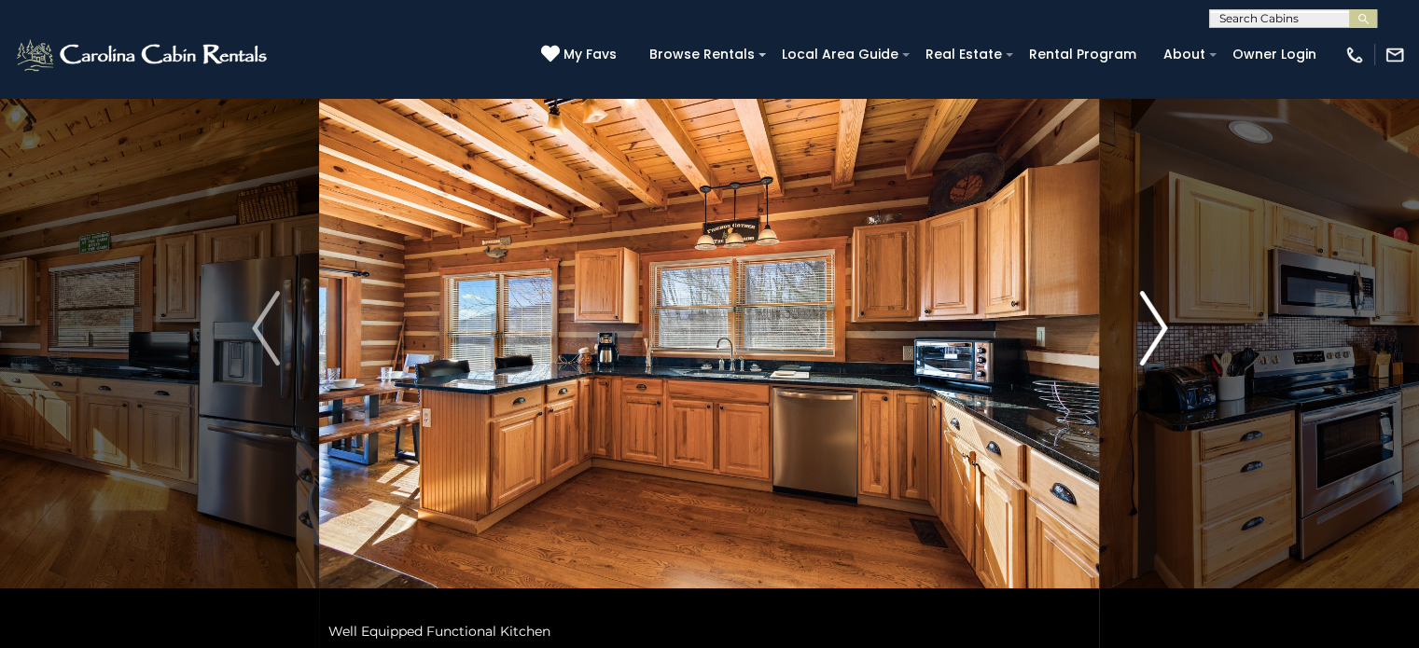
click at [1148, 318] on img "Next" at bounding box center [1153, 328] width 28 height 75
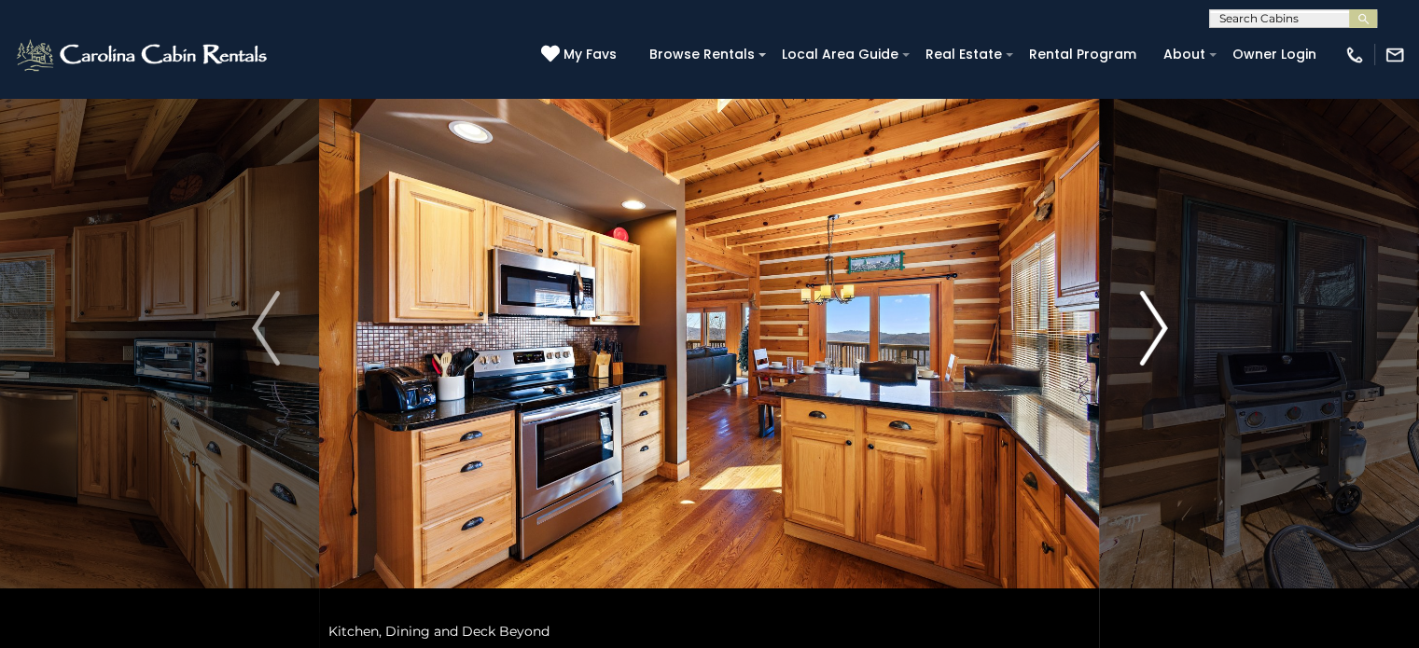
click at [1153, 319] on img "Next" at bounding box center [1153, 328] width 28 height 75
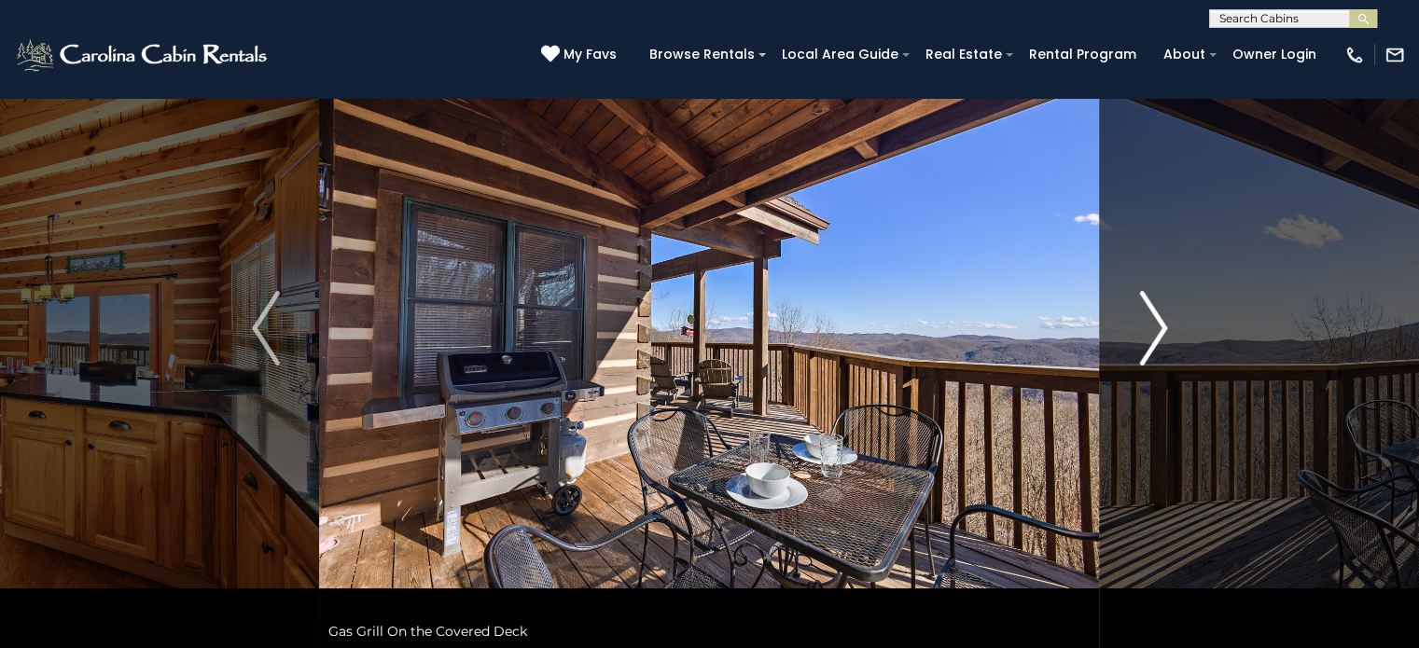
click at [1153, 319] on img "Next" at bounding box center [1153, 328] width 28 height 75
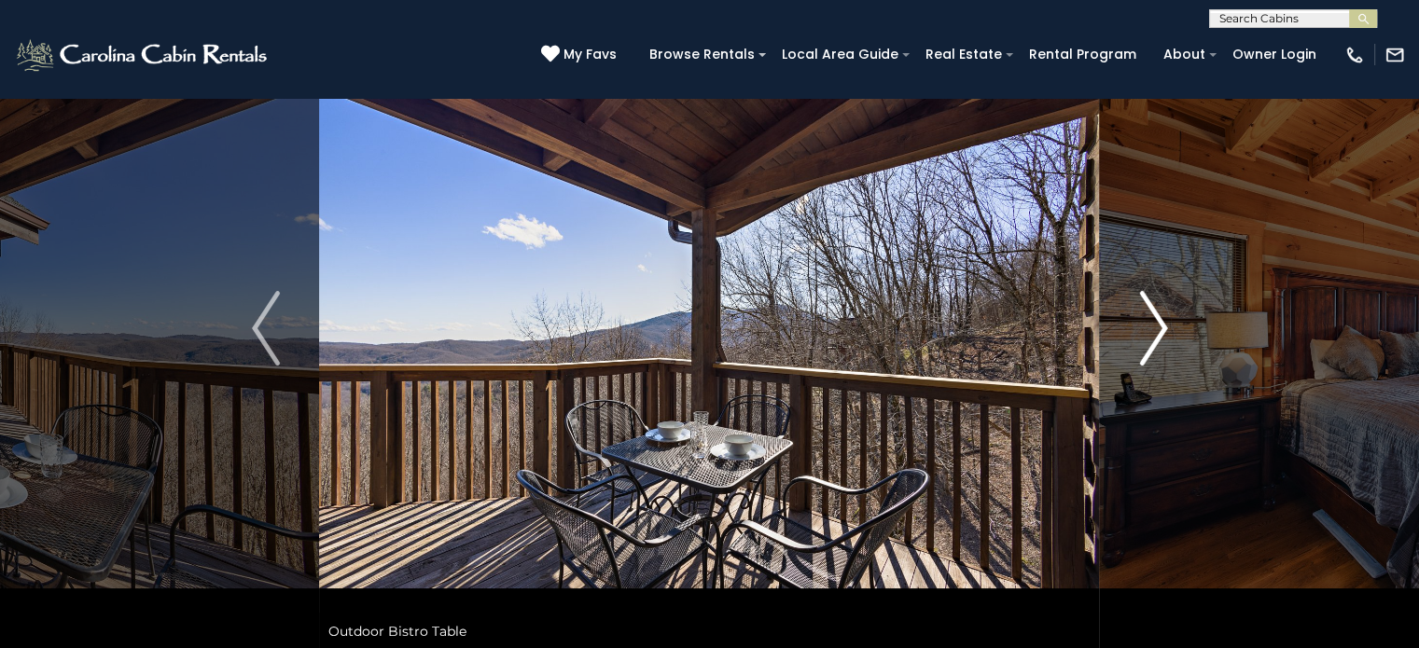
click at [1153, 319] on img "Next" at bounding box center [1153, 328] width 28 height 75
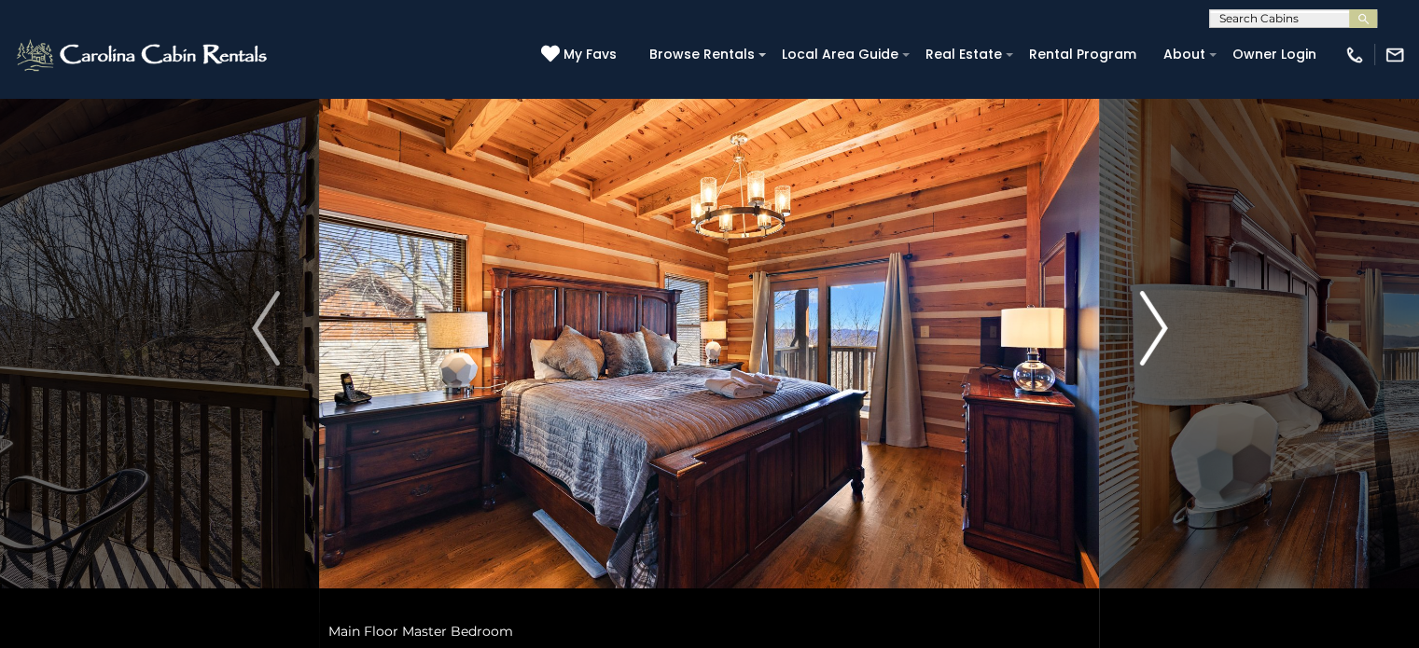
click at [1153, 319] on img "Next" at bounding box center [1153, 328] width 28 height 75
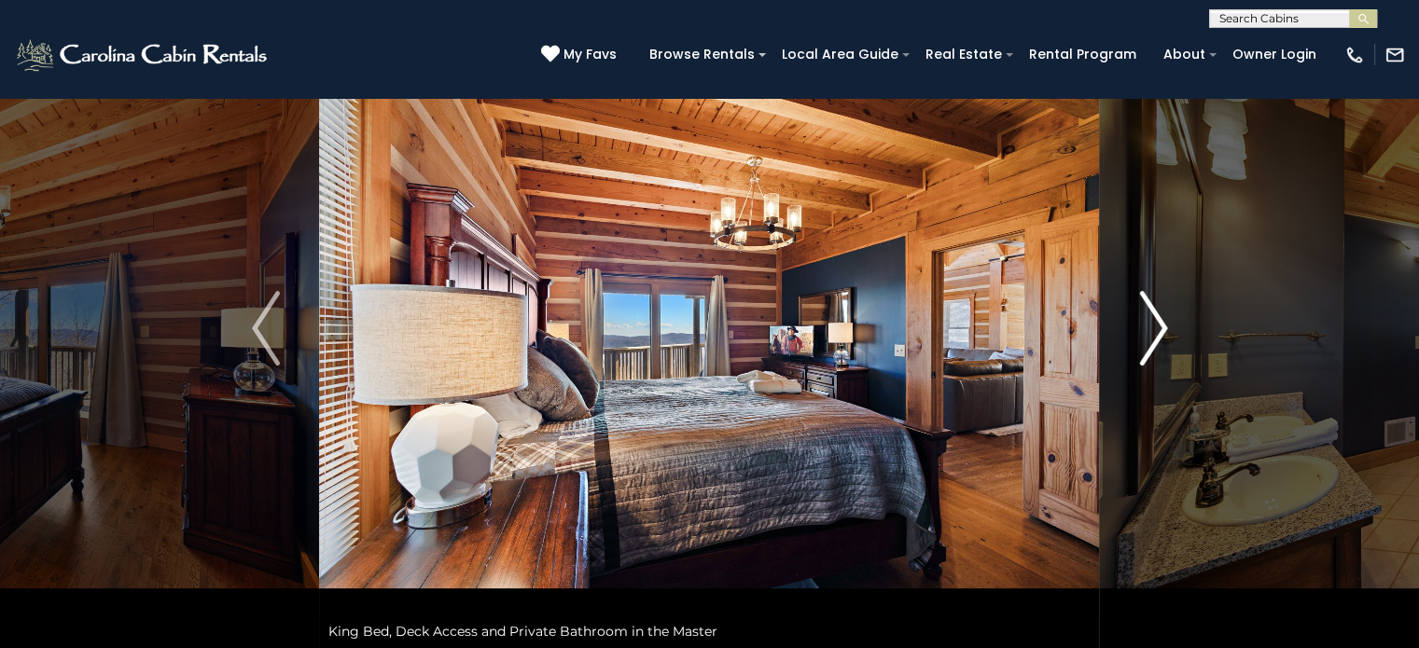
click at [1153, 319] on img "Next" at bounding box center [1153, 328] width 28 height 75
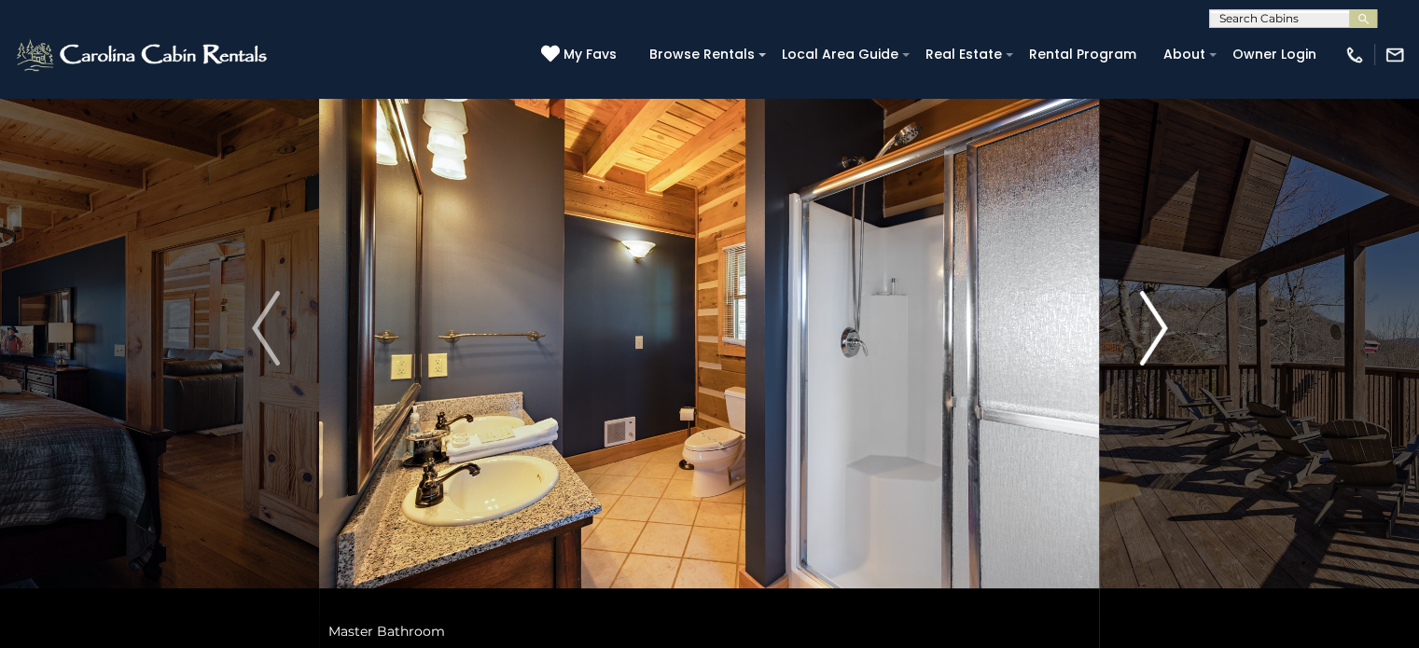
click at [1153, 319] on img "Next" at bounding box center [1153, 328] width 28 height 75
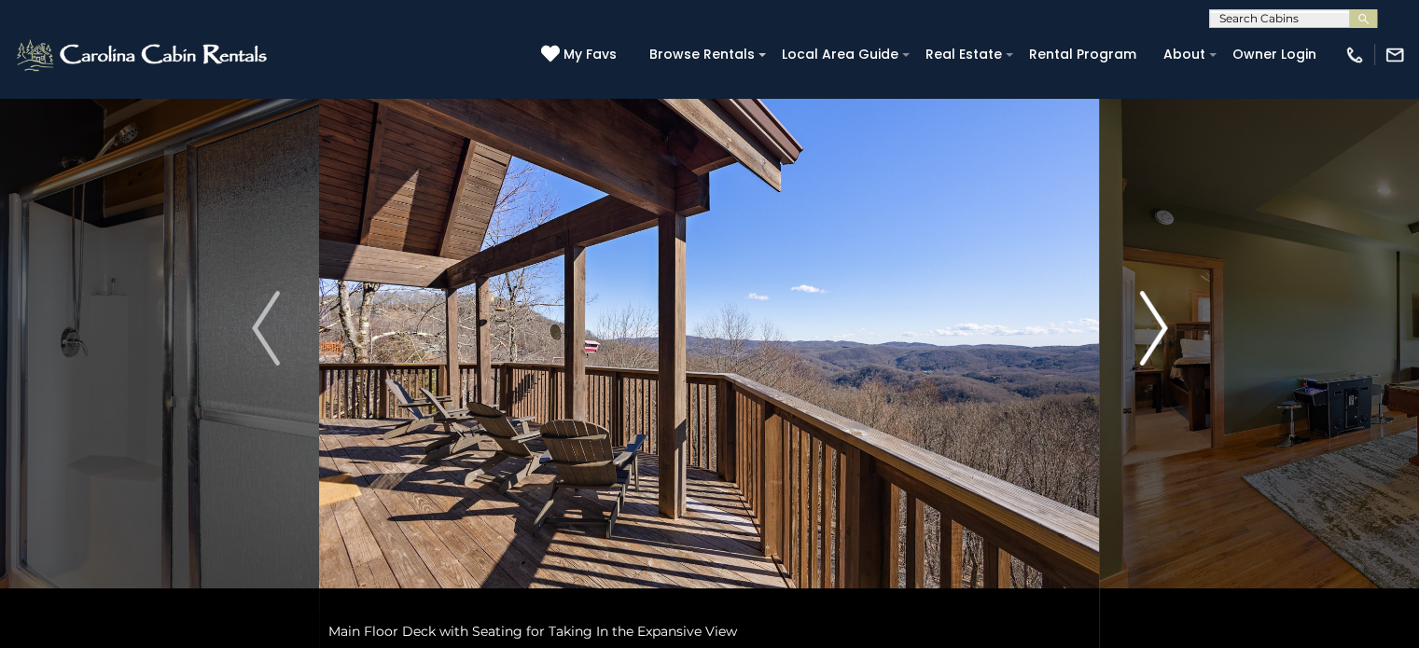
click at [1153, 319] on img "Next" at bounding box center [1153, 328] width 28 height 75
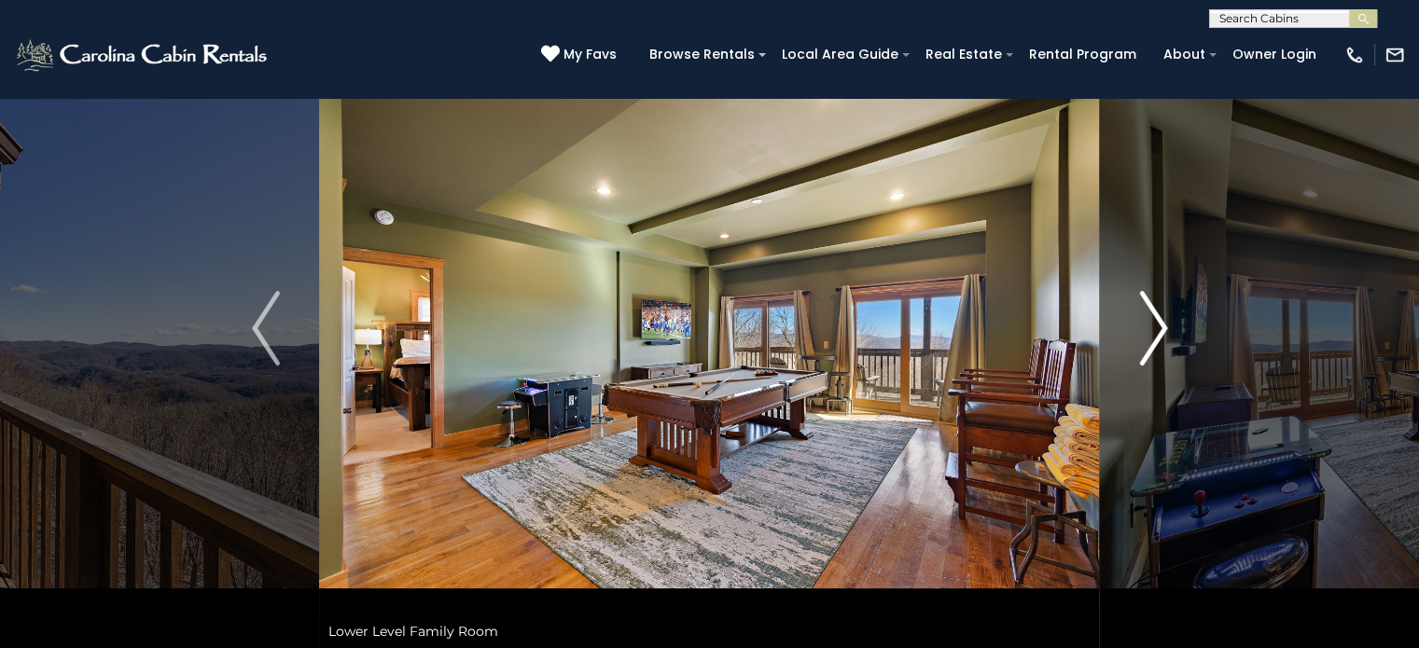
click at [1153, 319] on img "Next" at bounding box center [1153, 328] width 28 height 75
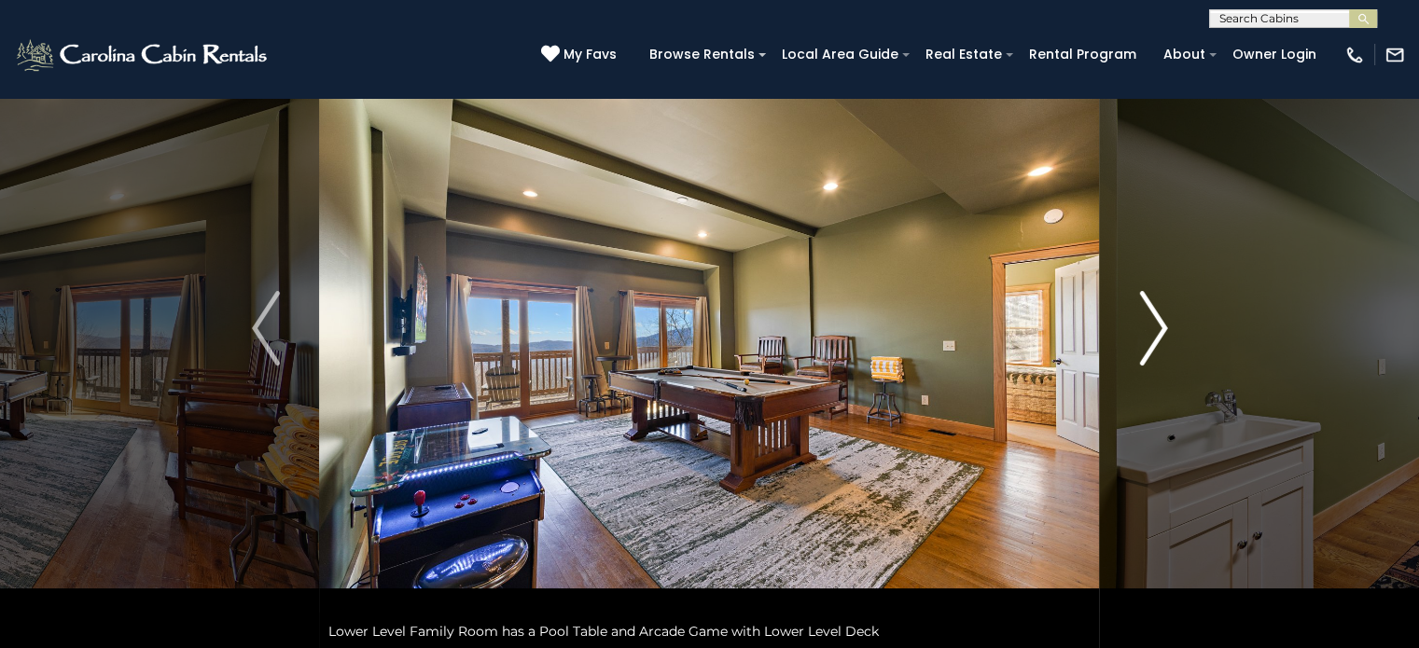
click at [1153, 319] on img "Next" at bounding box center [1153, 328] width 28 height 75
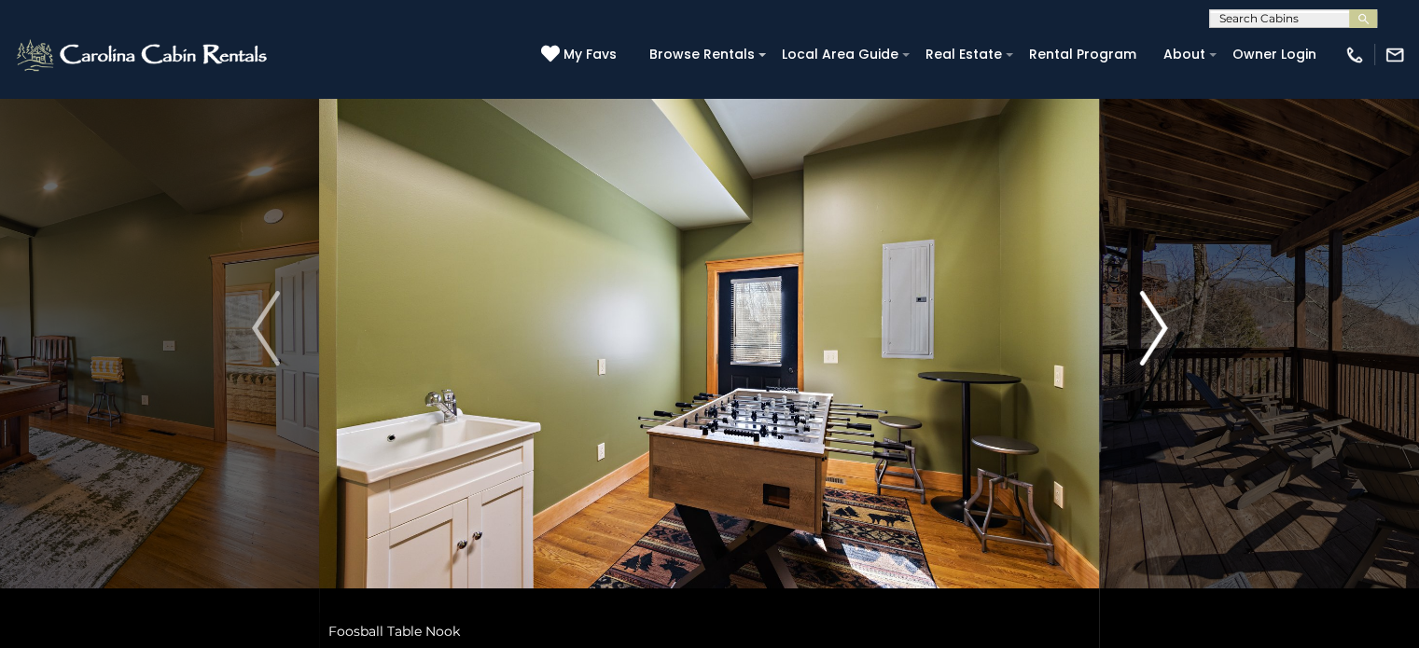
click at [1153, 319] on img "Next" at bounding box center [1153, 328] width 28 height 75
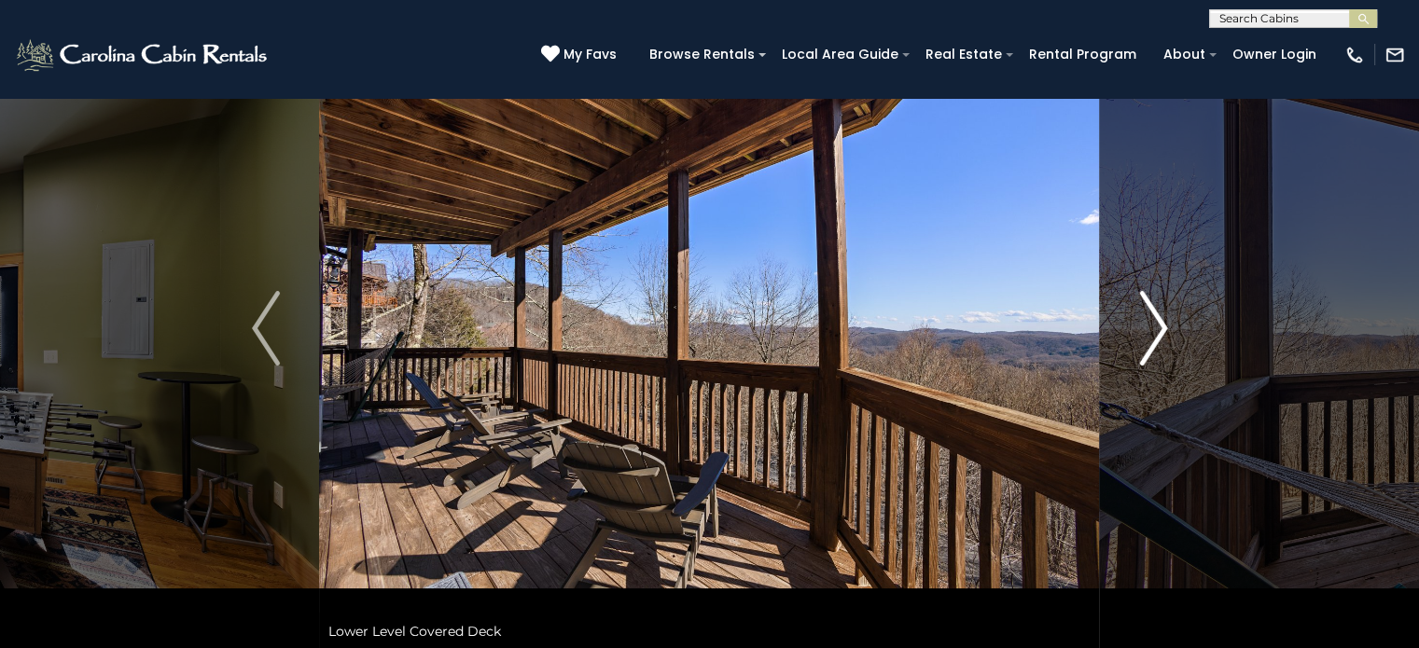
click at [1153, 319] on img "Next" at bounding box center [1153, 328] width 28 height 75
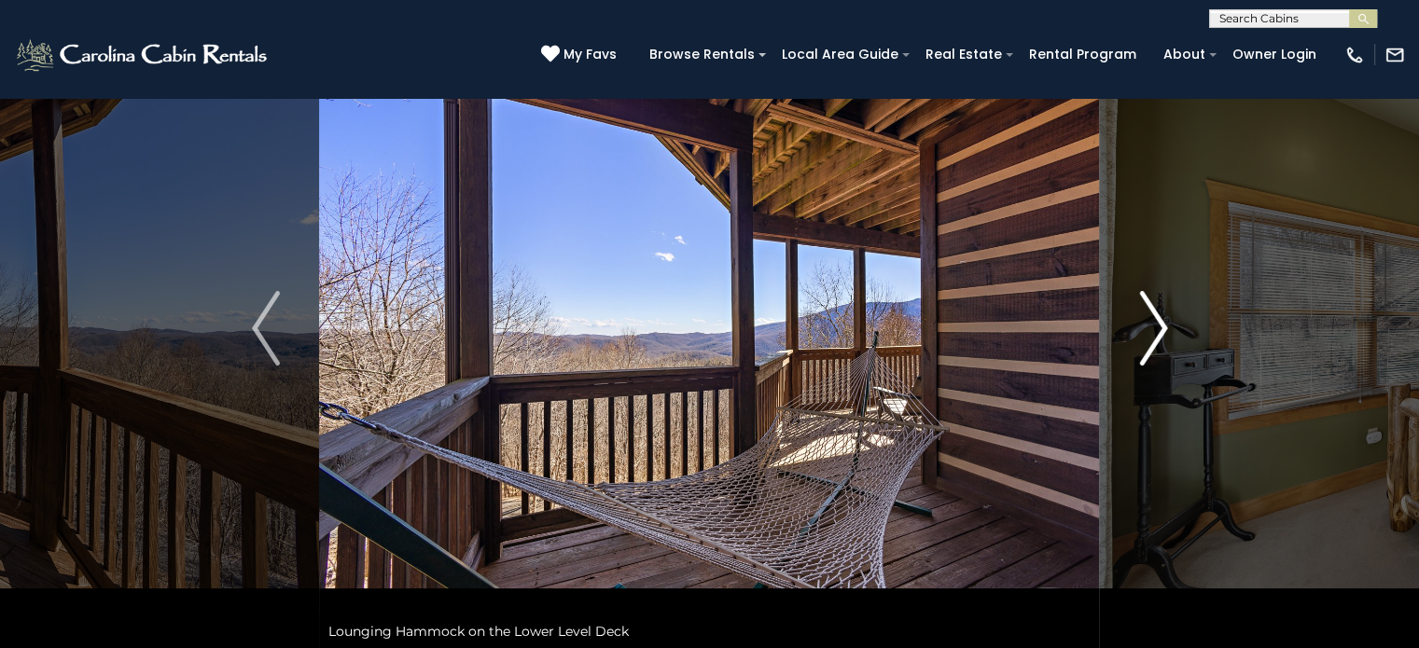
click at [1153, 319] on img "Next" at bounding box center [1153, 328] width 28 height 75
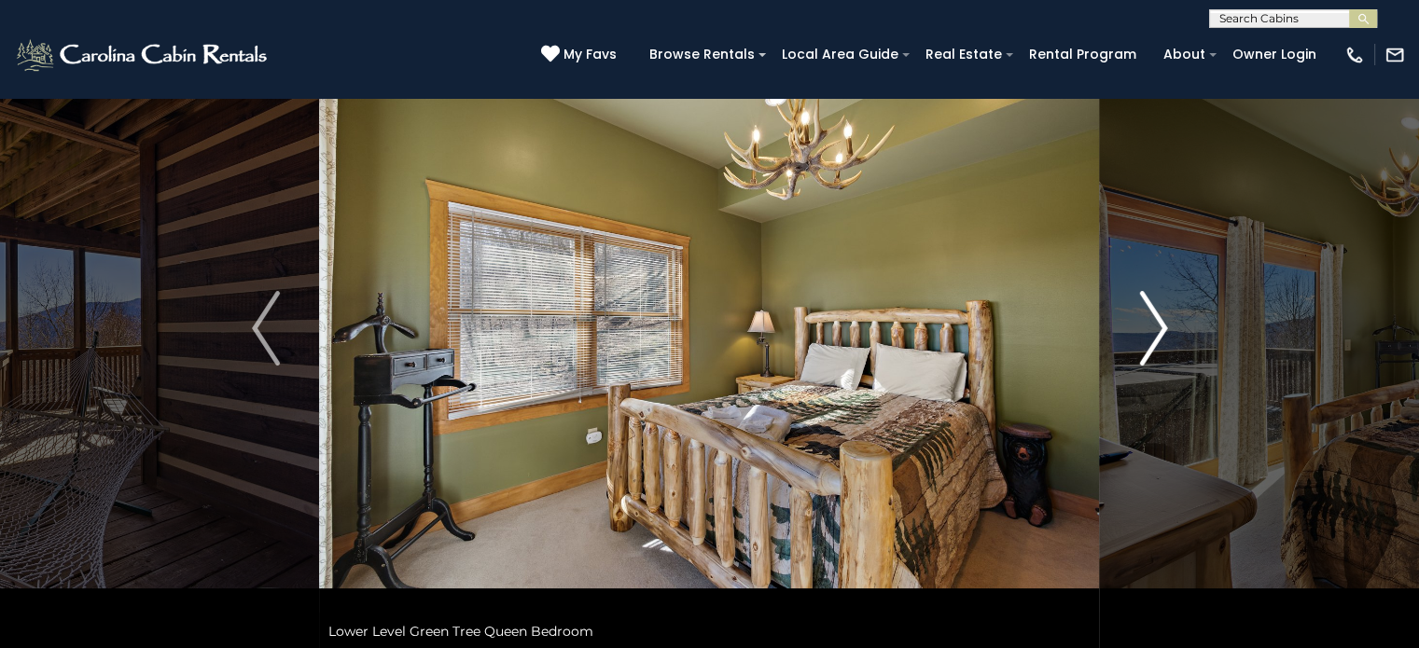
click at [1153, 319] on img "Next" at bounding box center [1153, 328] width 28 height 75
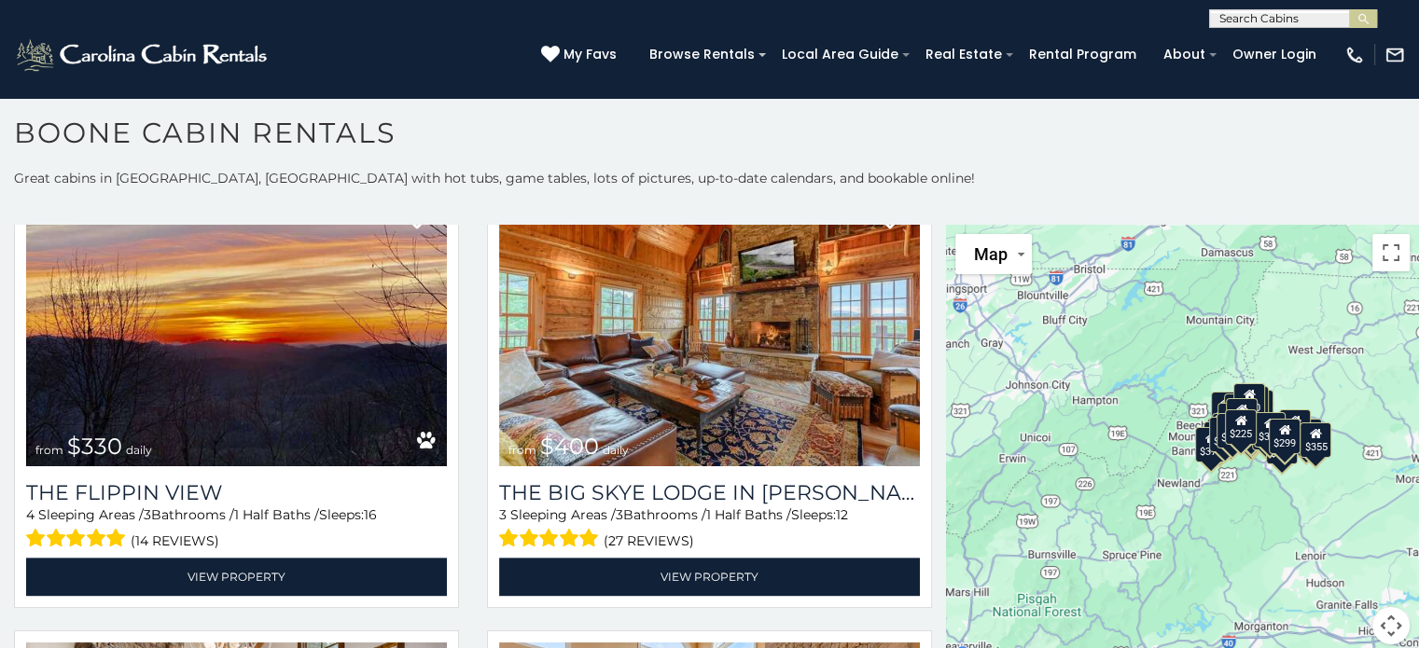
scroll to position [2389, 0]
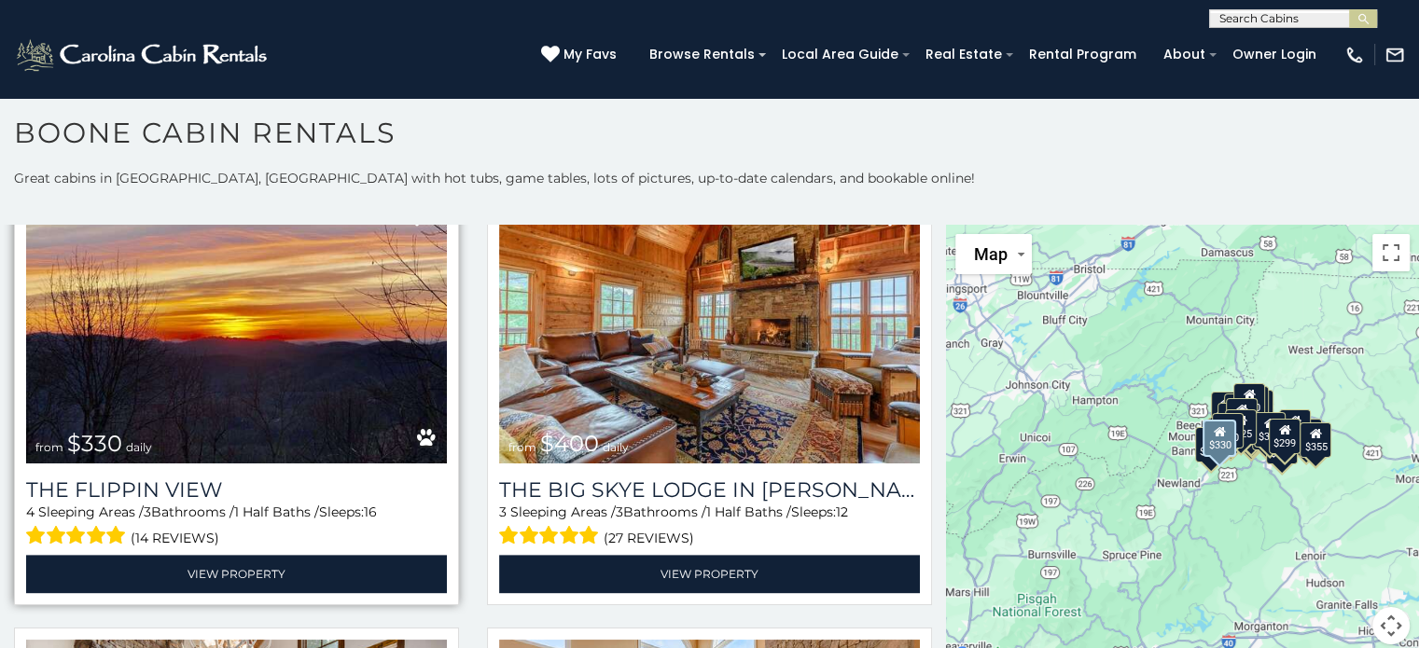
click at [168, 464] on div "The Flippin View 4 Sleeping Areas / 3 Bathrooms / 1 Half Baths / Sleeps: 16 (14…" at bounding box center [236, 529] width 421 height 130
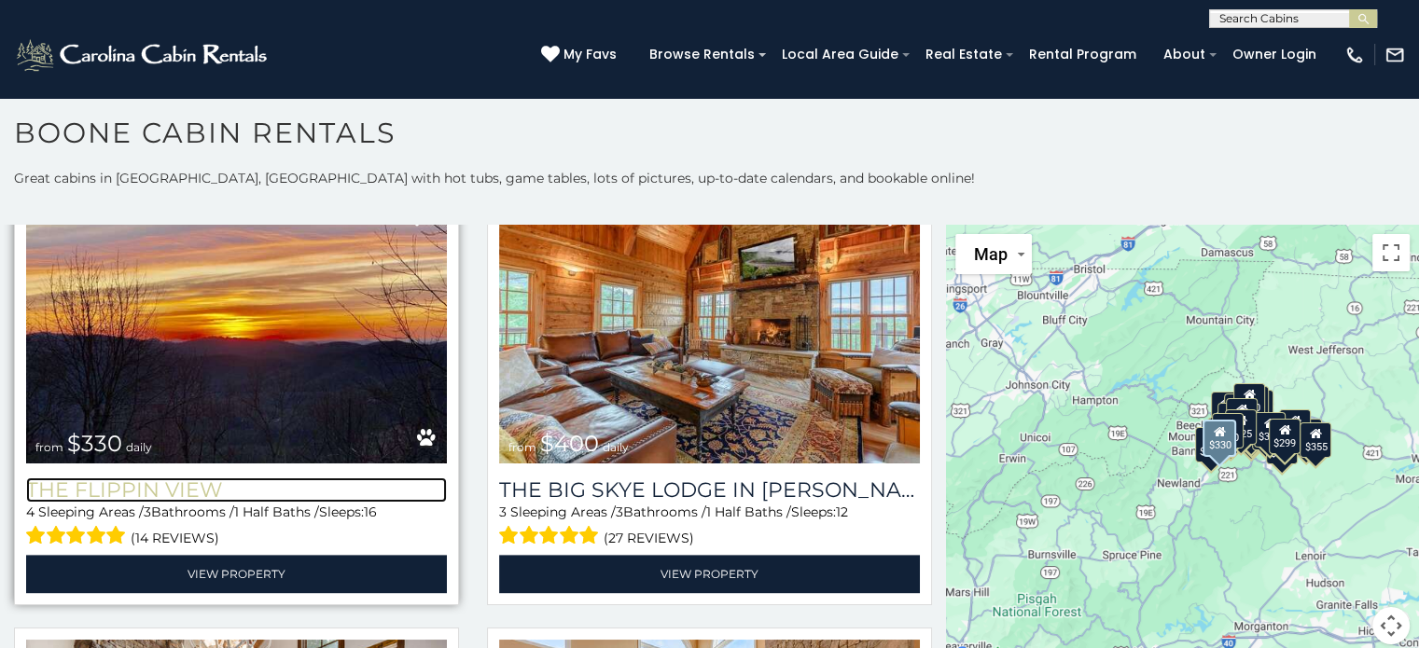
click at [161, 478] on h3 "The Flippin View" at bounding box center [236, 490] width 421 height 25
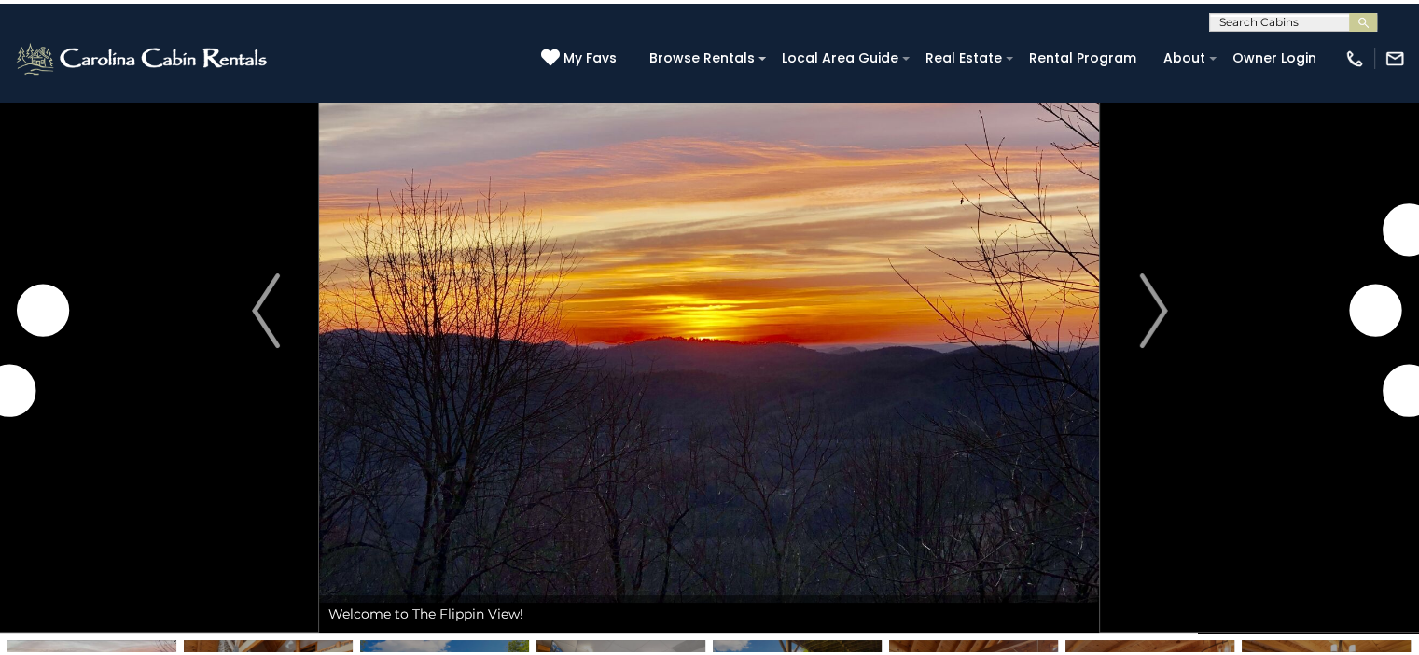
scroll to position [128, 0]
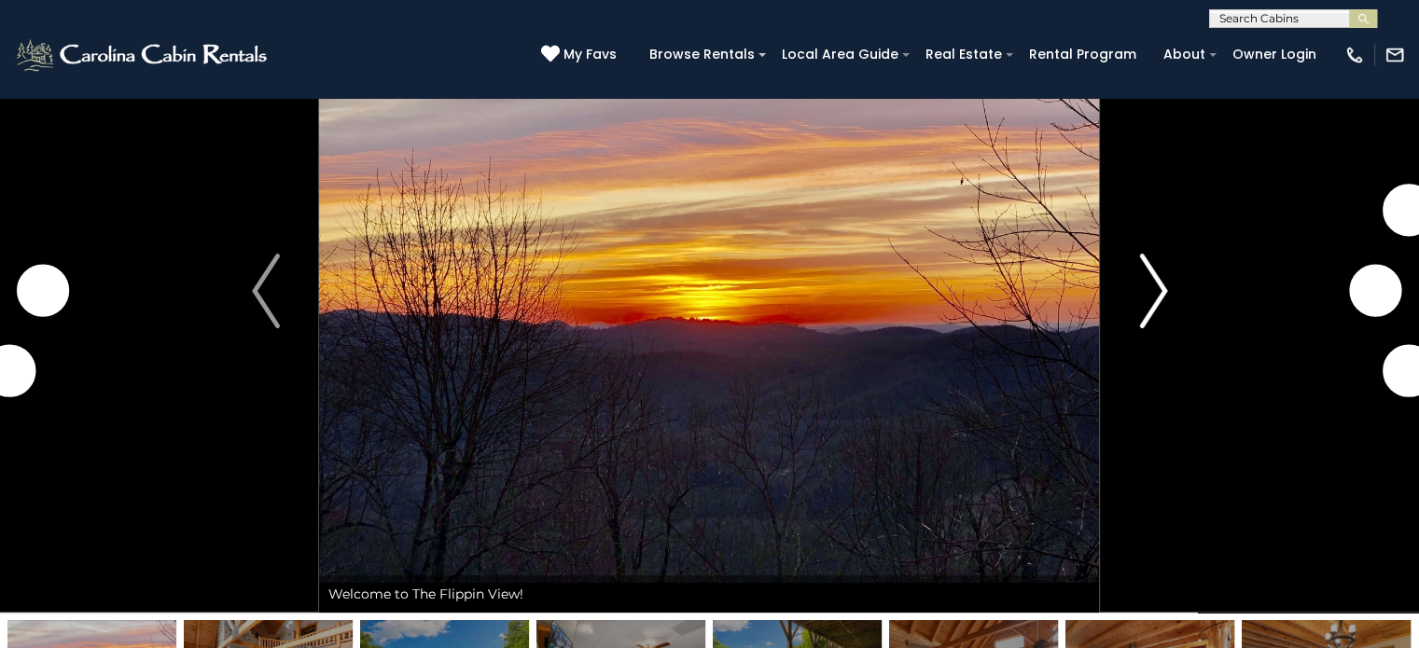
click at [1156, 273] on img "Next" at bounding box center [1153, 291] width 28 height 75
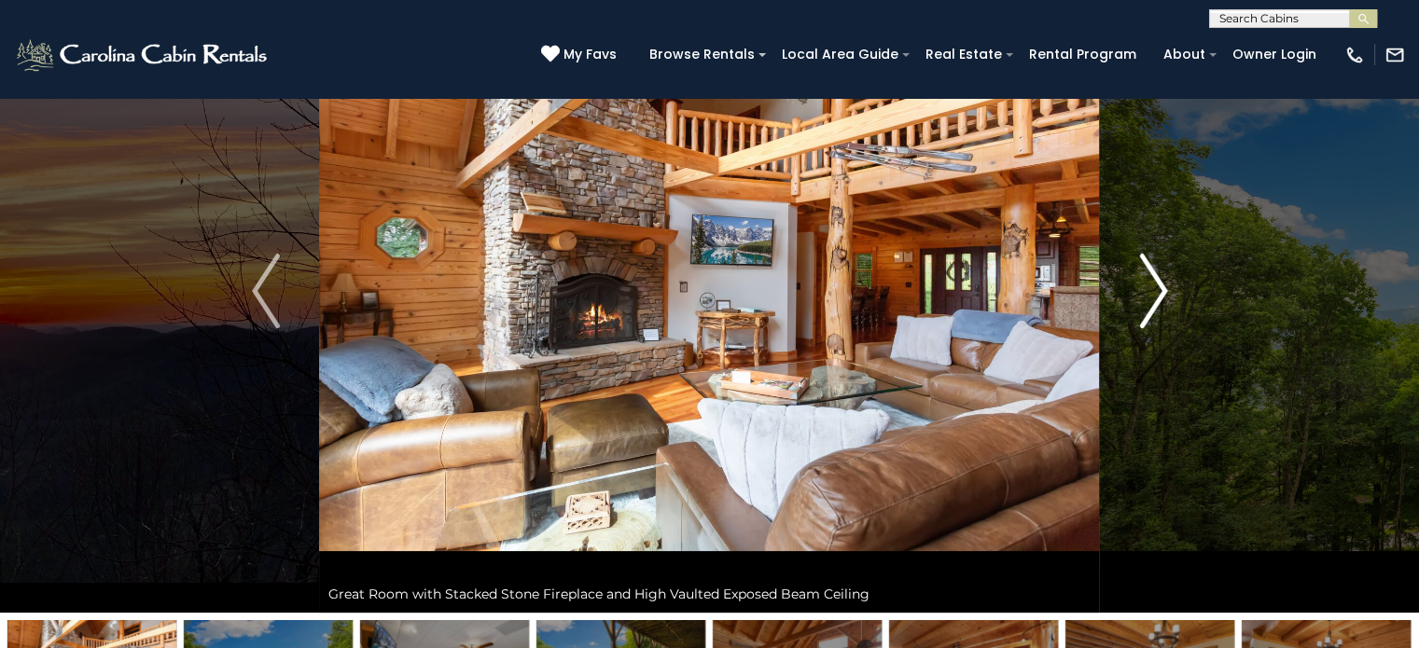
click at [1147, 298] on img "Next" at bounding box center [1153, 291] width 28 height 75
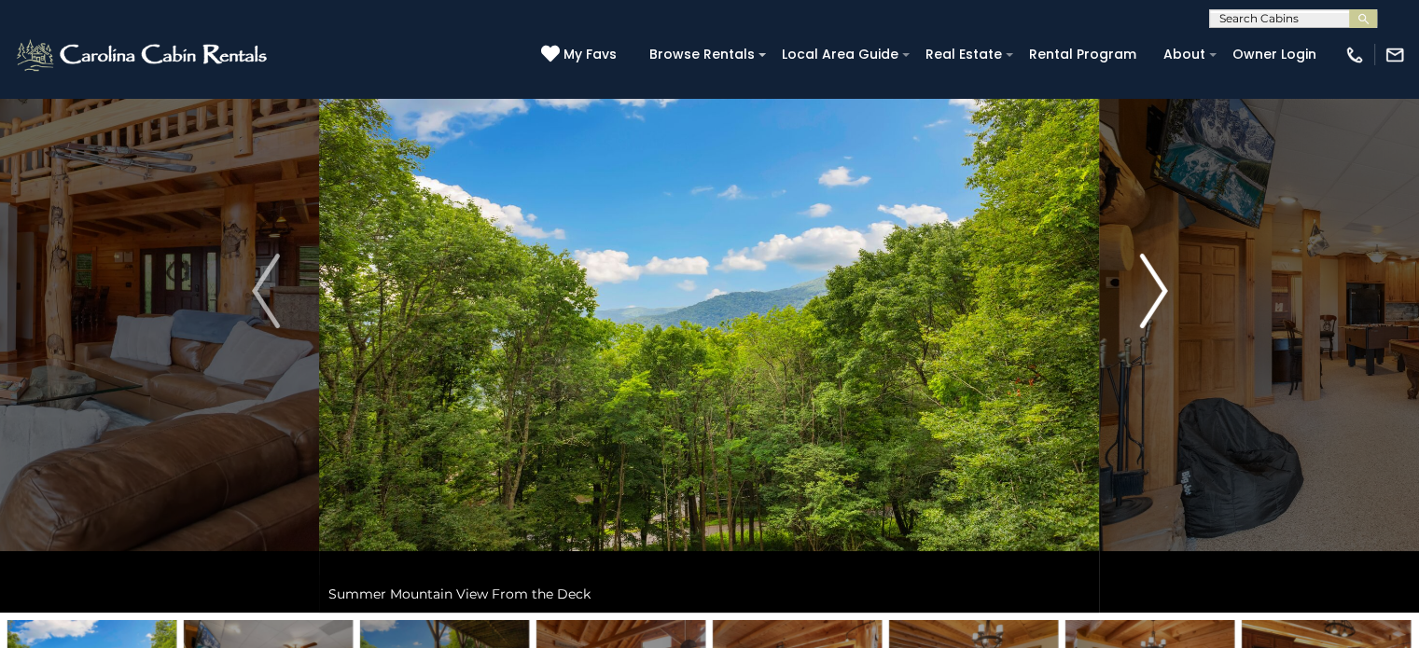
click at [1147, 298] on img "Next" at bounding box center [1153, 291] width 28 height 75
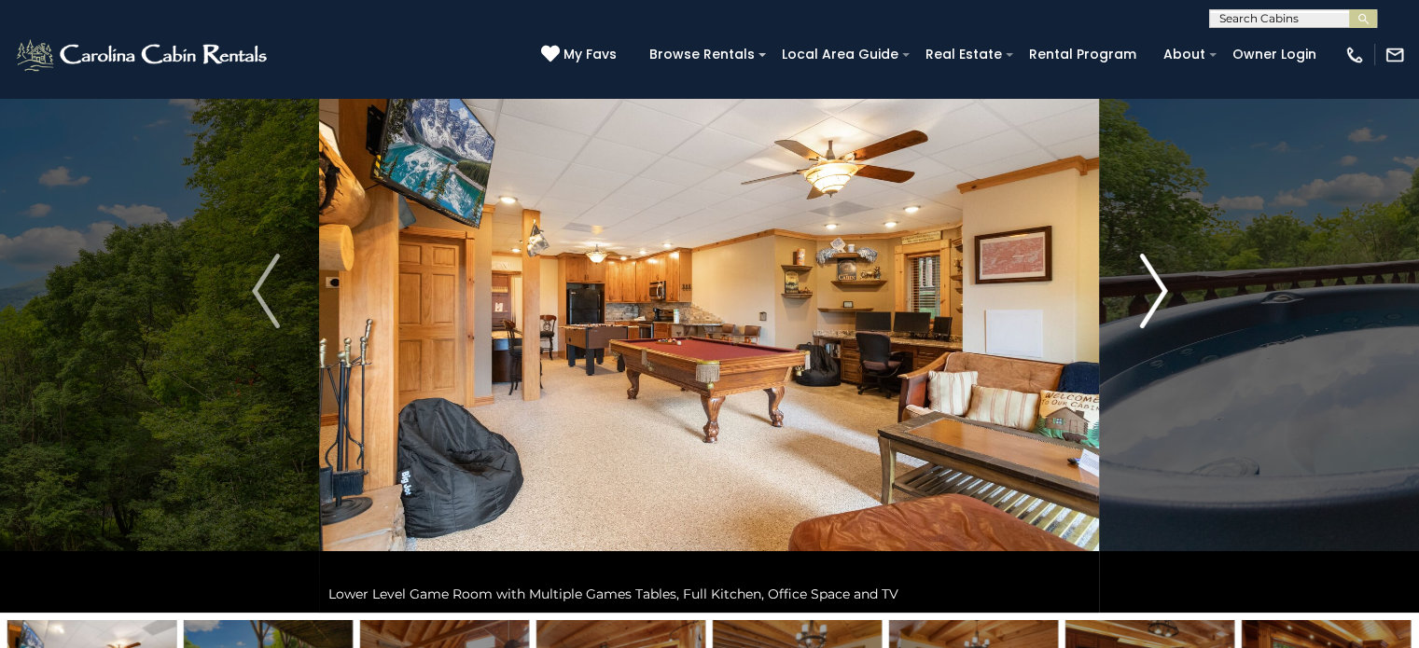
click at [1147, 298] on img "Next" at bounding box center [1153, 291] width 28 height 75
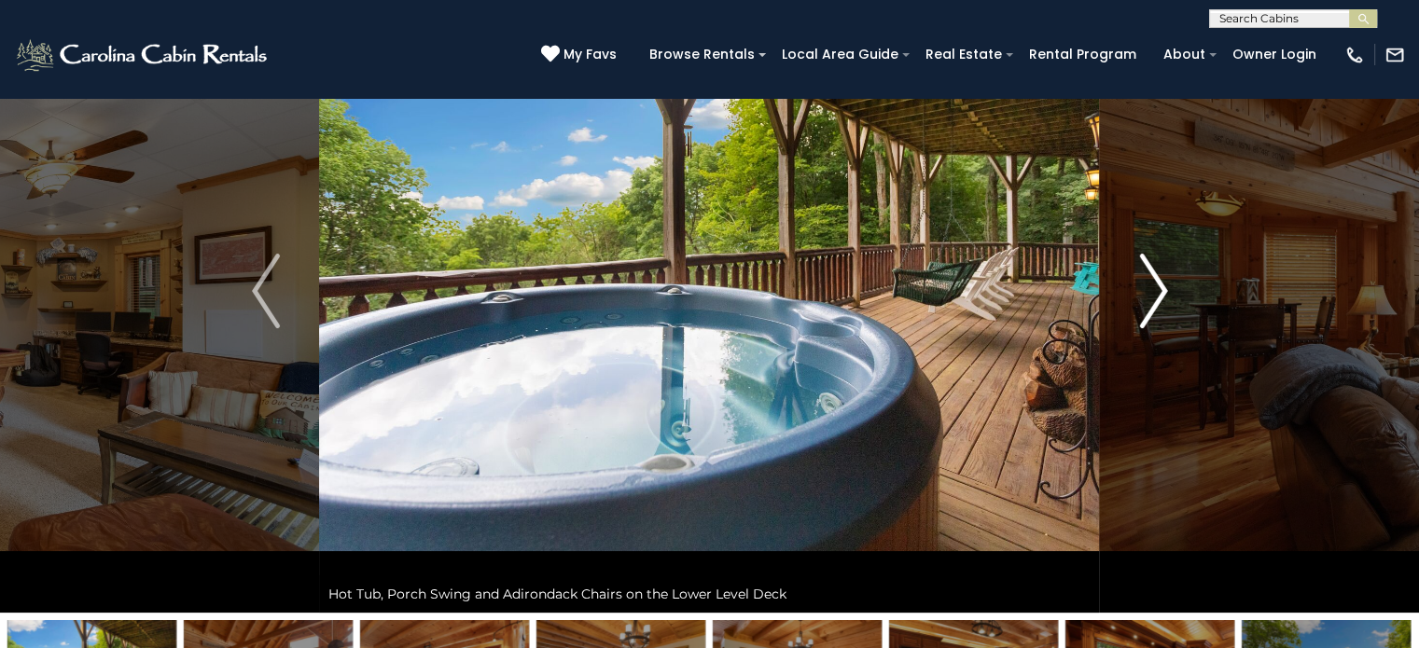
click at [1147, 298] on img "Next" at bounding box center [1153, 291] width 28 height 75
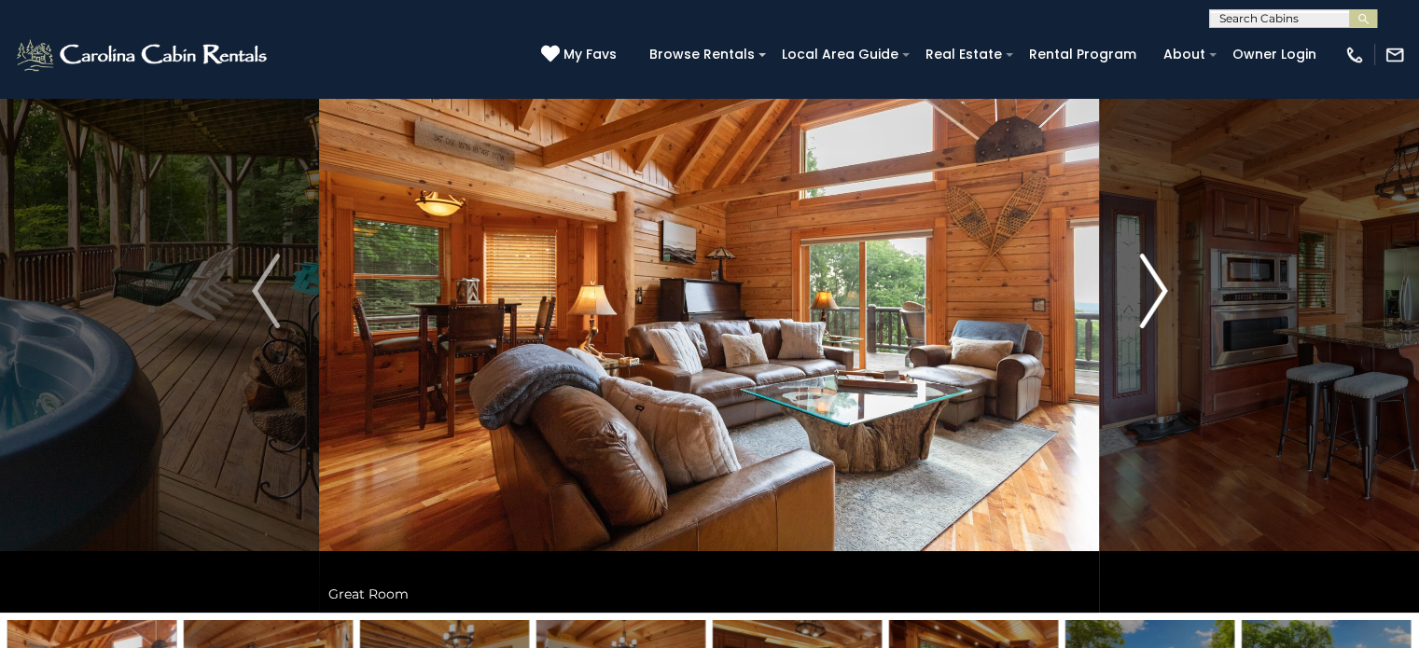
click at [1147, 298] on img "Next" at bounding box center [1153, 291] width 28 height 75
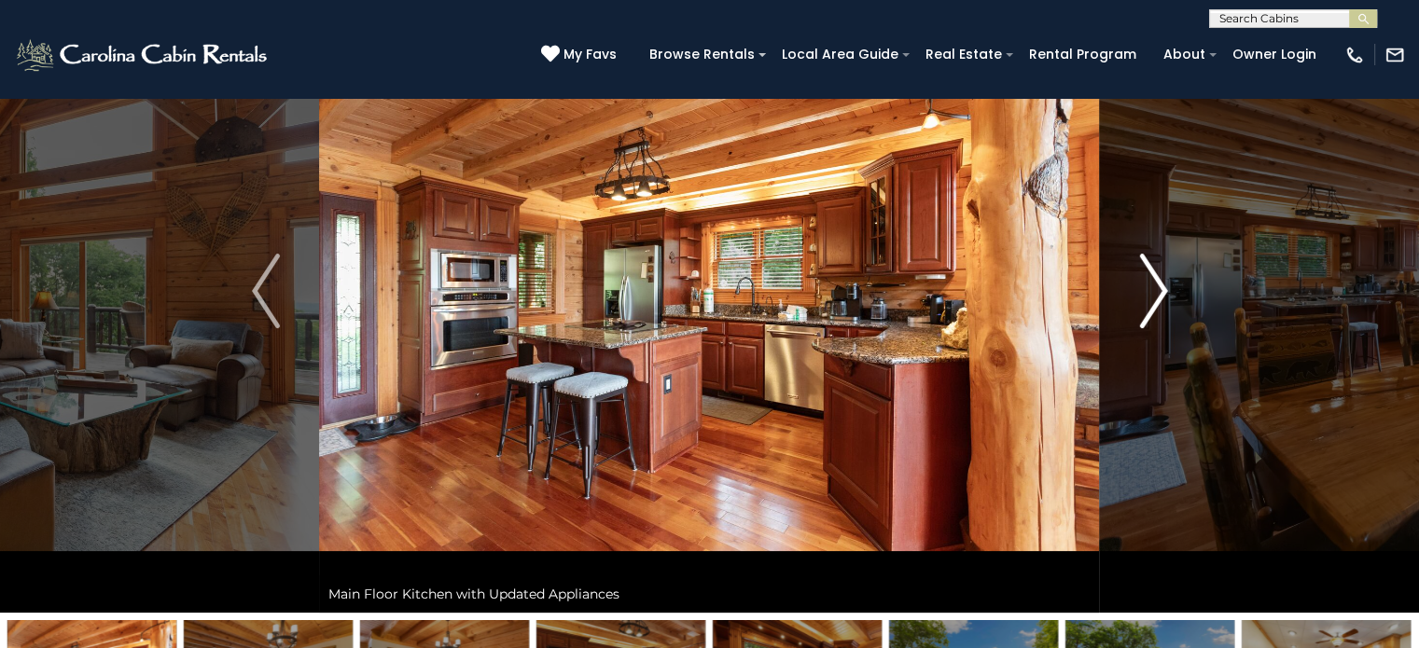
click at [1147, 298] on img "Next" at bounding box center [1153, 291] width 28 height 75
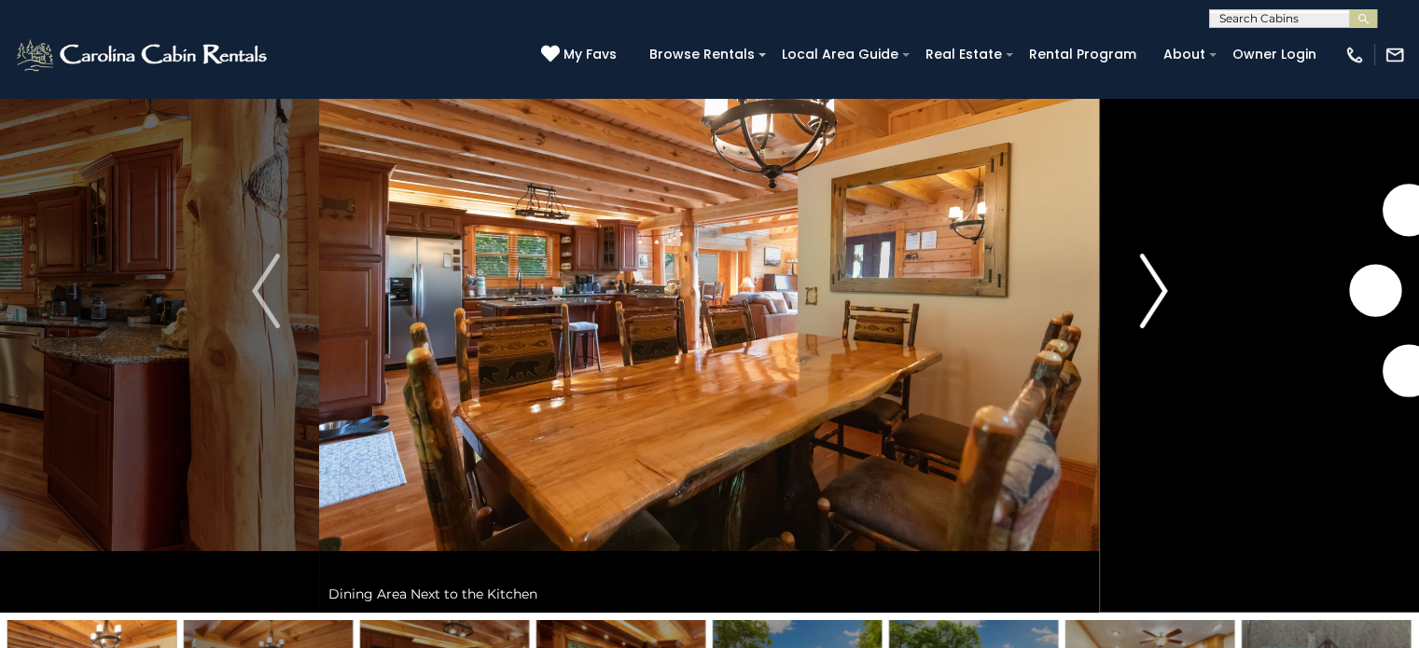
click at [1147, 298] on img "Next" at bounding box center [1153, 291] width 28 height 75
